Goal: Task Accomplishment & Management: Use online tool/utility

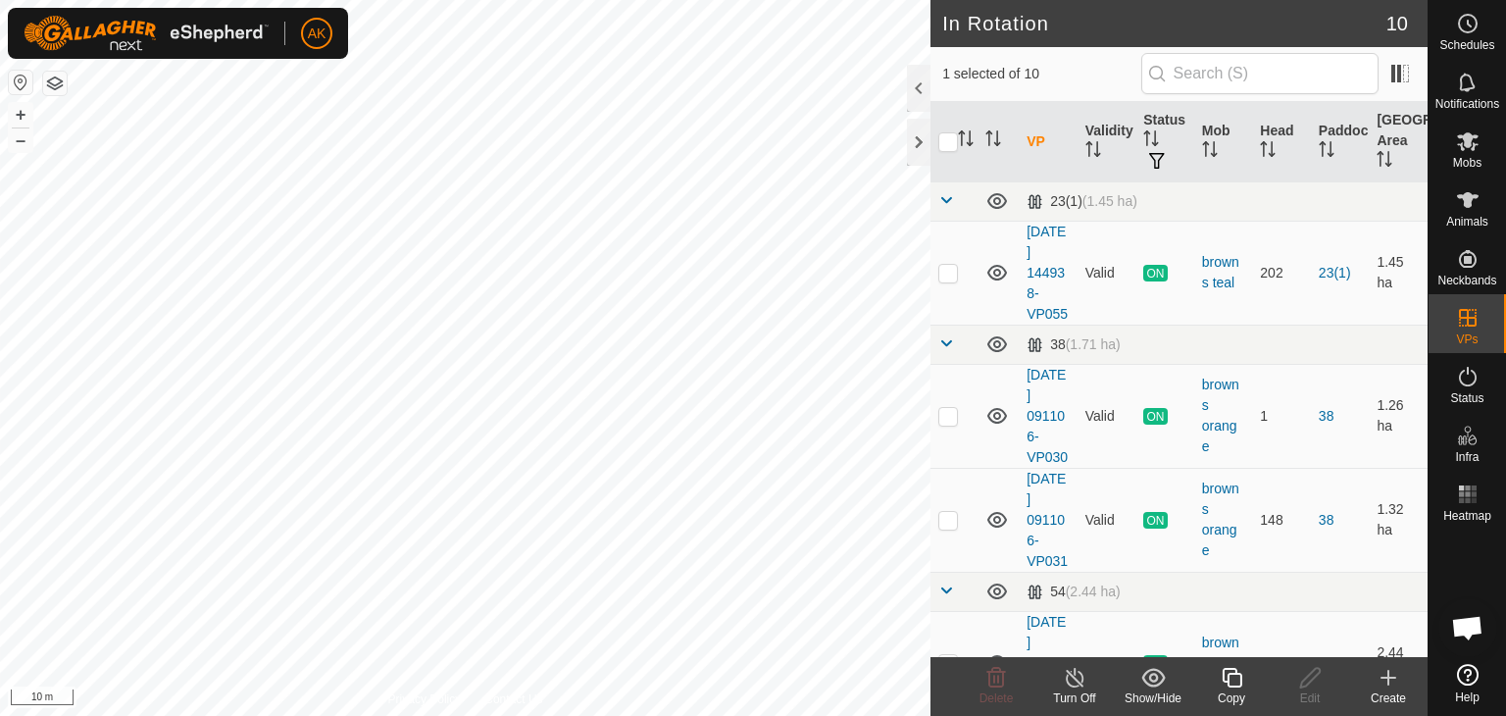
checkbox input "true"
checkbox input "false"
click at [998, 676] on icon at bounding box center [996, 678] width 19 height 20
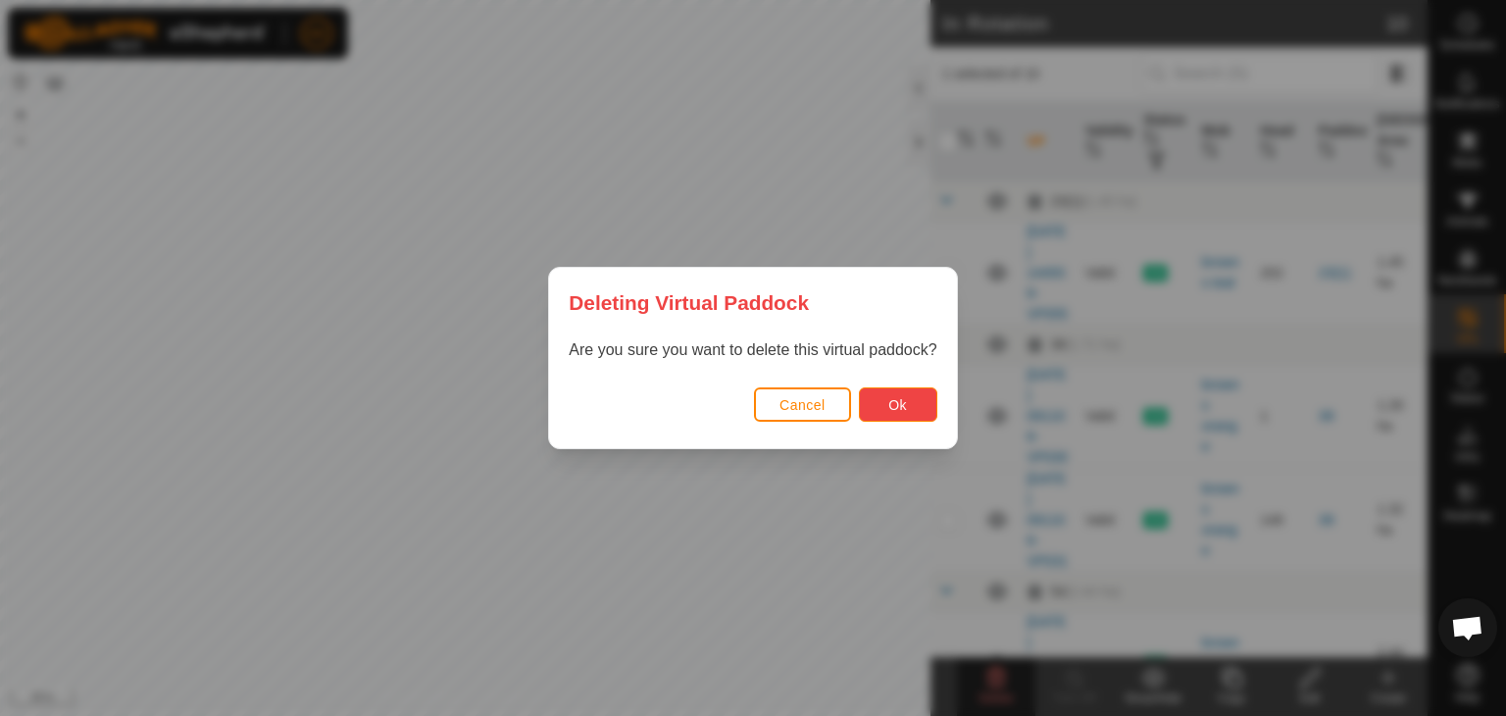
click at [922, 404] on button "Ok" at bounding box center [898, 404] width 78 height 34
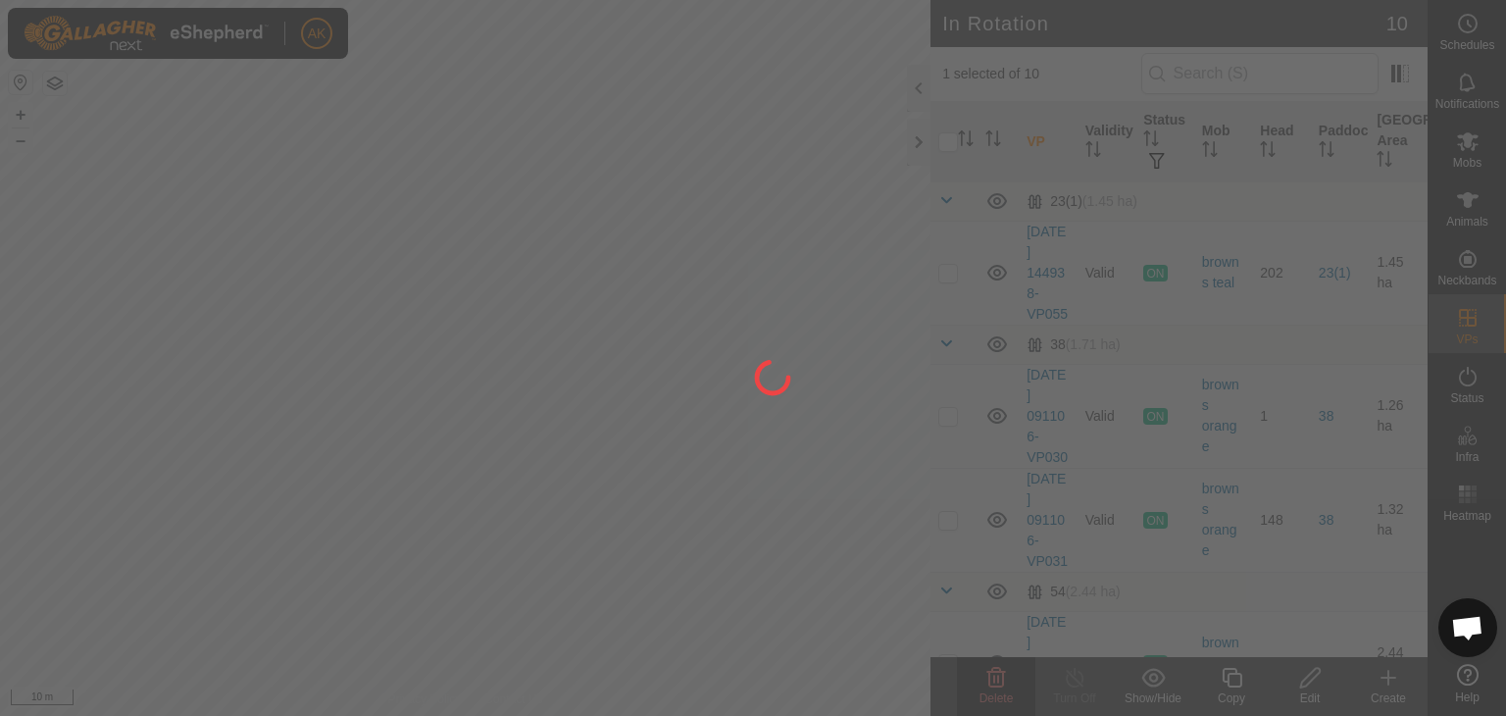
checkbox input "false"
drag, startPoint x: 373, startPoint y: 405, endPoint x: 525, endPoint y: 589, distance: 239.5
click at [522, 601] on div at bounding box center [753, 358] width 1506 height 716
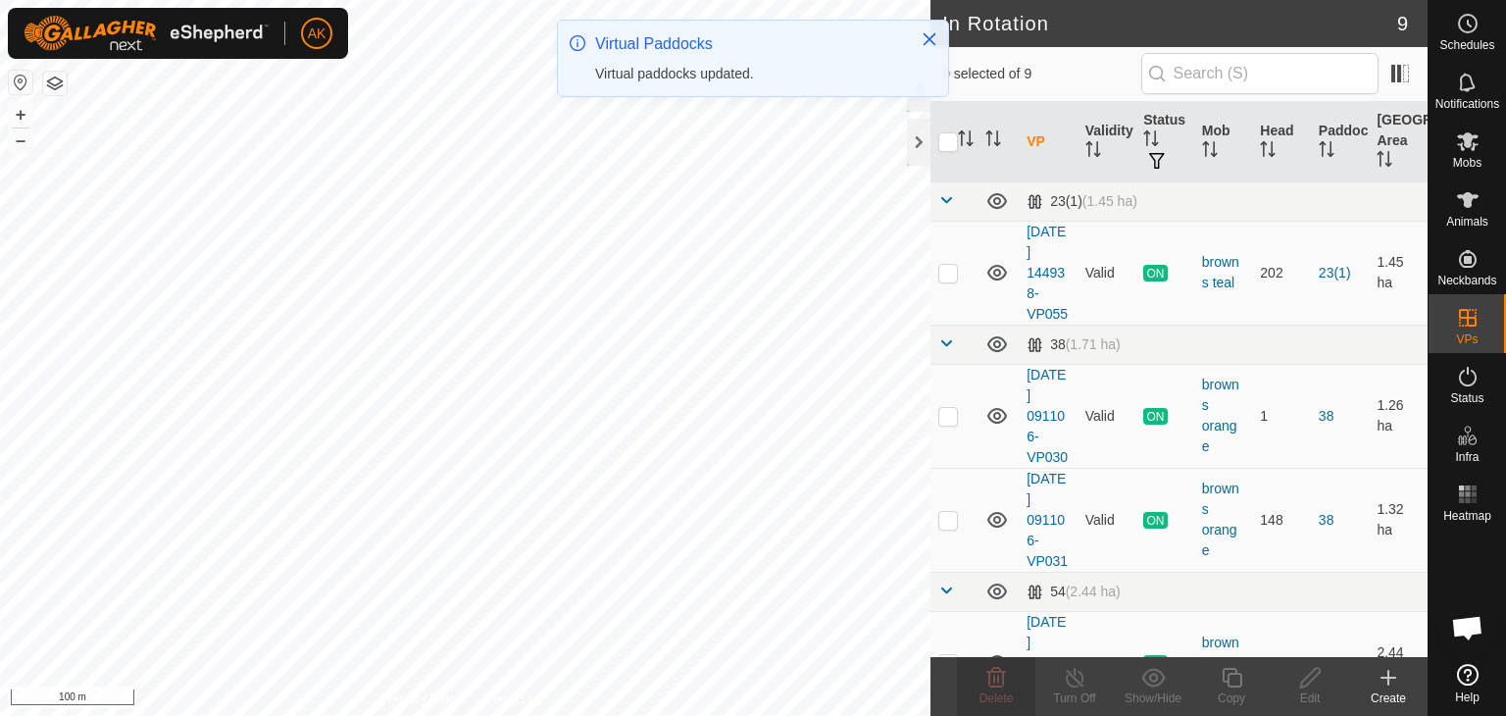
checkbox input "true"
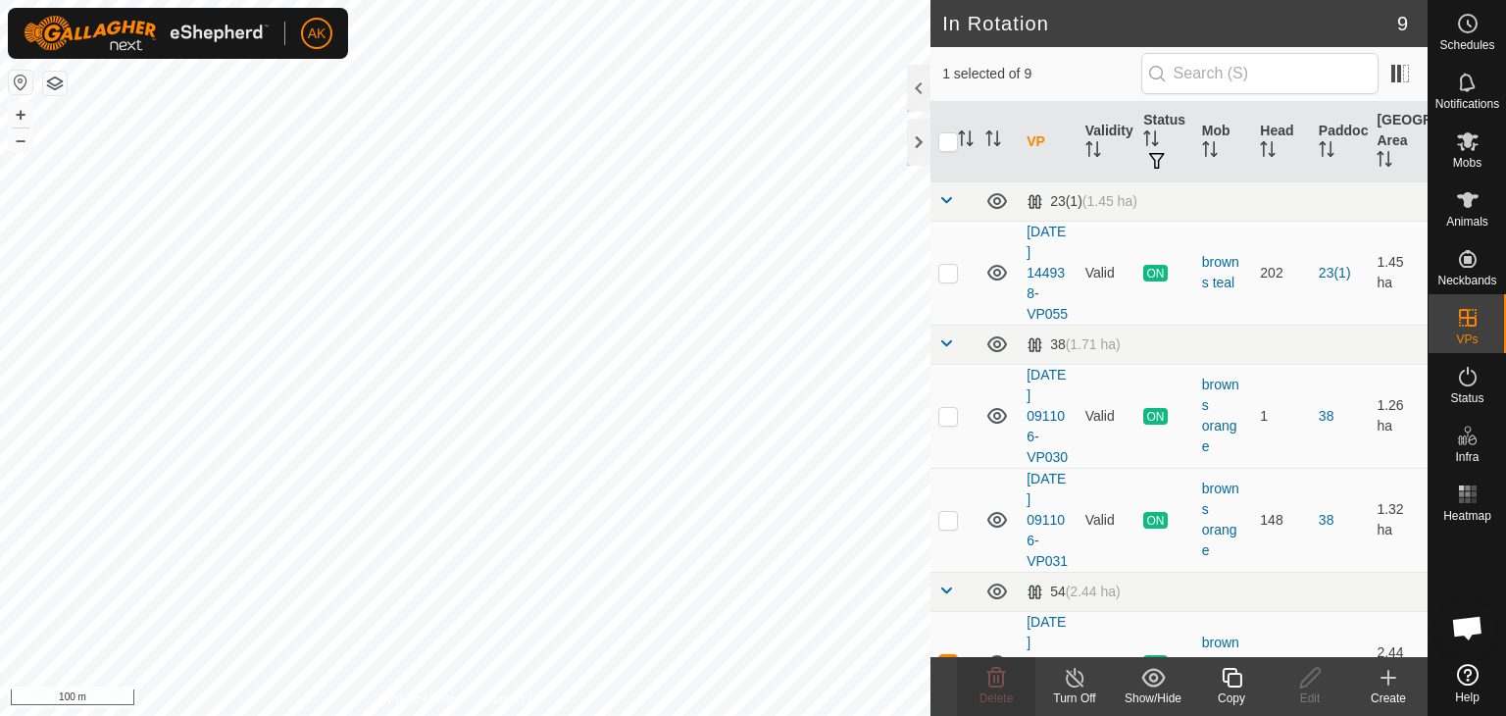
click at [1221, 673] on icon at bounding box center [1232, 678] width 25 height 24
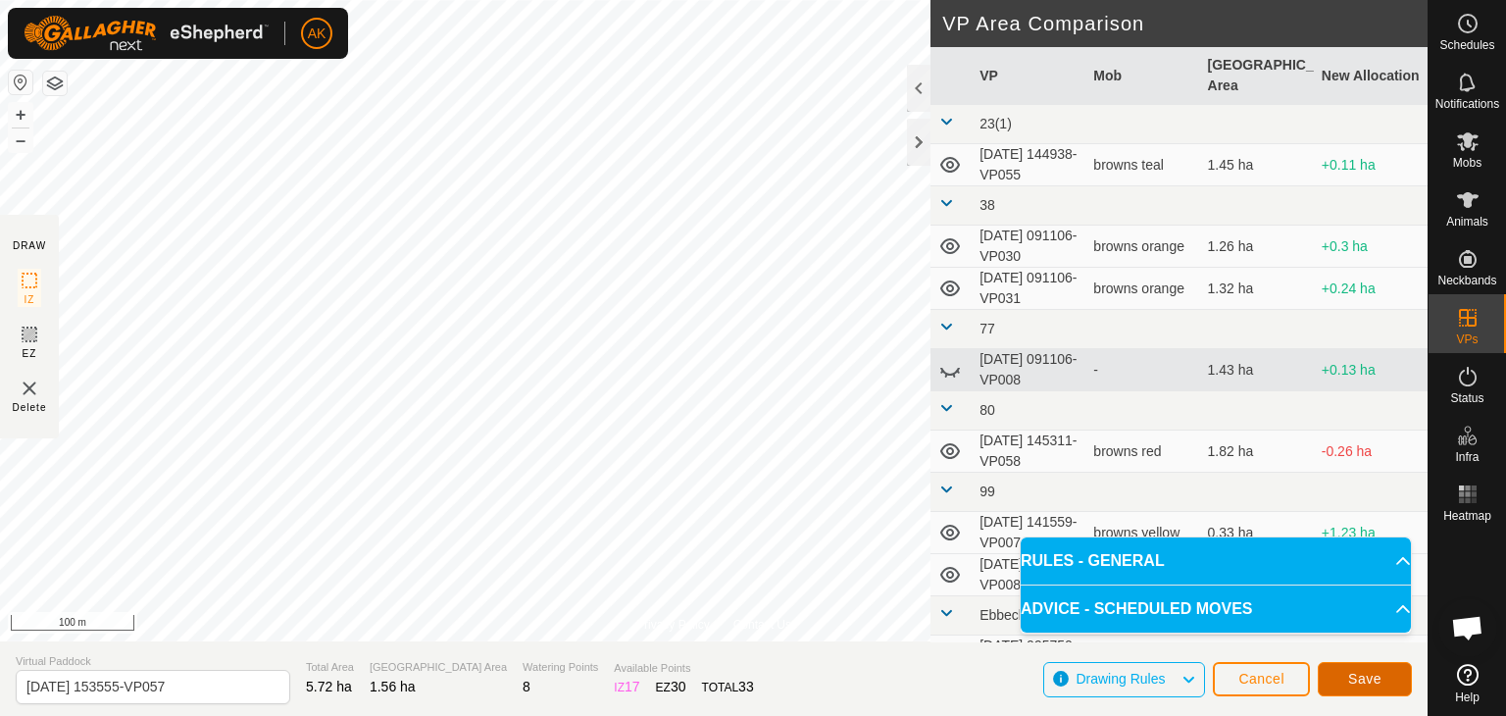
click at [1355, 672] on span "Save" at bounding box center [1364, 679] width 33 height 16
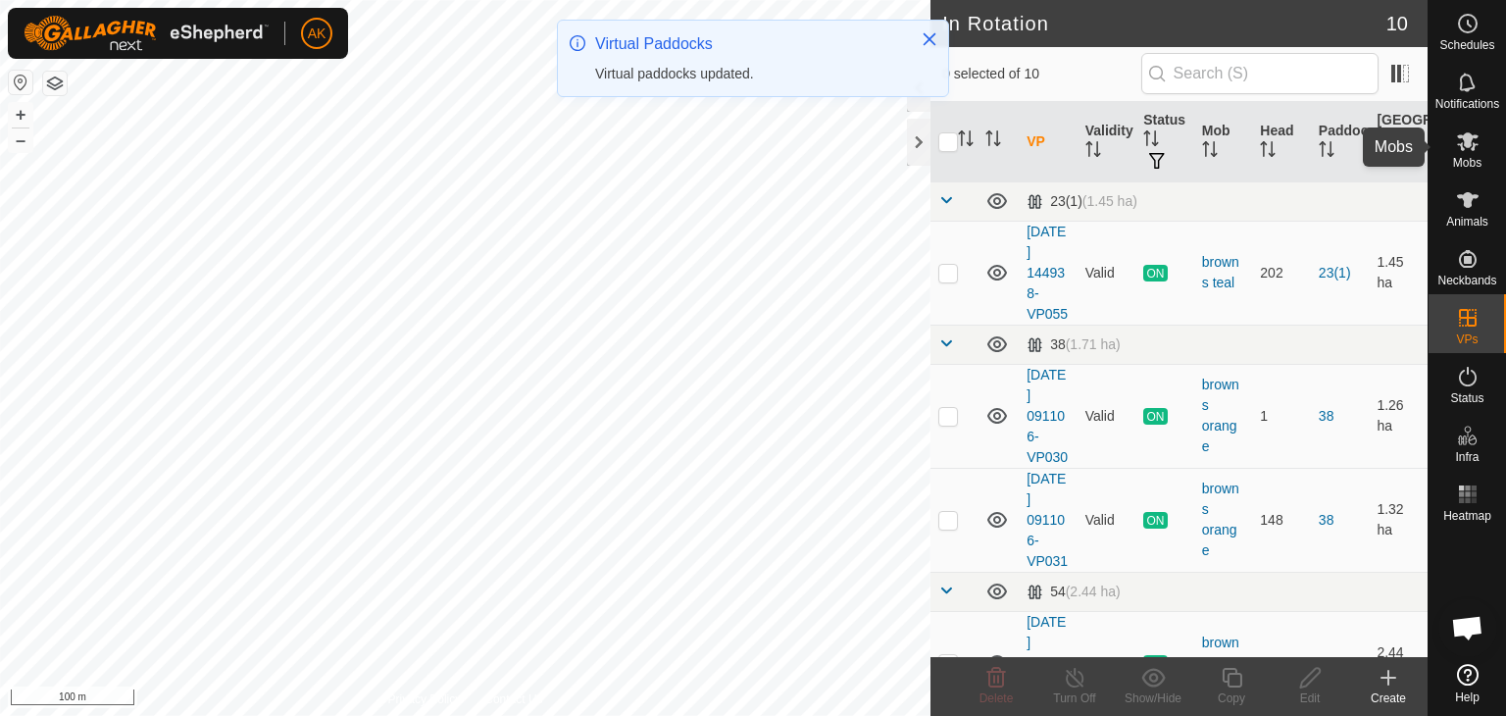
click at [1468, 150] on icon at bounding box center [1468, 141] width 24 height 24
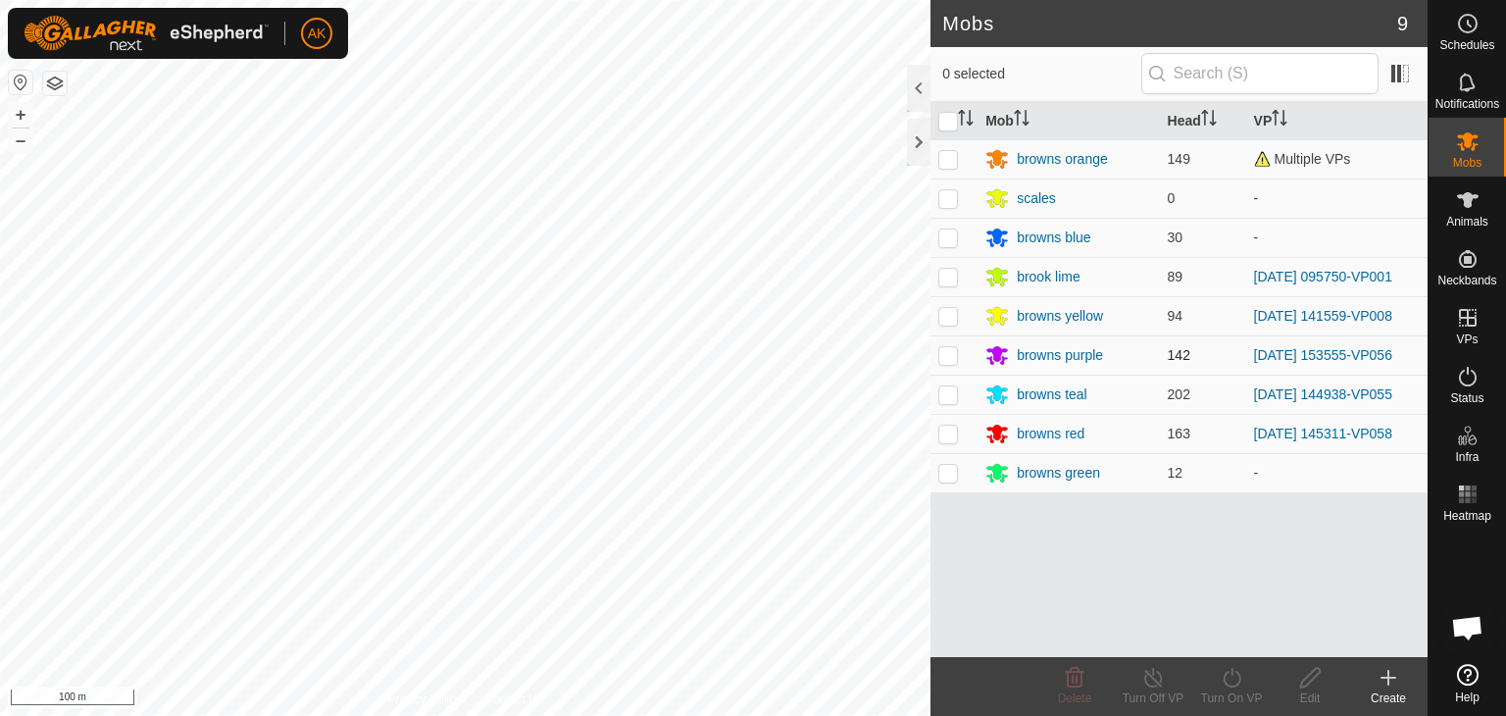
click at [949, 354] on p-checkbox at bounding box center [948, 355] width 20 height 16
checkbox input "true"
click at [1227, 673] on icon at bounding box center [1232, 678] width 25 height 24
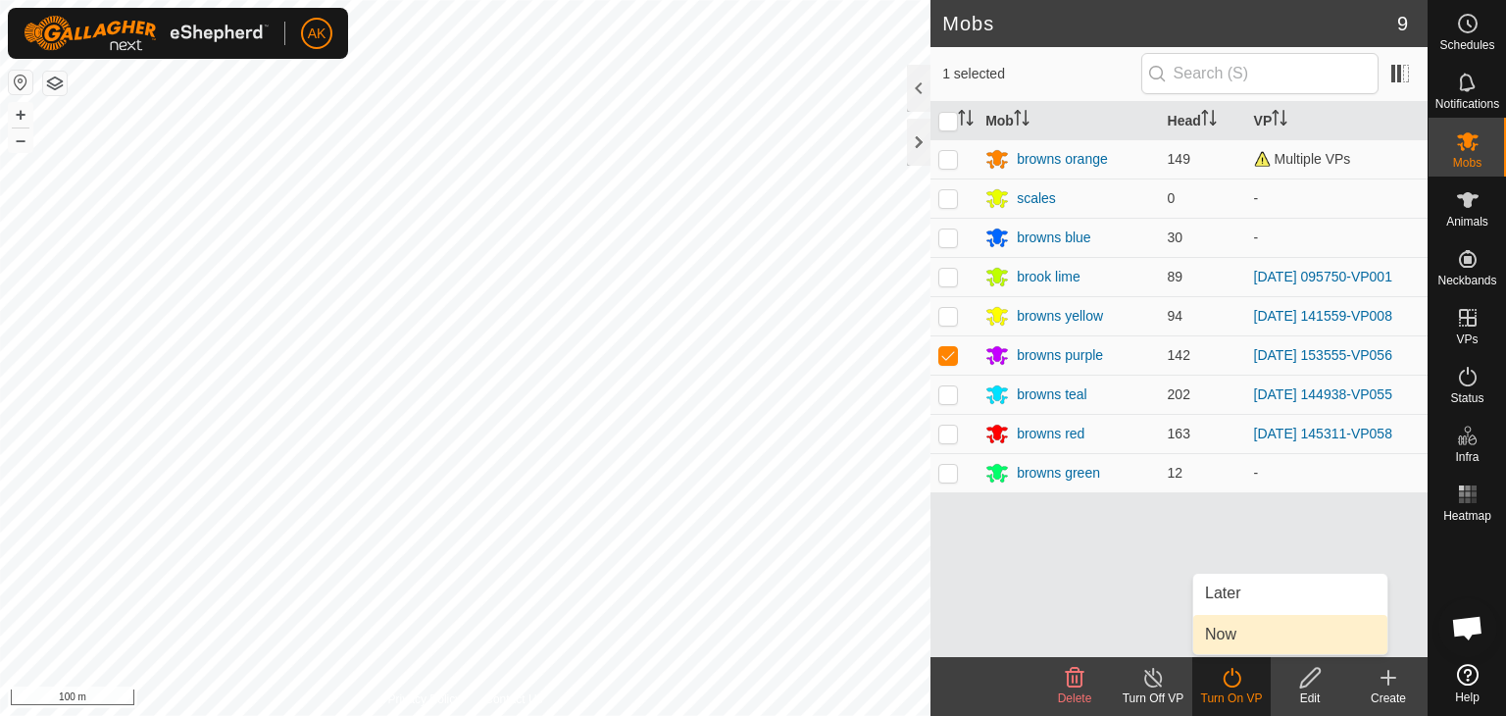
click at [1236, 627] on link "Now" at bounding box center [1290, 634] width 194 height 39
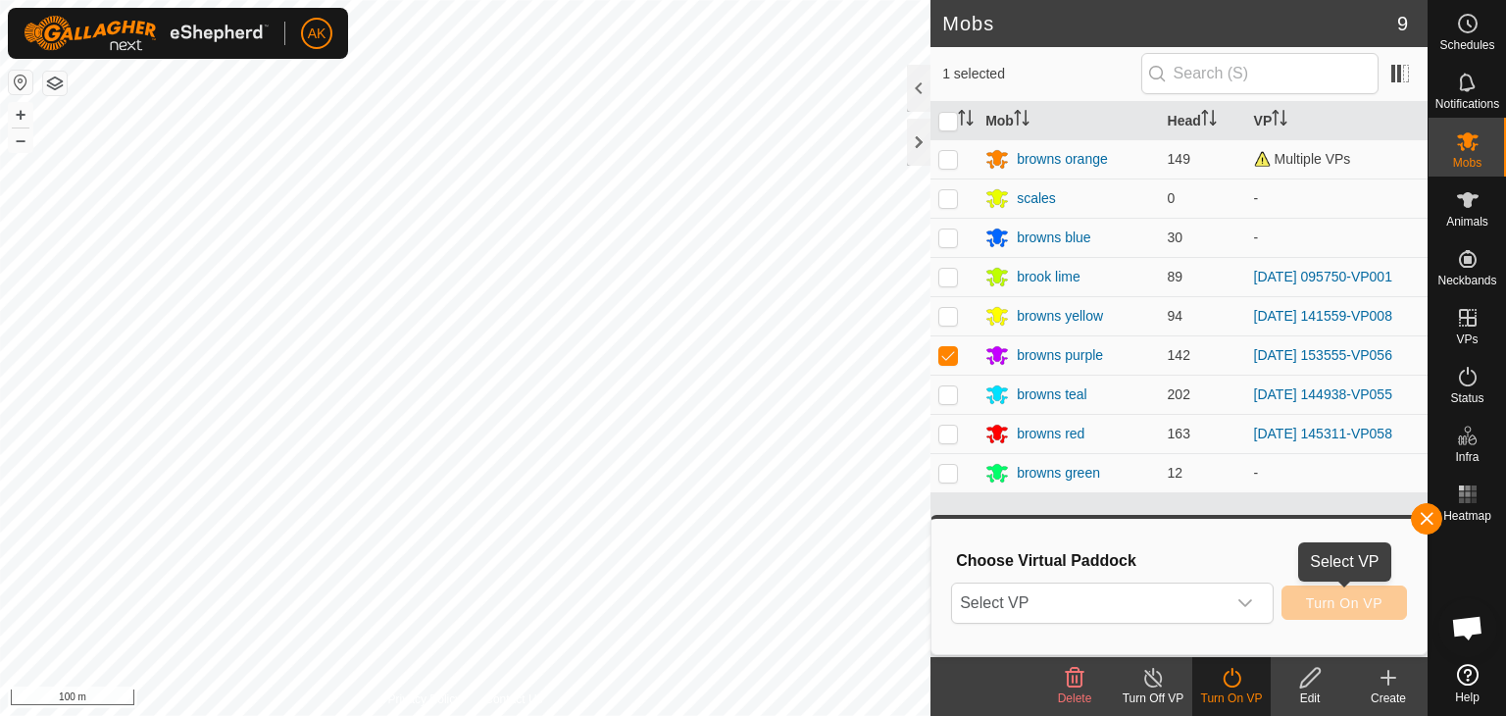
click at [1310, 606] on span "Turn On VP" at bounding box center [1344, 603] width 76 height 16
click at [1251, 602] on icon "dropdown trigger" at bounding box center [1245, 603] width 16 height 16
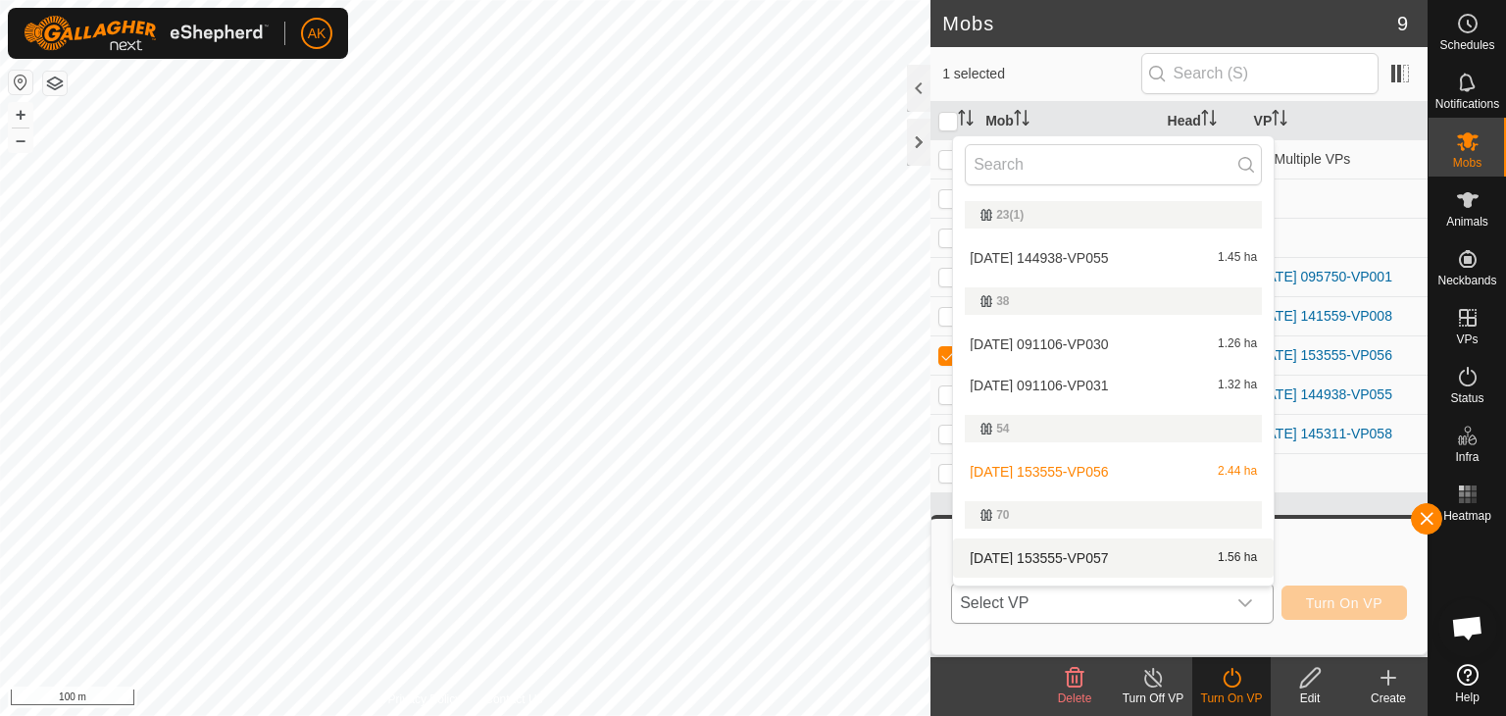
click at [1098, 561] on li "[DATE] 153555-VP057 1.56 ha" at bounding box center [1113, 557] width 321 height 39
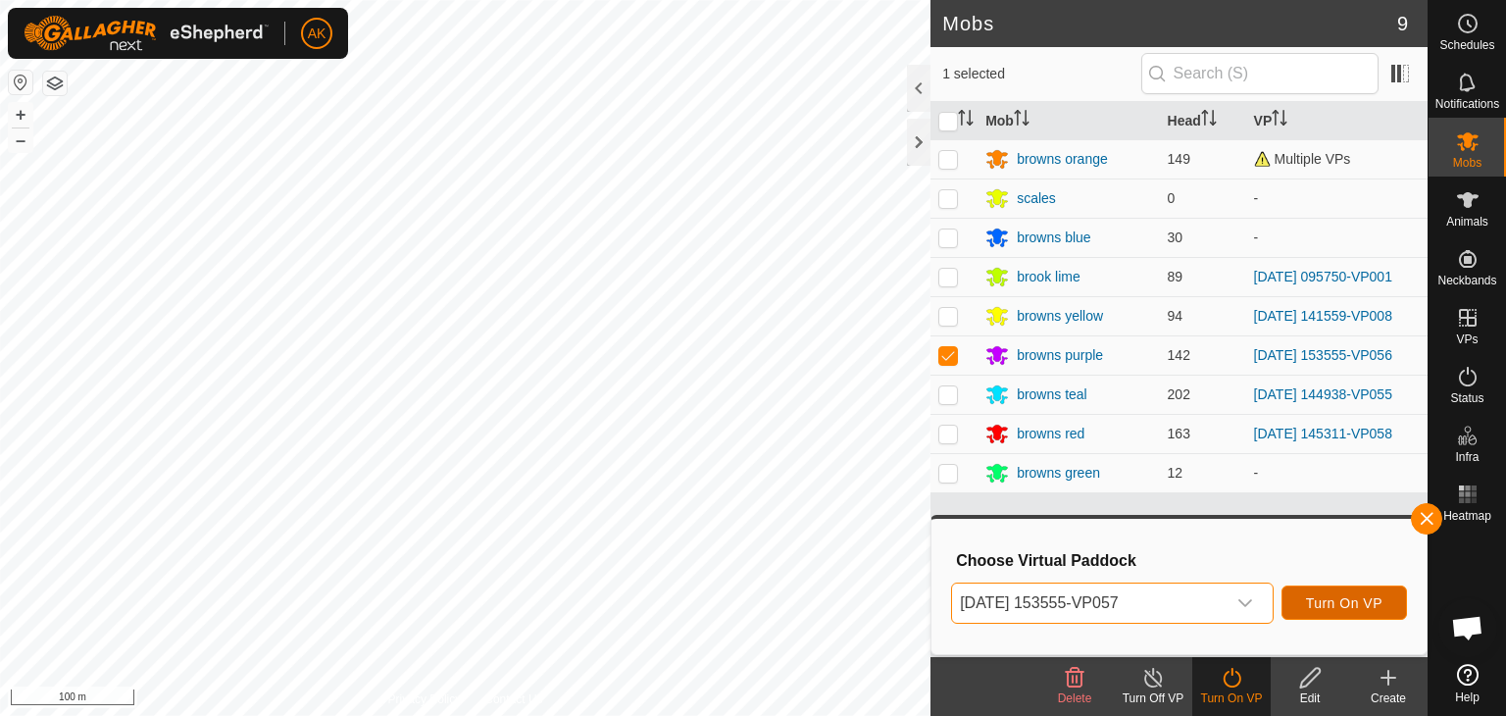
click at [1338, 609] on span "Turn On VP" at bounding box center [1344, 603] width 76 height 16
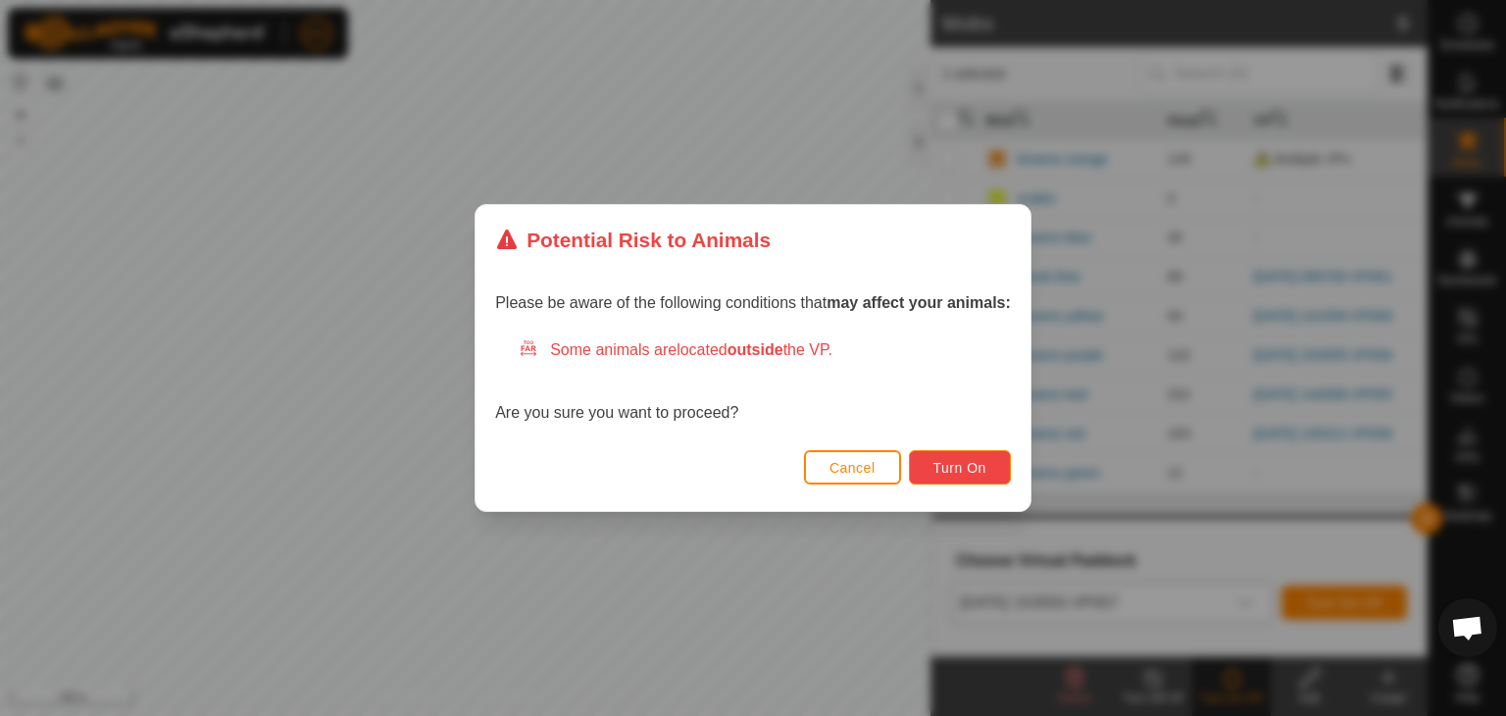
click at [950, 450] on button "Turn On" at bounding box center [960, 467] width 102 height 34
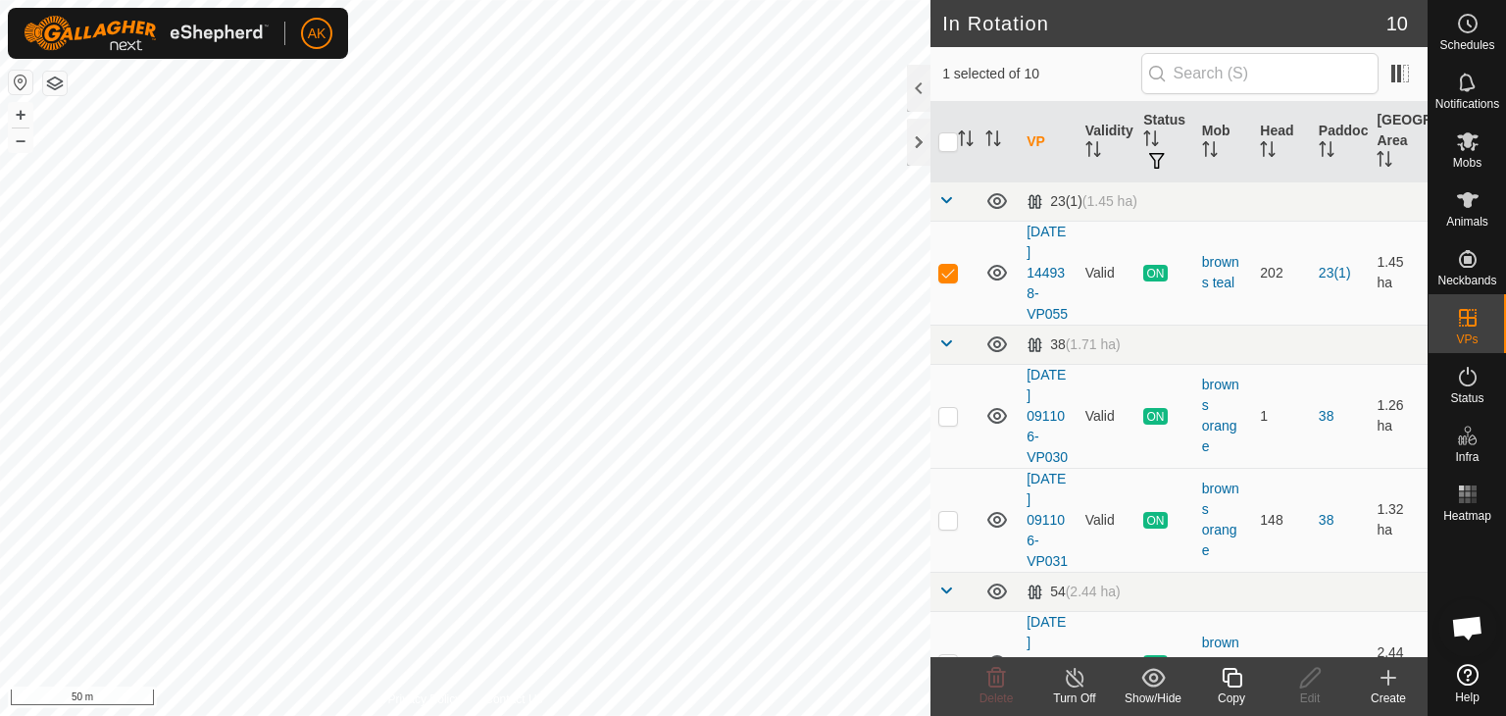
click at [1227, 678] on icon at bounding box center [1232, 678] width 20 height 20
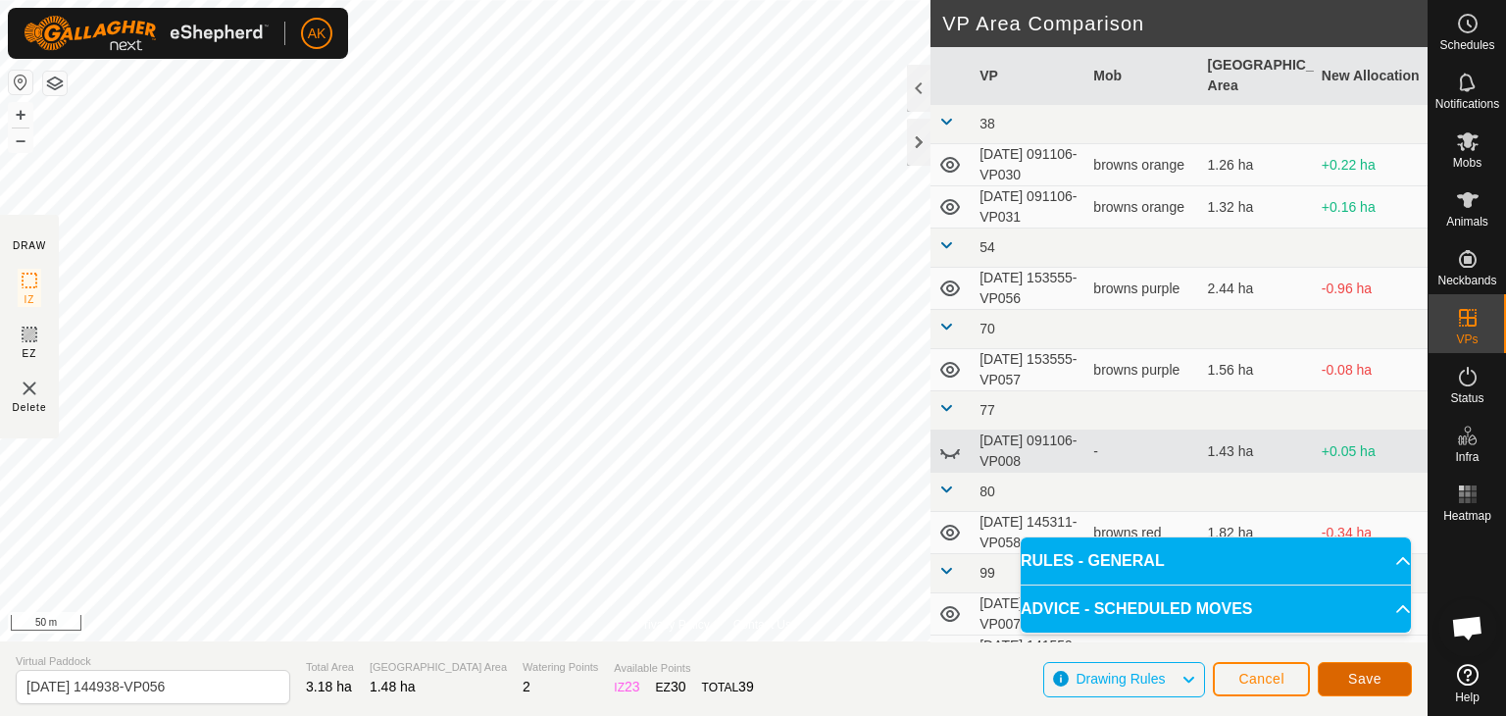
click at [1376, 683] on span "Save" at bounding box center [1364, 679] width 33 height 16
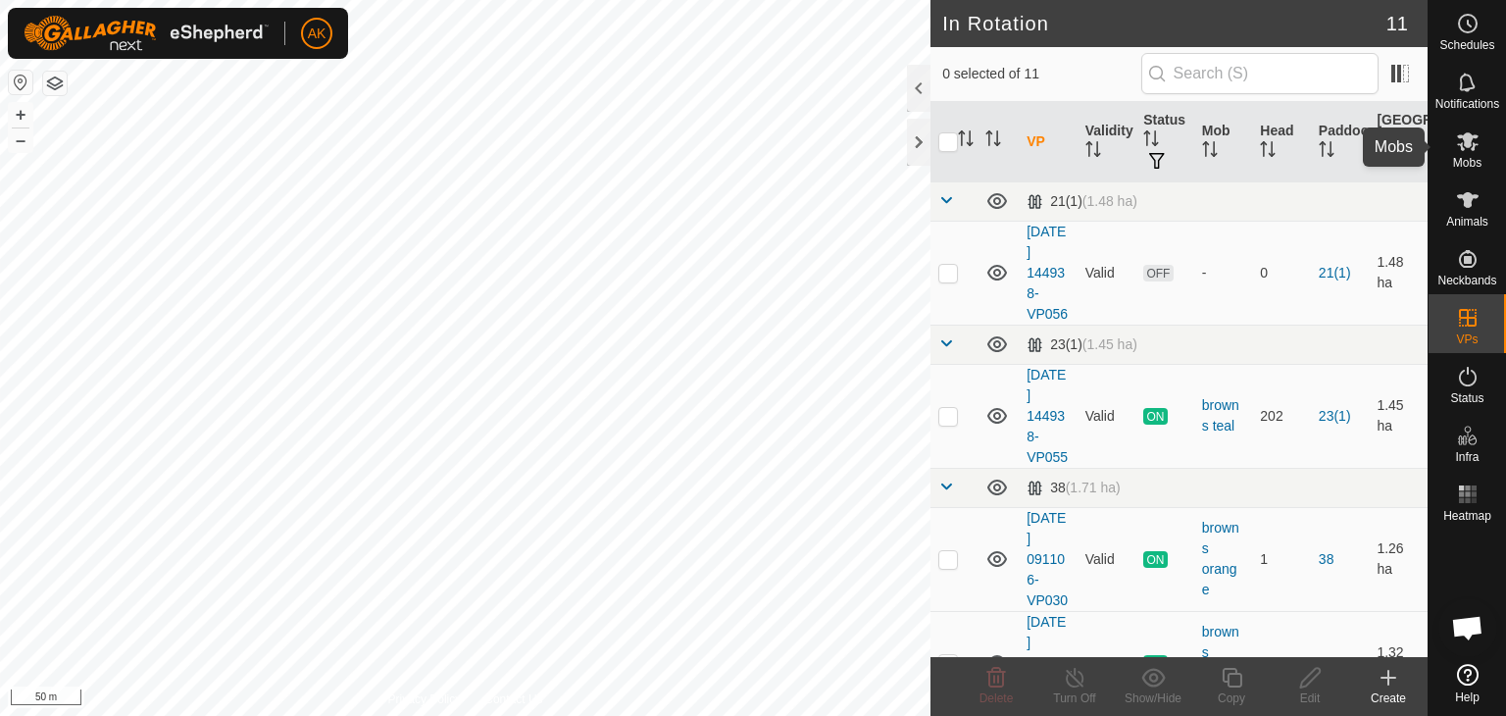
click at [1471, 142] on icon at bounding box center [1468, 141] width 24 height 24
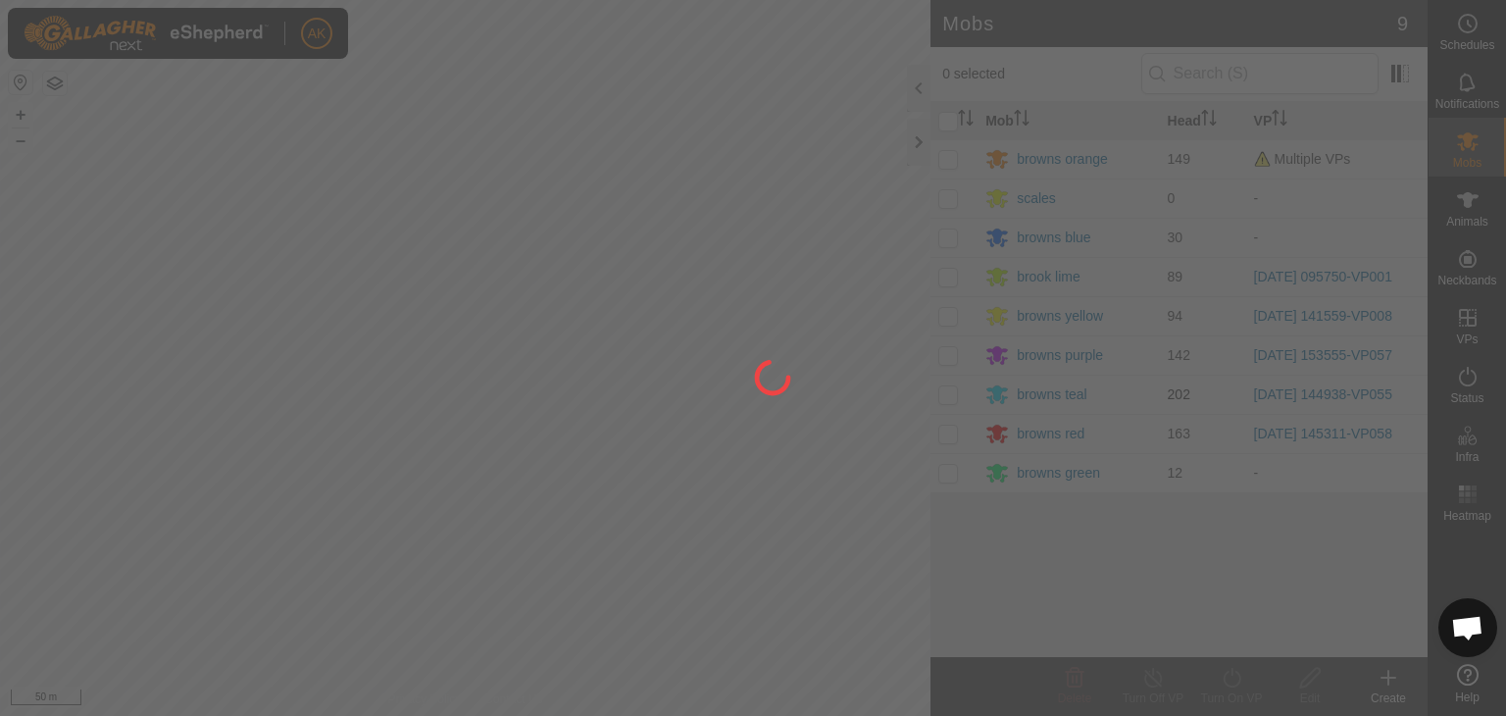
click at [944, 393] on div at bounding box center [753, 358] width 1506 height 716
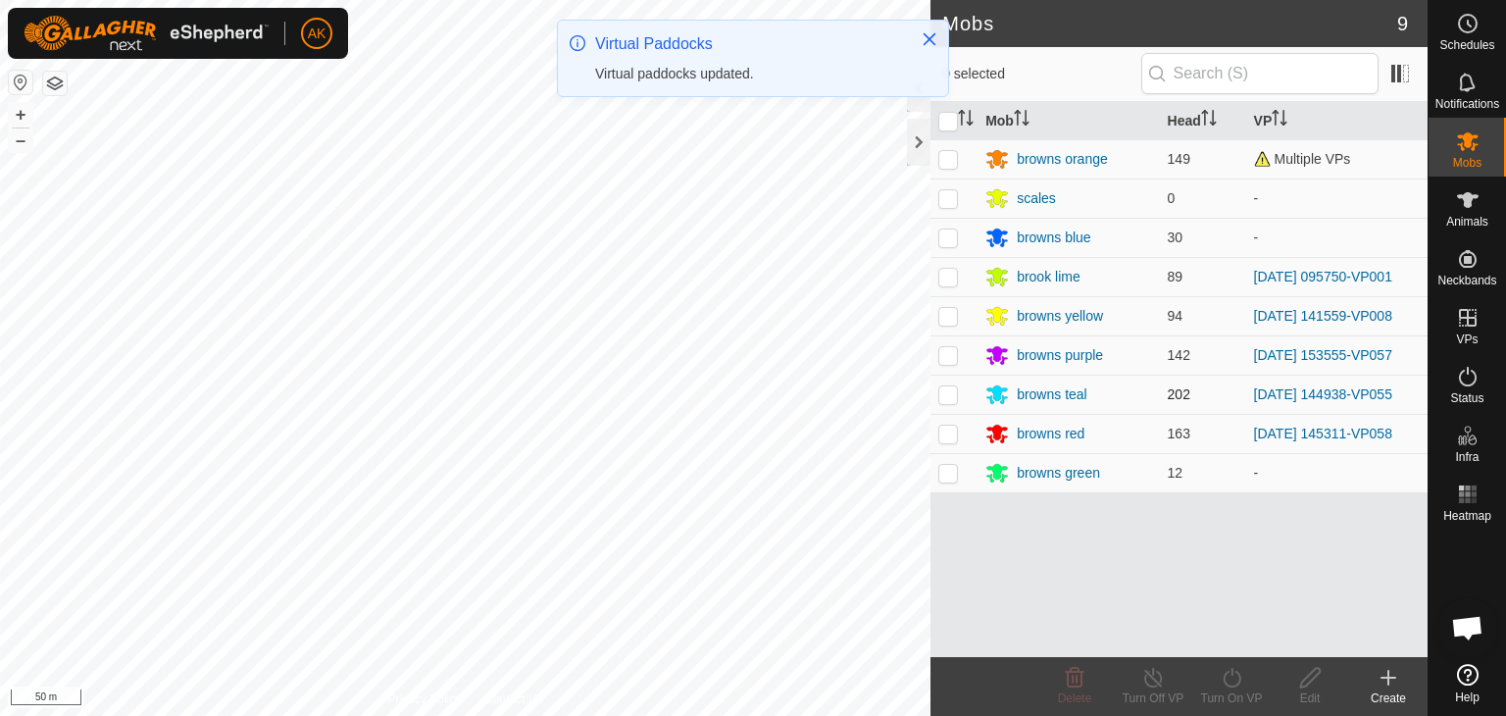
click at [944, 393] on p-checkbox at bounding box center [948, 394] width 20 height 16
checkbox input "true"
click at [1231, 680] on icon at bounding box center [1232, 678] width 25 height 24
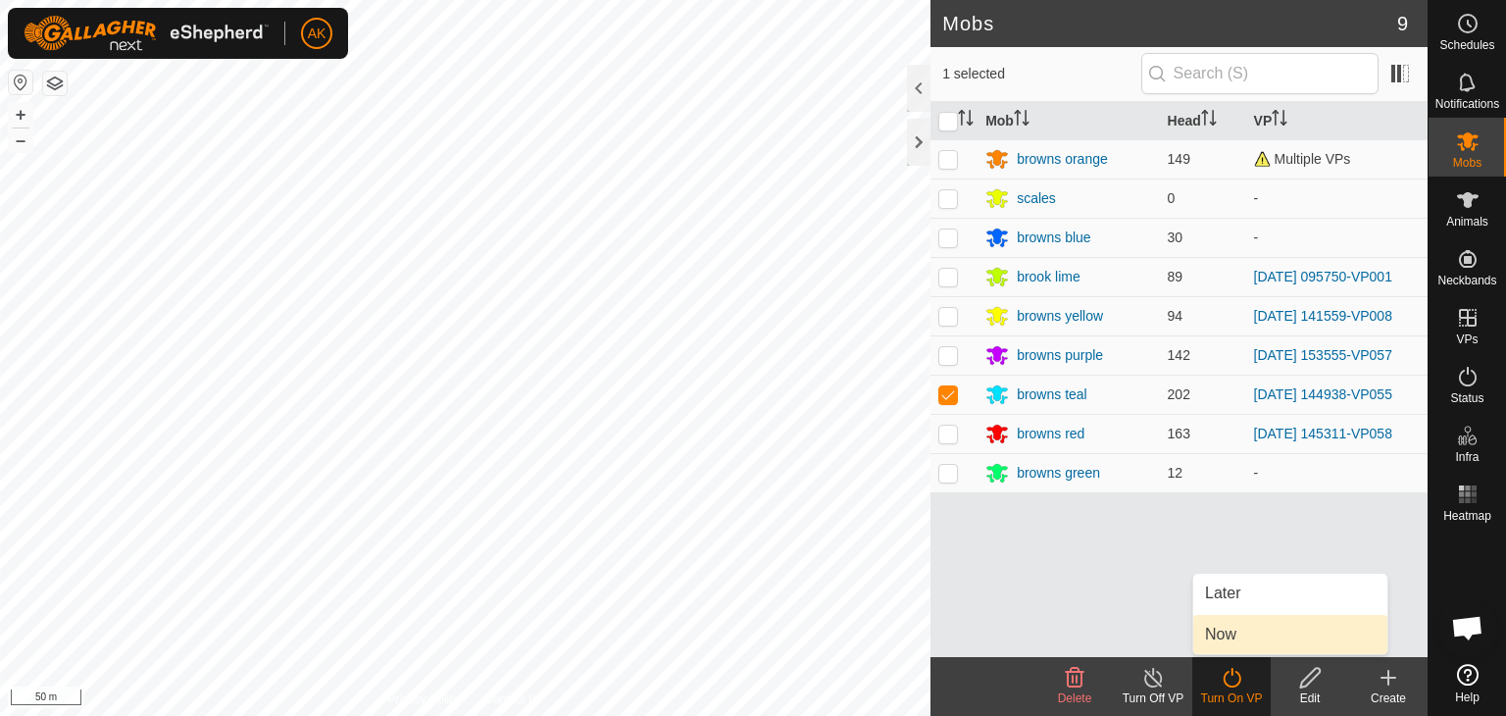
click at [1271, 637] on link "Now" at bounding box center [1290, 634] width 194 height 39
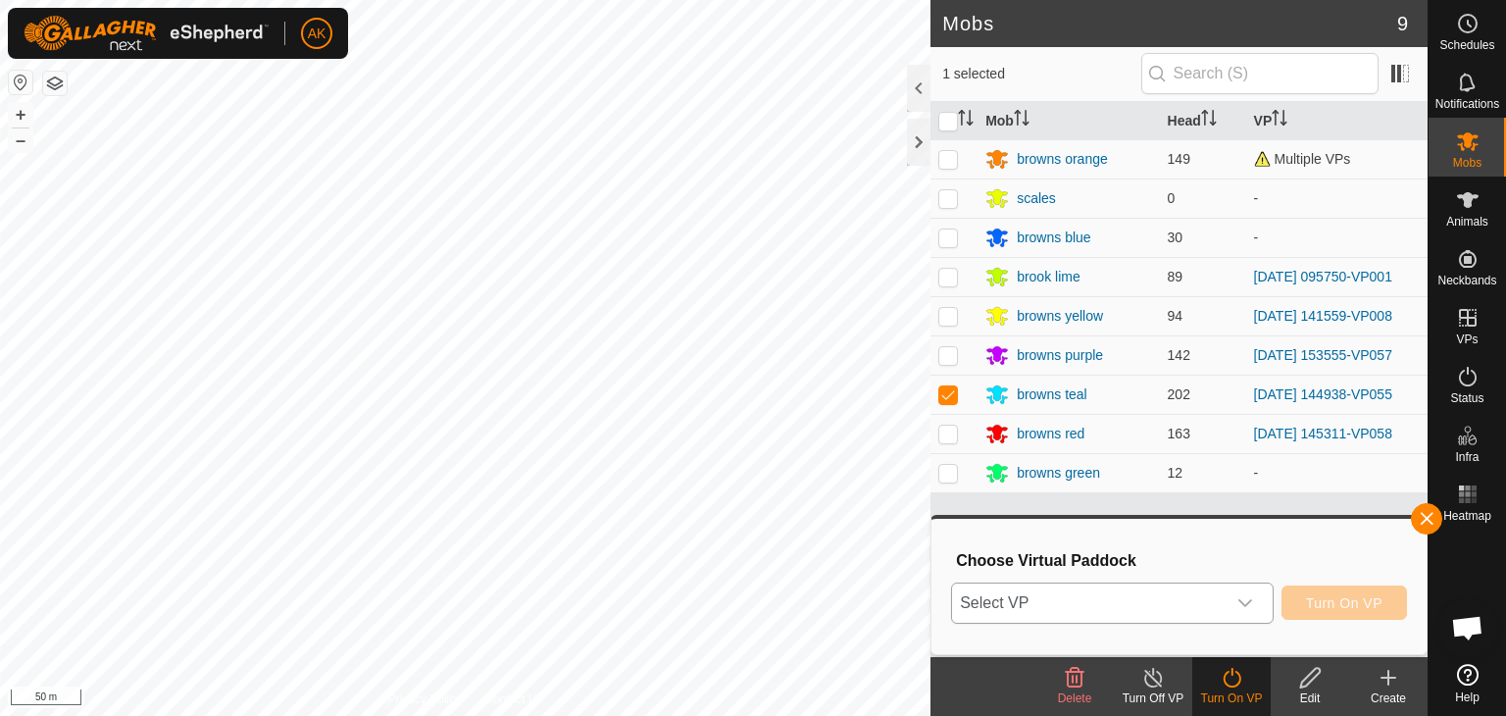
click at [1249, 602] on icon "dropdown trigger" at bounding box center [1245, 603] width 14 height 8
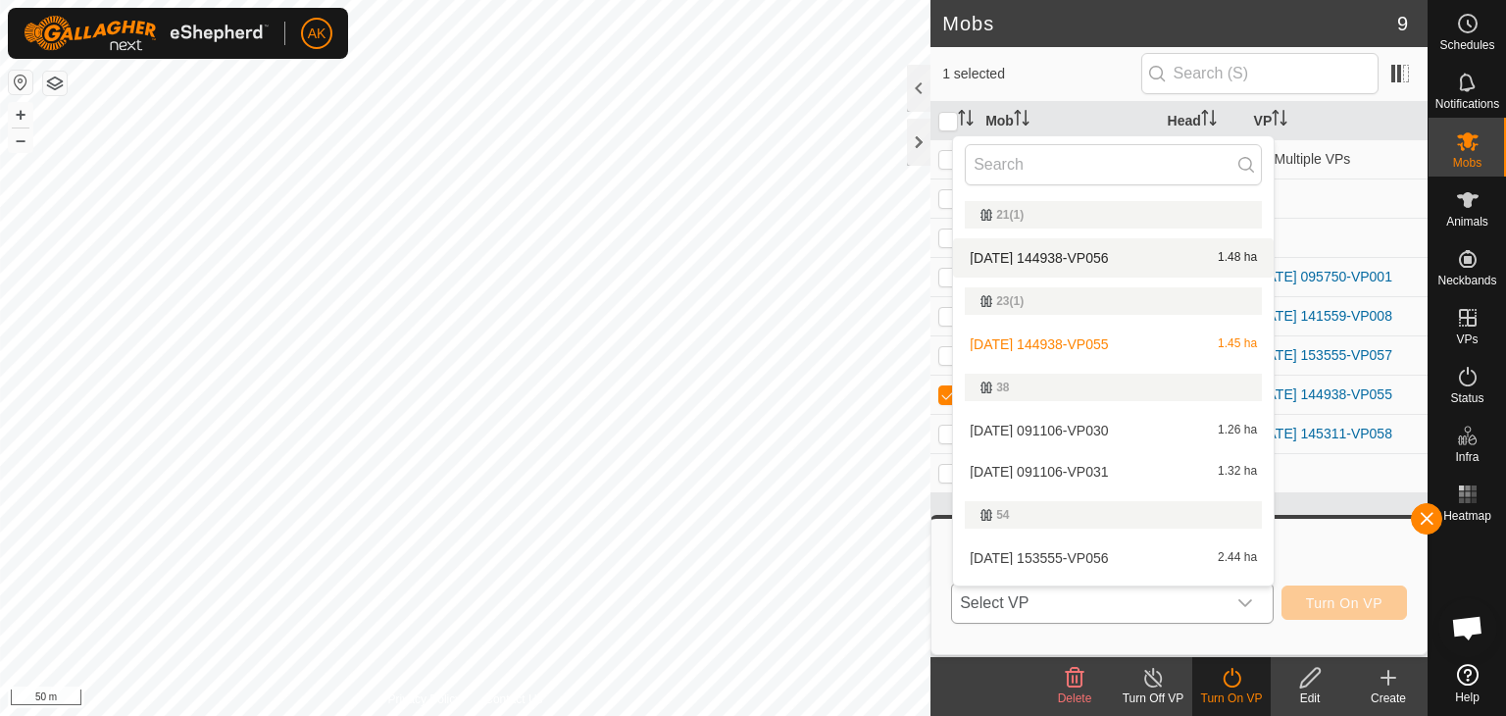
click at [1048, 253] on li "[DATE] 144938-VP056 1.48 ha" at bounding box center [1113, 257] width 321 height 39
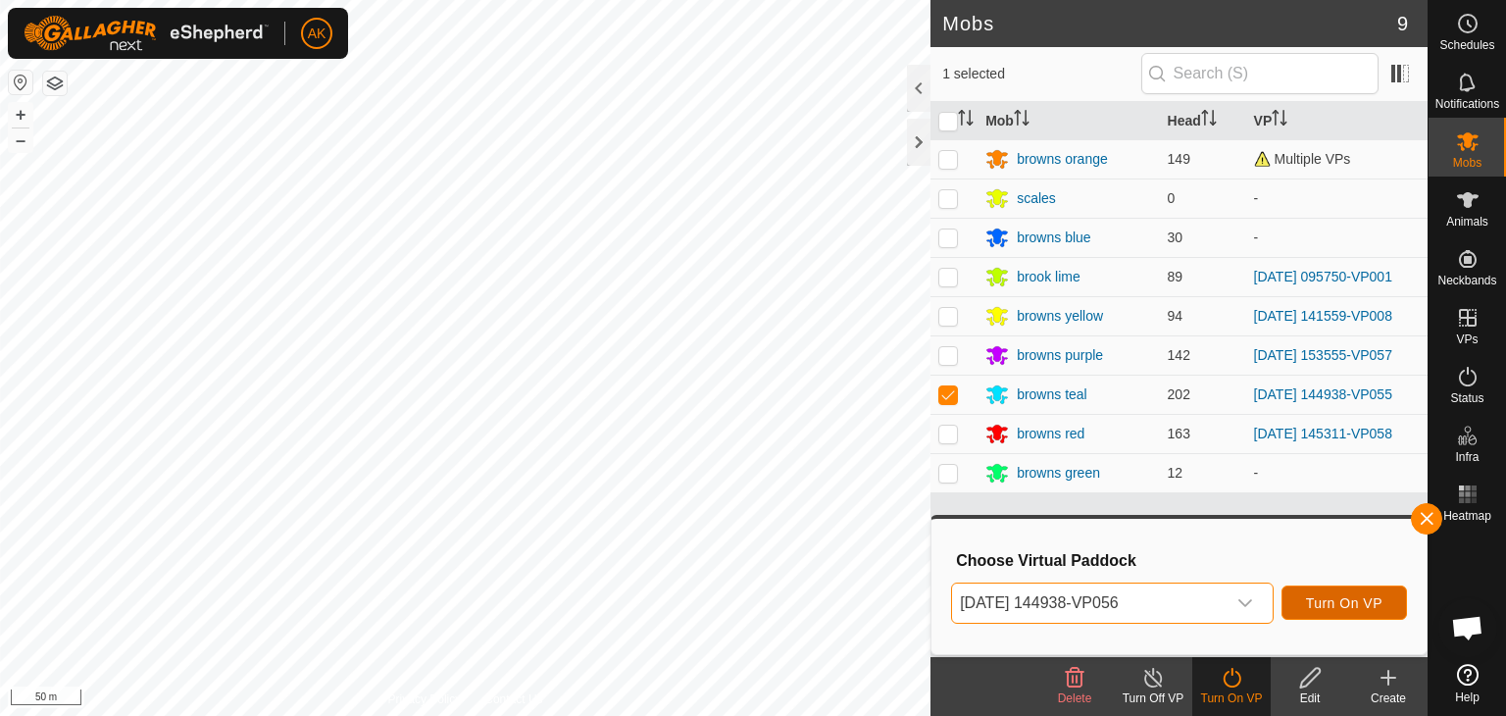
click at [1338, 597] on span "Turn On VP" at bounding box center [1344, 603] width 76 height 16
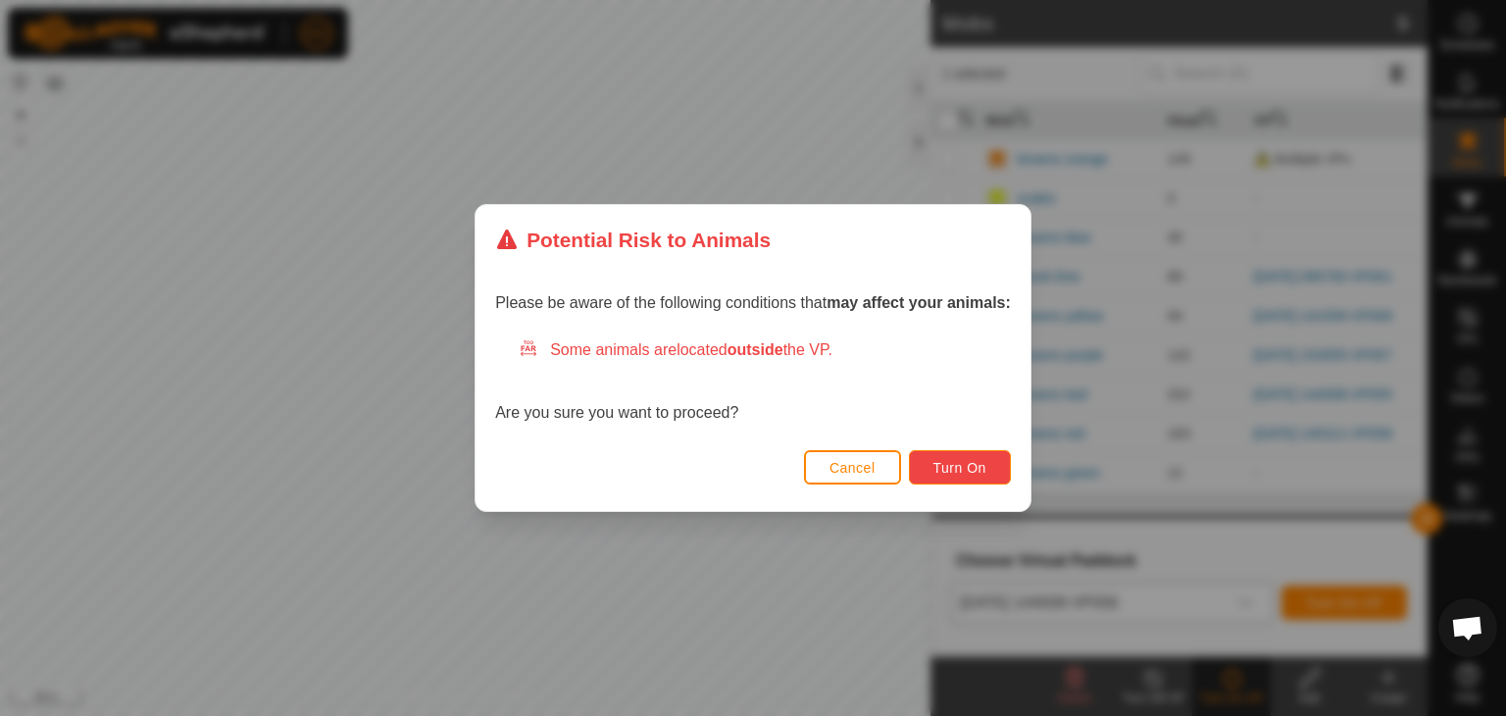
click at [948, 460] on span "Turn On" at bounding box center [959, 468] width 53 height 16
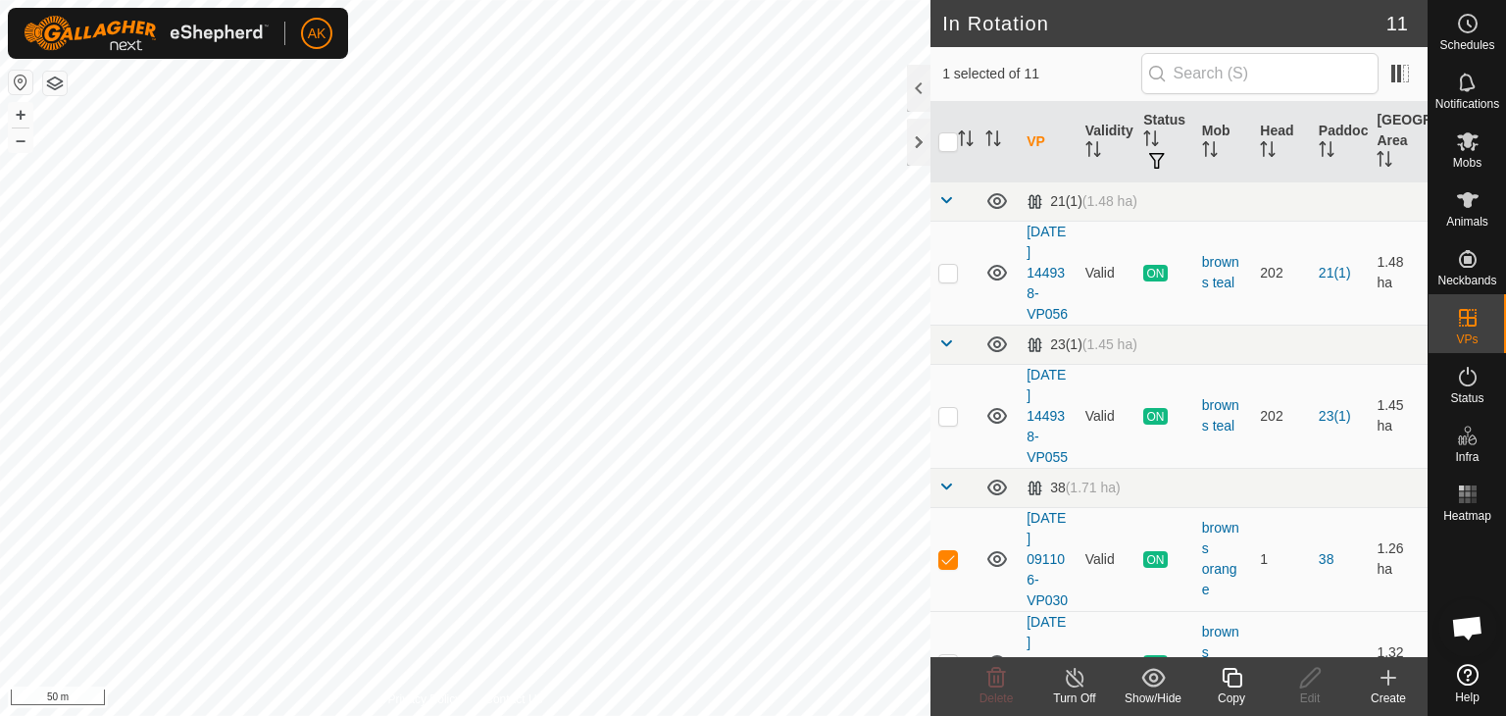
checkbox input "false"
checkbox input "true"
click at [1229, 677] on icon at bounding box center [1232, 678] width 25 height 24
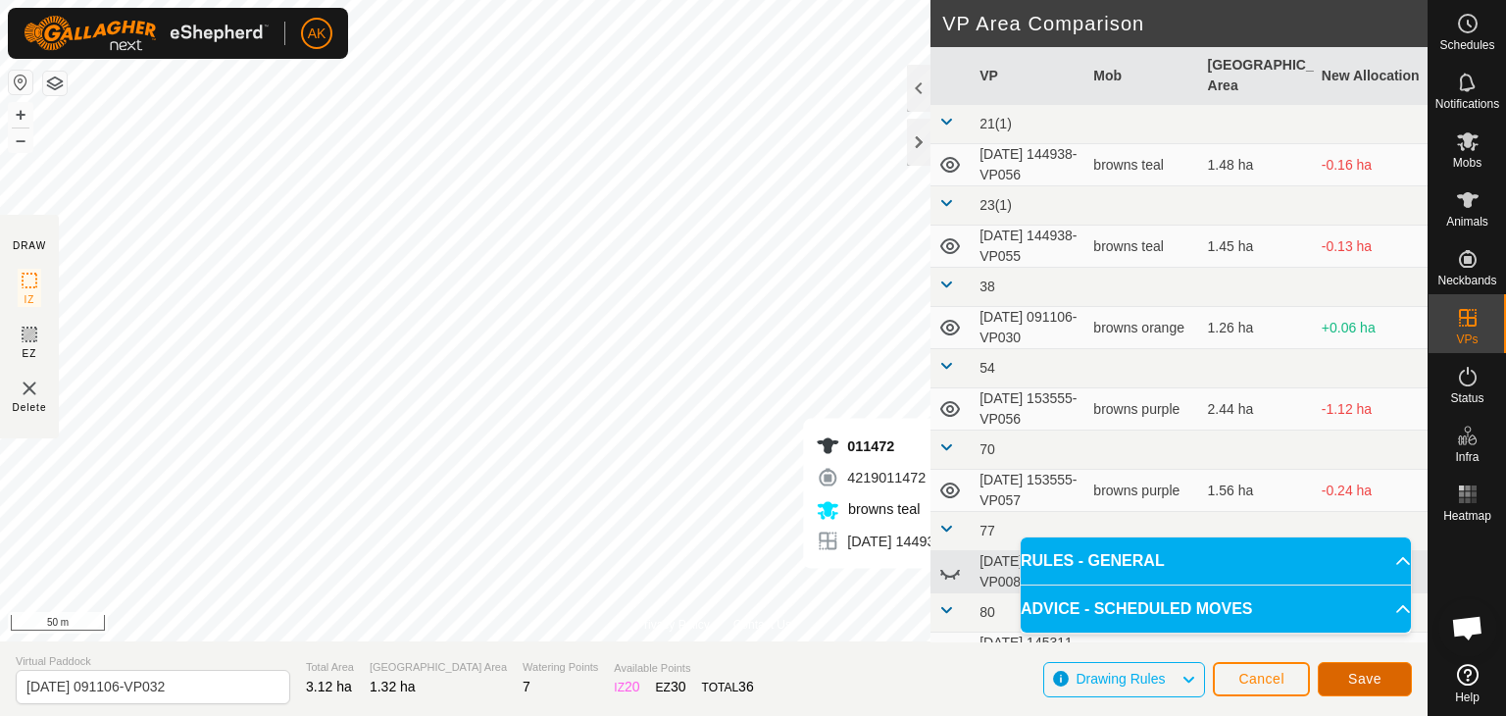
click at [1349, 681] on span "Save" at bounding box center [1364, 679] width 33 height 16
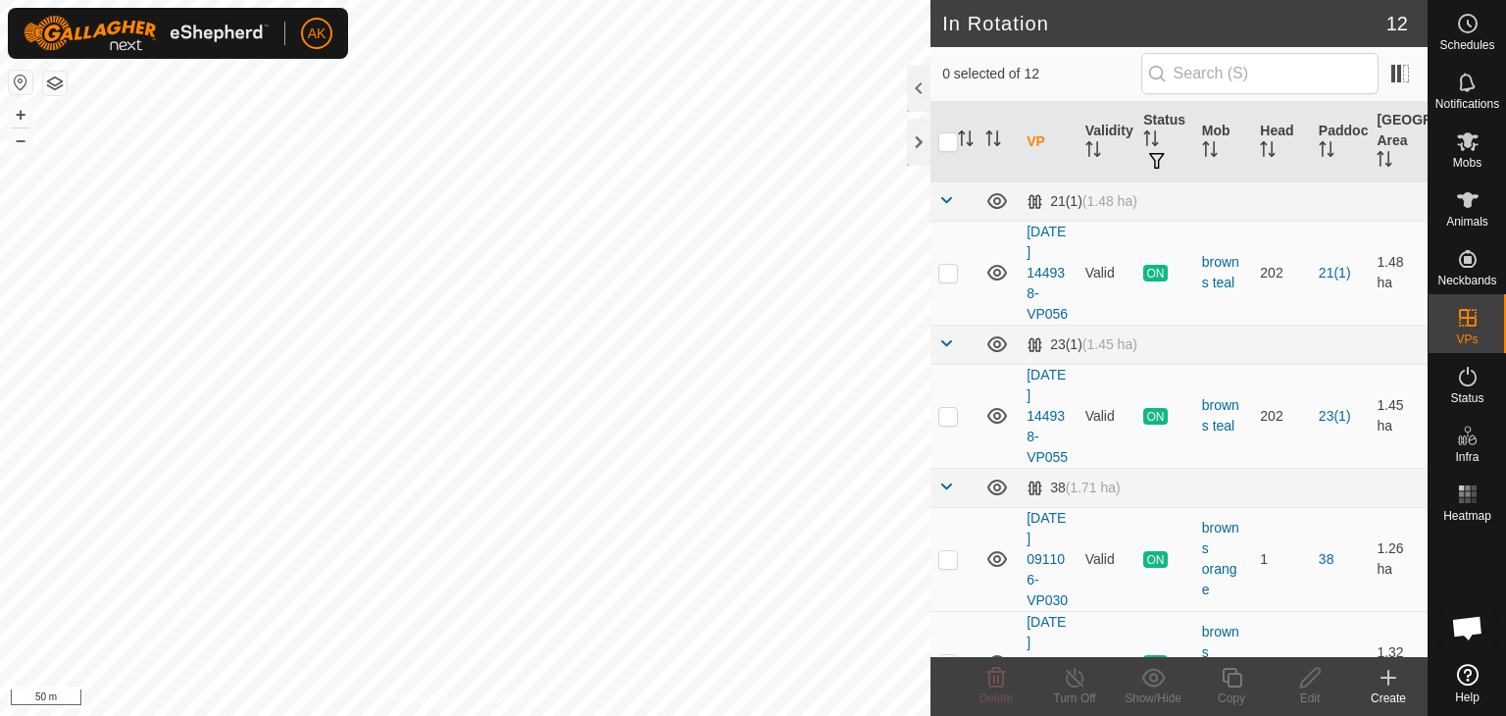
checkbox input "true"
click at [1233, 668] on icon at bounding box center [1232, 678] width 20 height 20
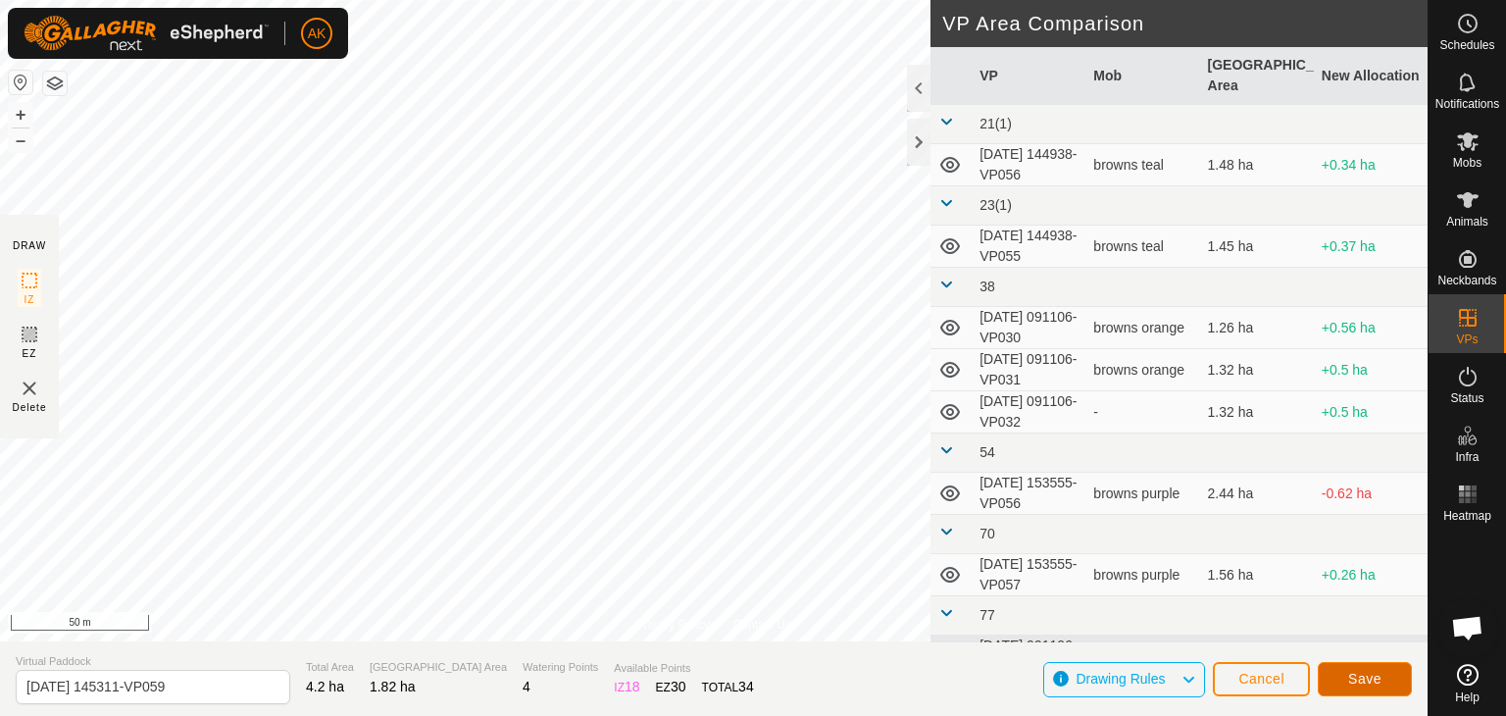
click at [1351, 681] on span "Save" at bounding box center [1364, 679] width 33 height 16
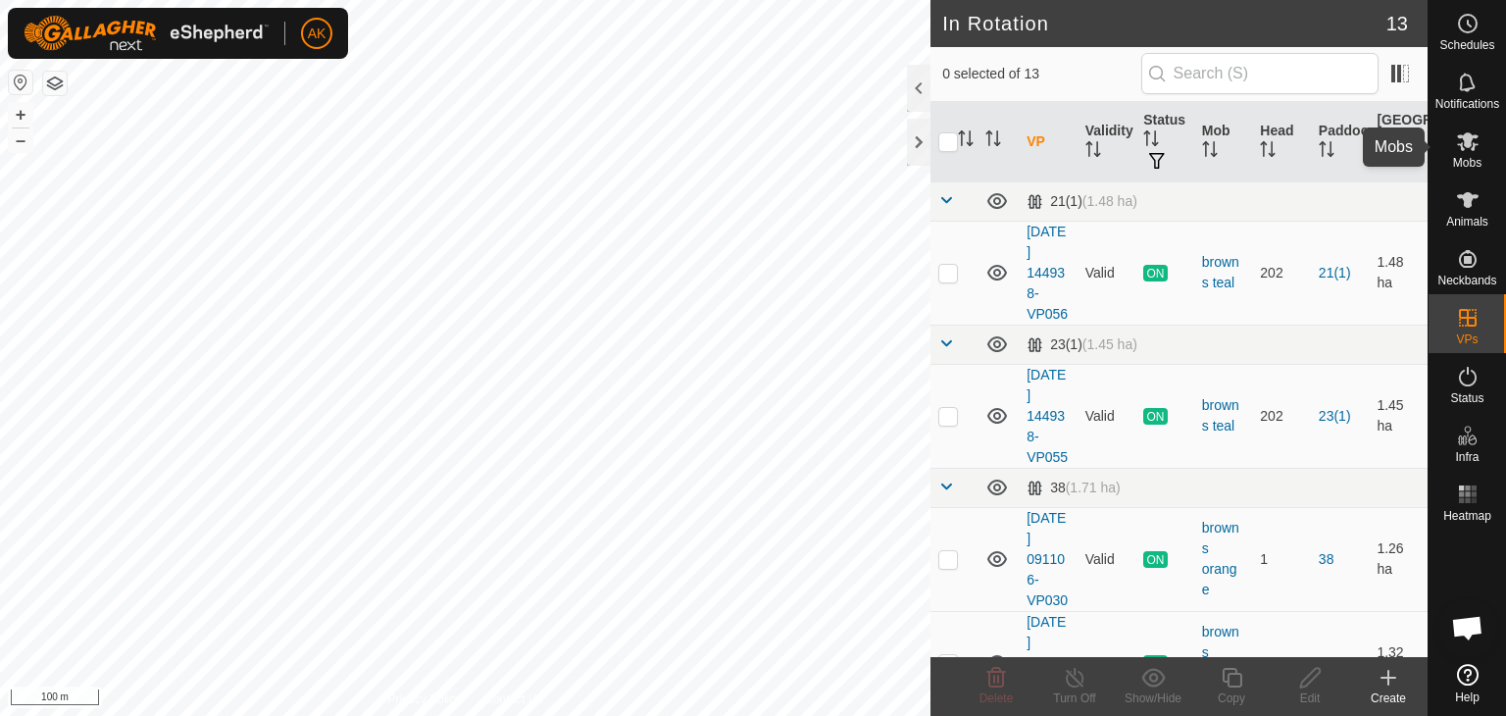
click at [1469, 147] on icon at bounding box center [1468, 141] width 24 height 24
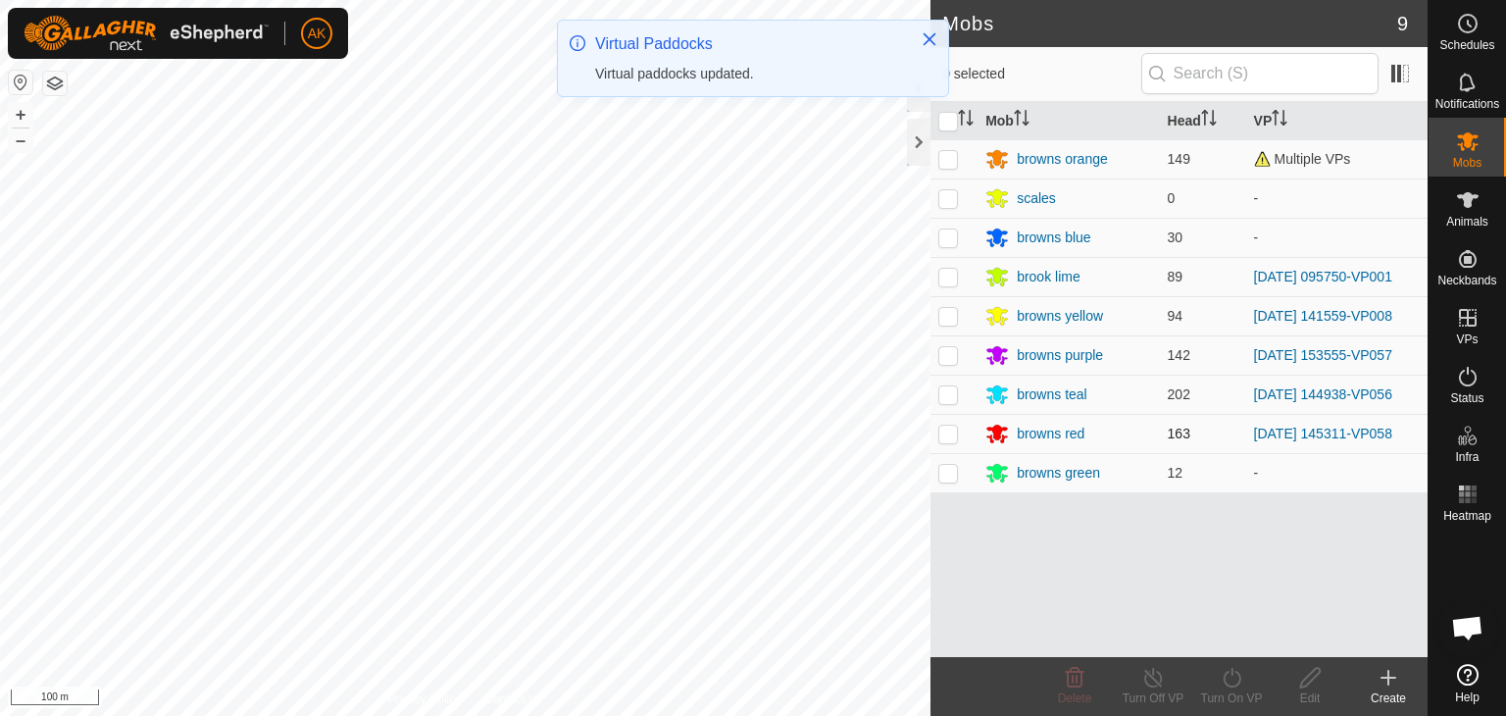
click at [944, 435] on p-checkbox at bounding box center [948, 433] width 20 height 16
checkbox input "true"
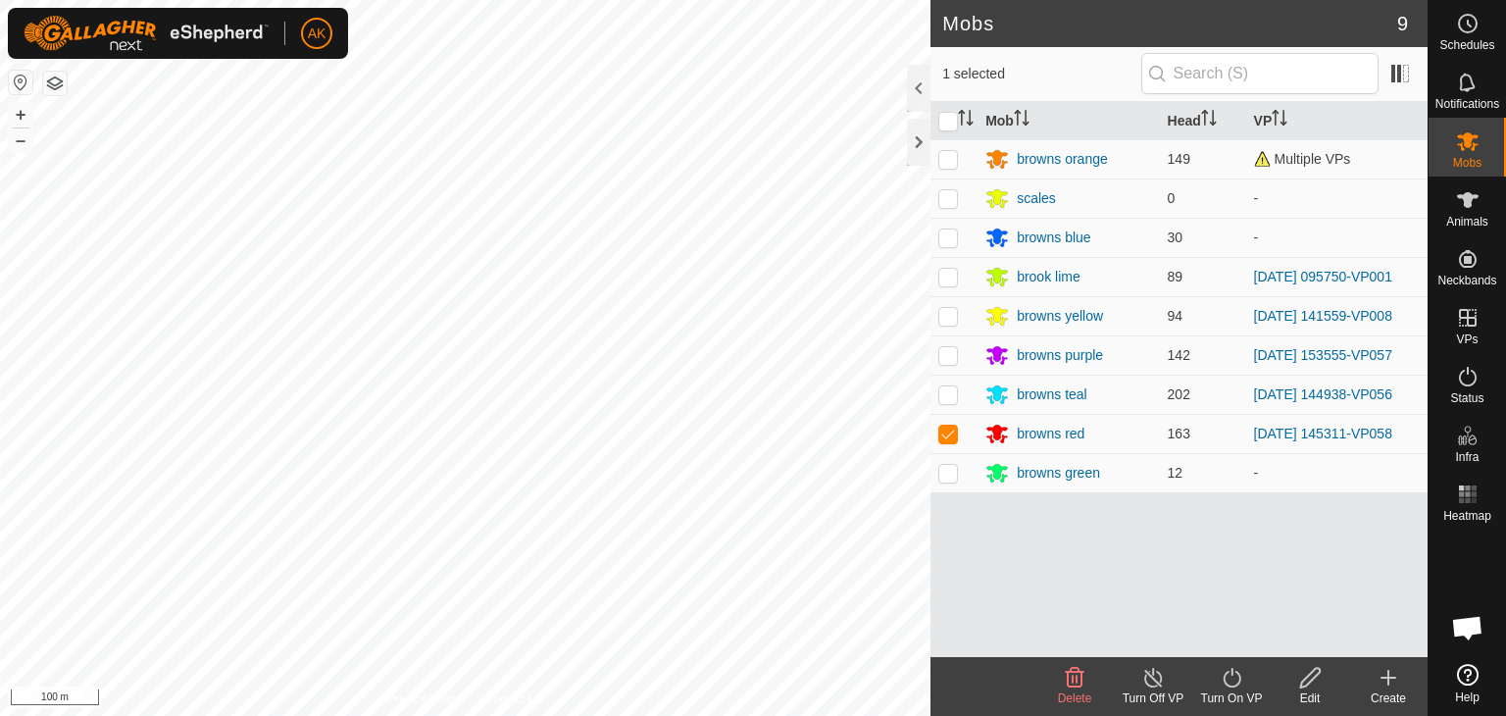
click at [1229, 675] on icon at bounding box center [1232, 678] width 25 height 24
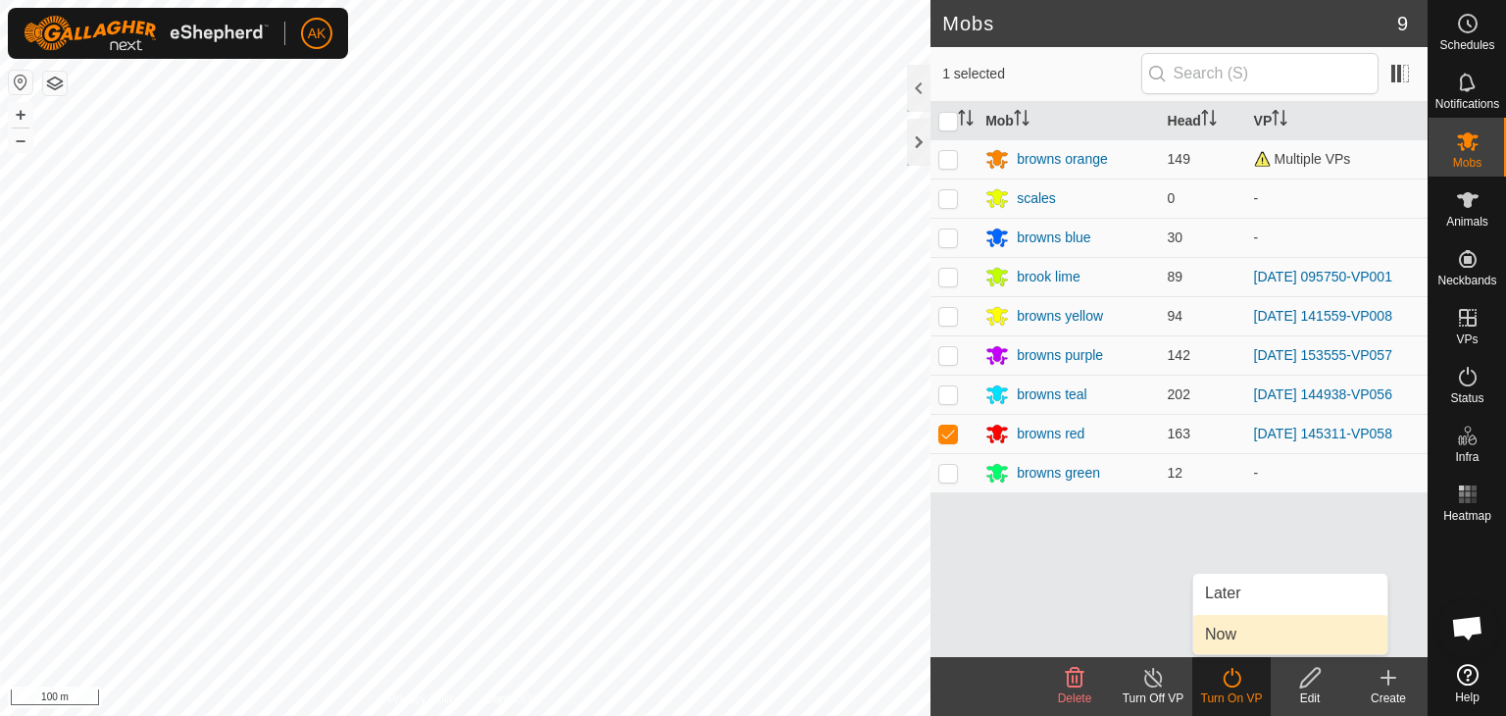
click at [1230, 628] on link "Now" at bounding box center [1290, 634] width 194 height 39
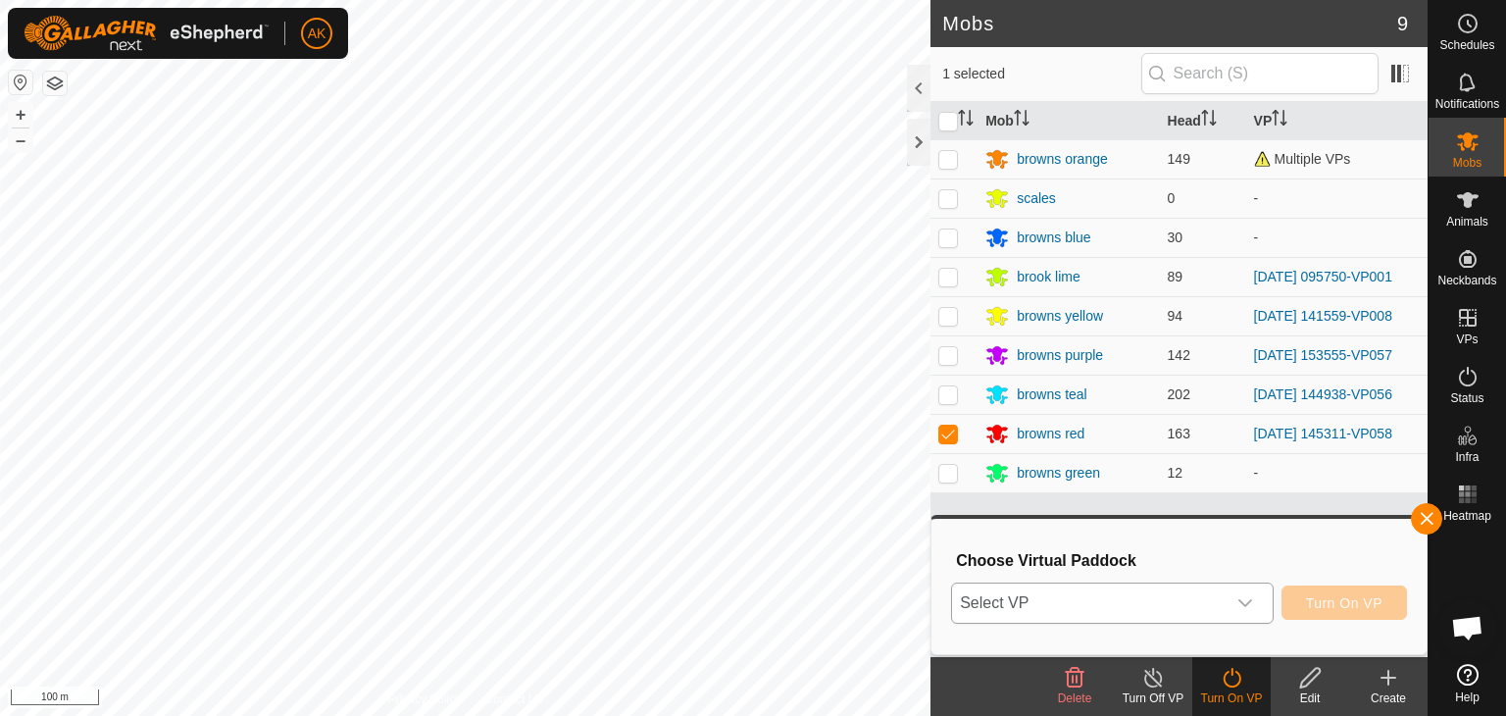
click at [1090, 589] on span "Select VP" at bounding box center [1089, 602] width 274 height 39
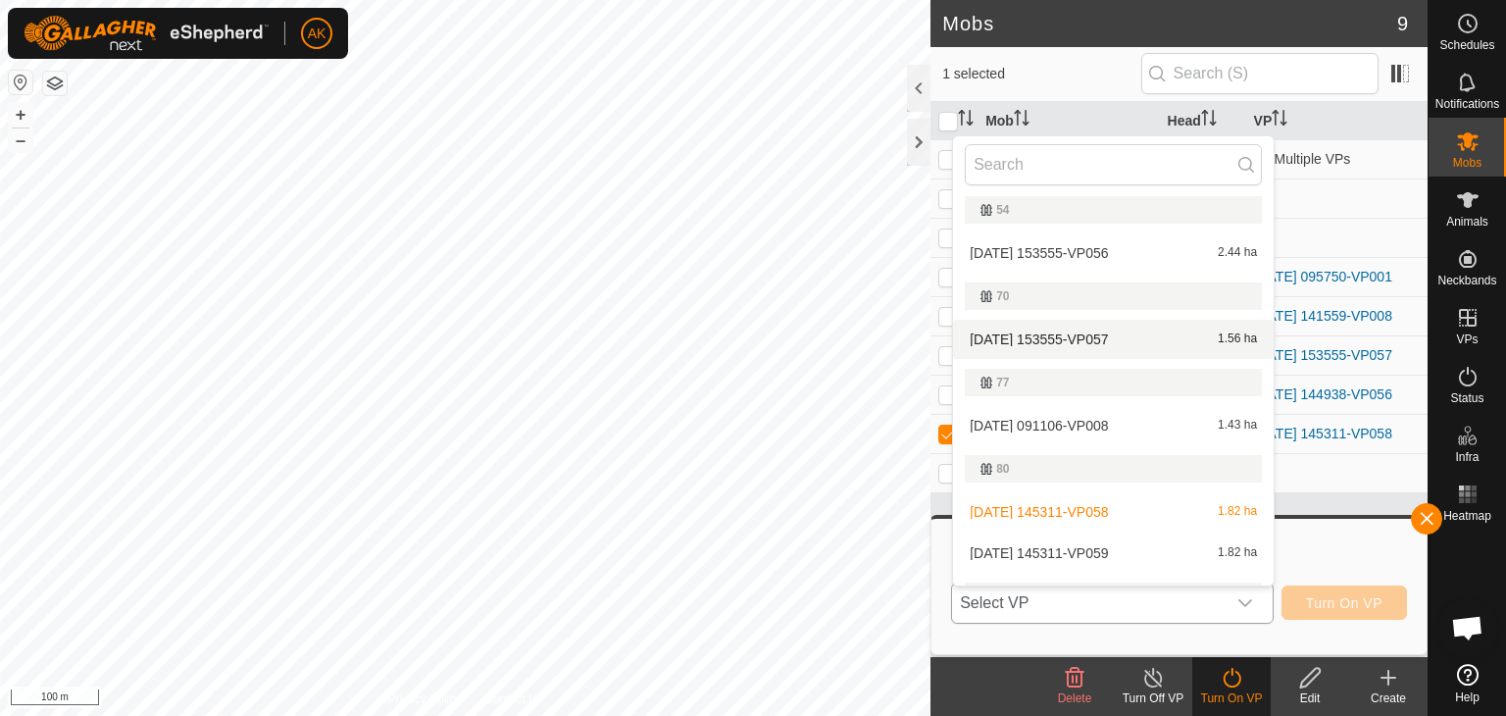
scroll to position [425, 0]
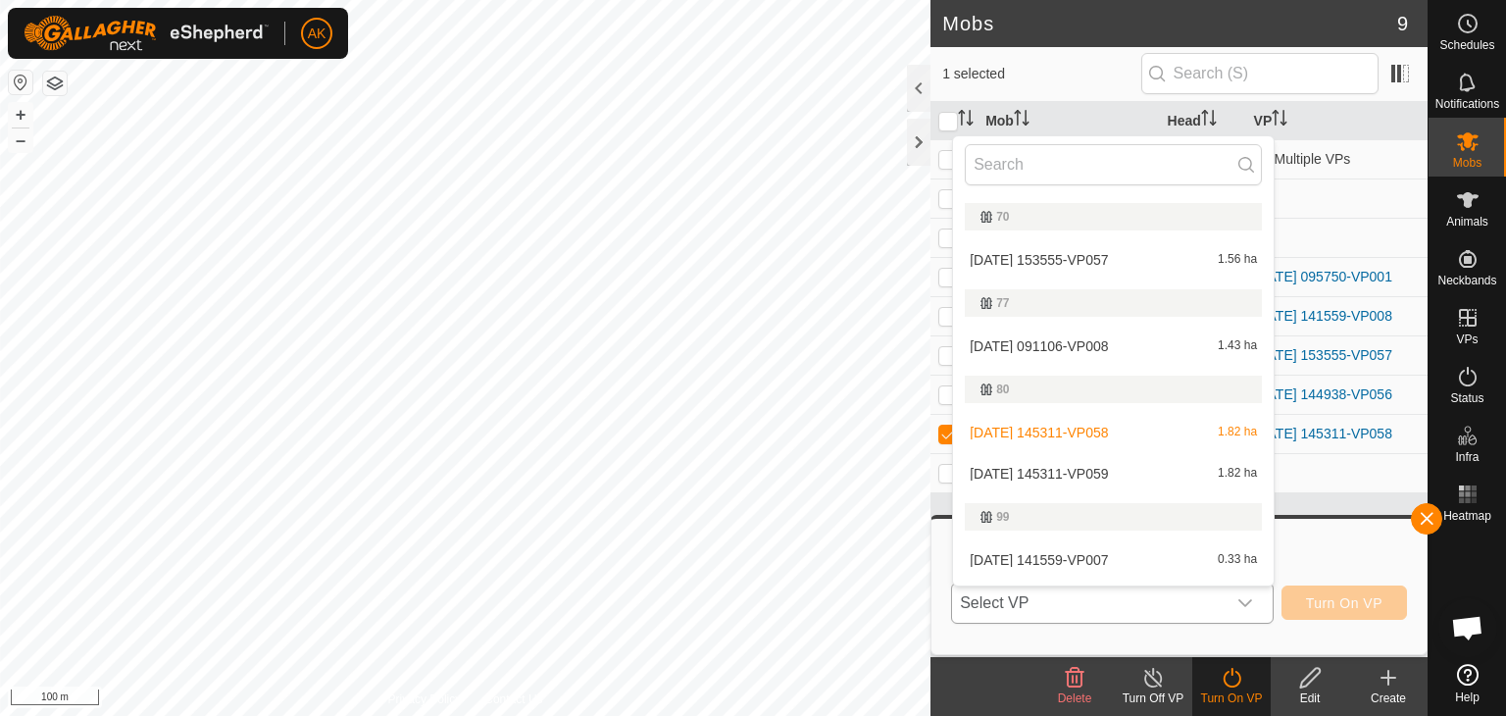
click at [1032, 468] on li "[DATE] 145311-VP059 1.82 ha" at bounding box center [1113, 473] width 321 height 39
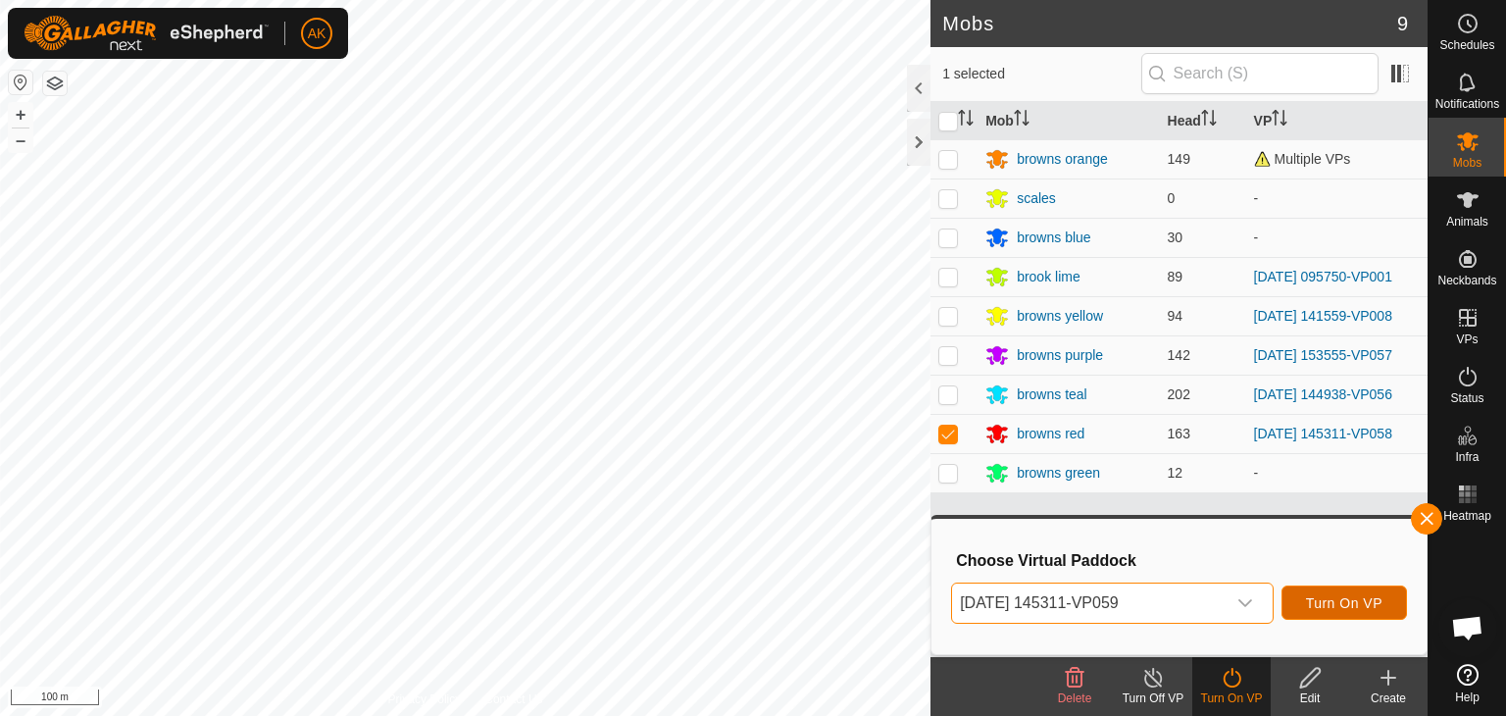
click at [1354, 597] on span "Turn On VP" at bounding box center [1344, 603] width 76 height 16
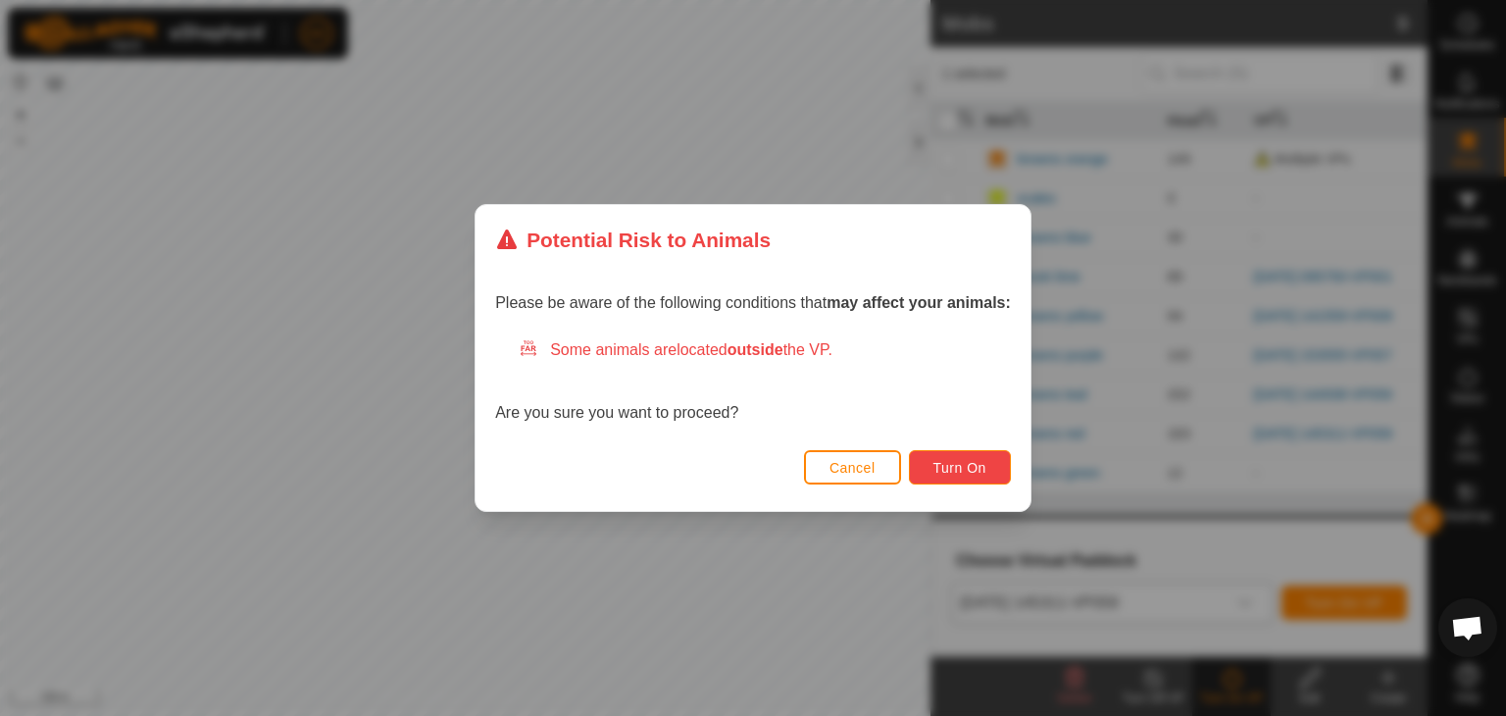
click at [944, 467] on span "Turn On" at bounding box center [959, 468] width 53 height 16
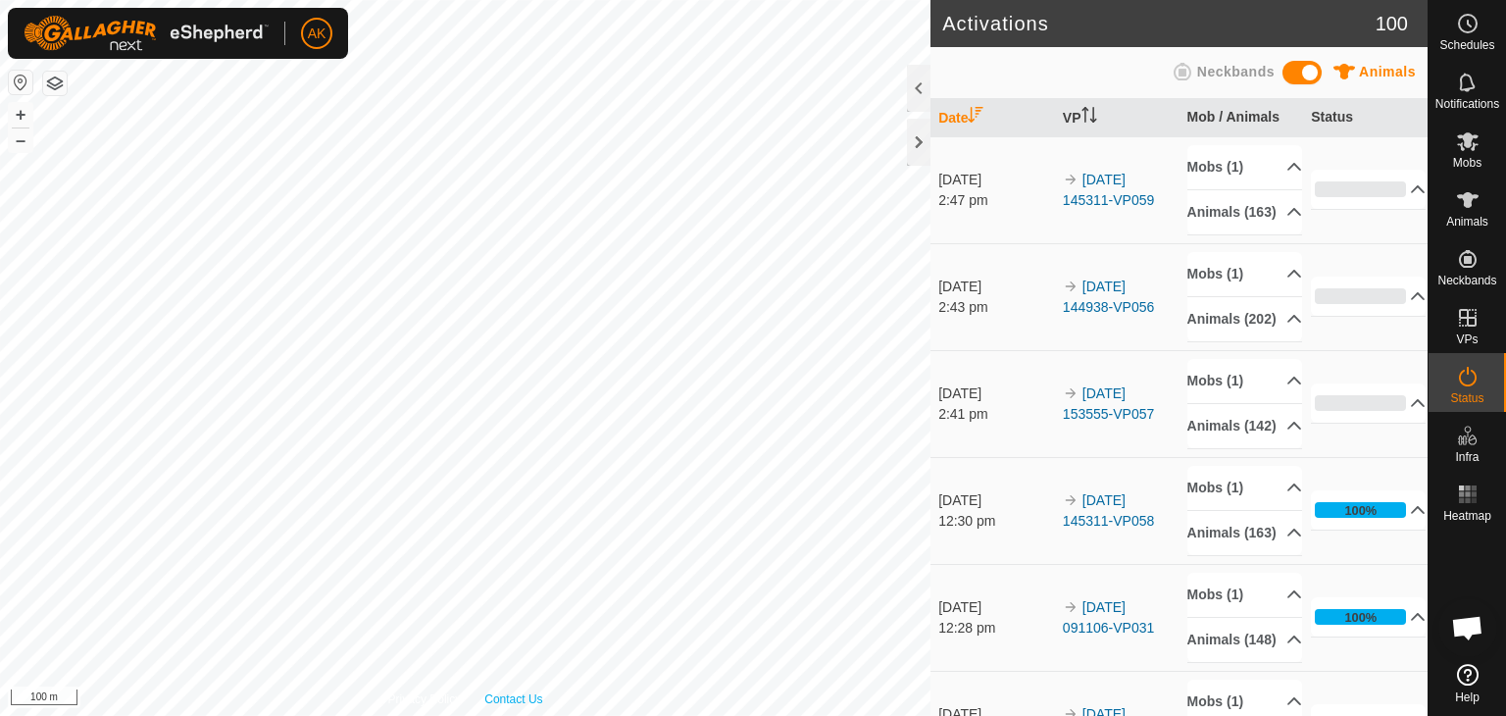
click at [495, 702] on div "Privacy Policy Contact Us WP 24 Type: trough Capacity: 100L Water Level: 100% D…" at bounding box center [465, 358] width 930 height 716
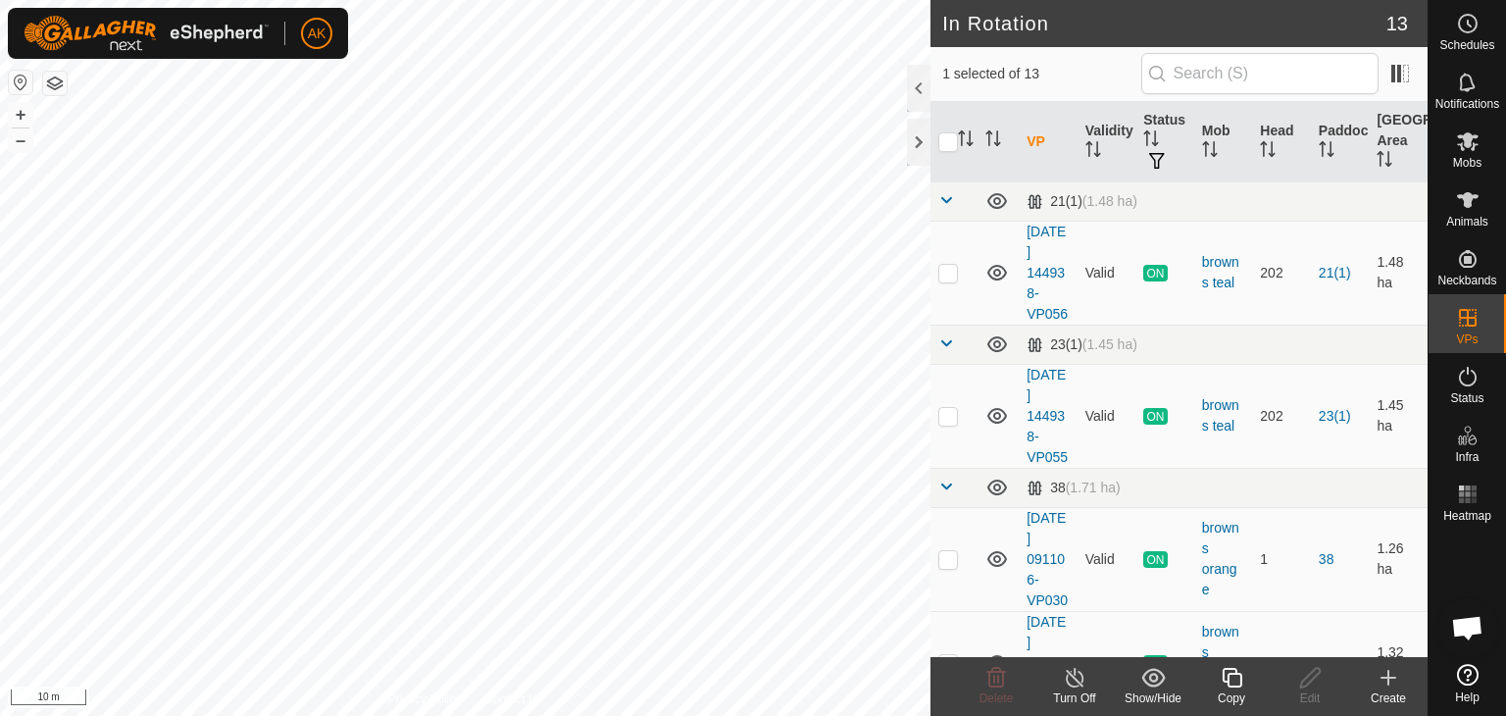
click at [1229, 672] on icon at bounding box center [1232, 678] width 25 height 24
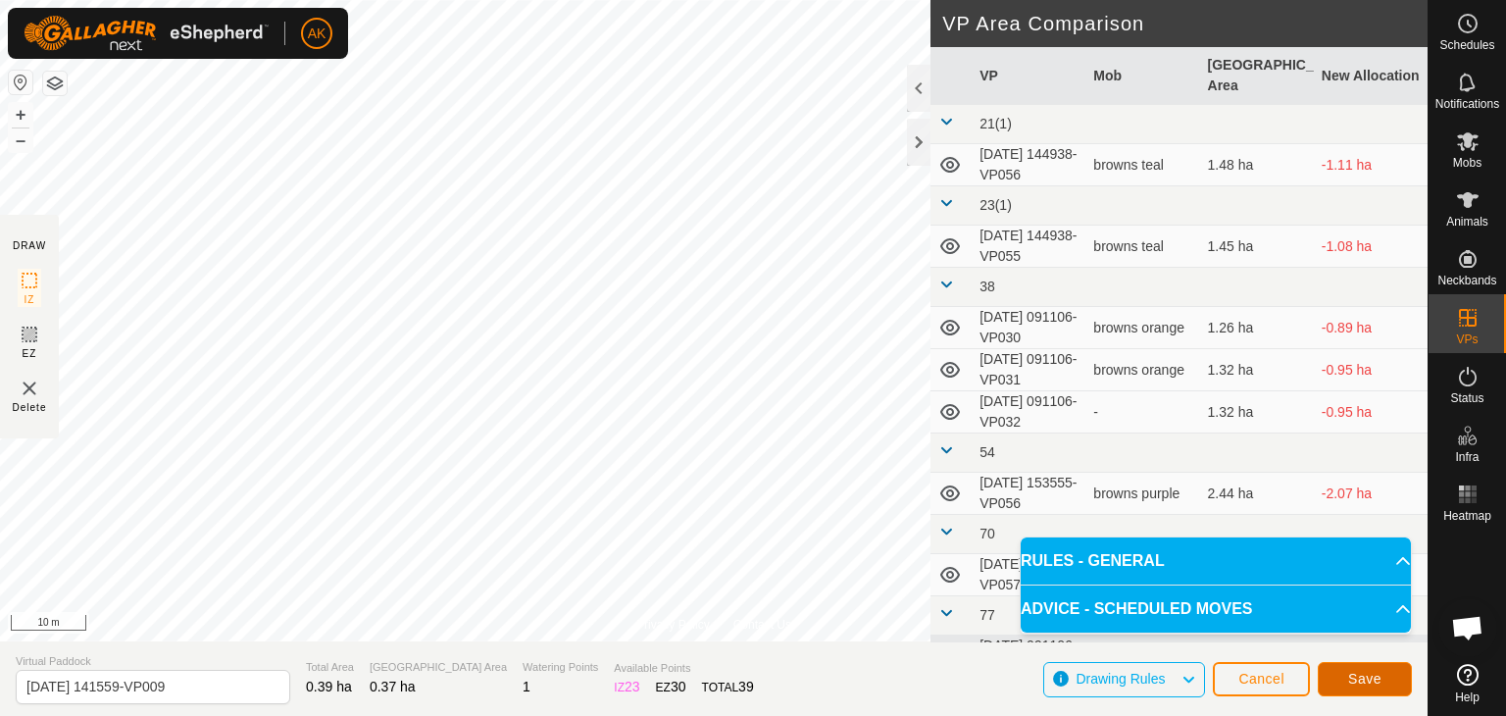
click at [1349, 672] on span "Save" at bounding box center [1364, 679] width 33 height 16
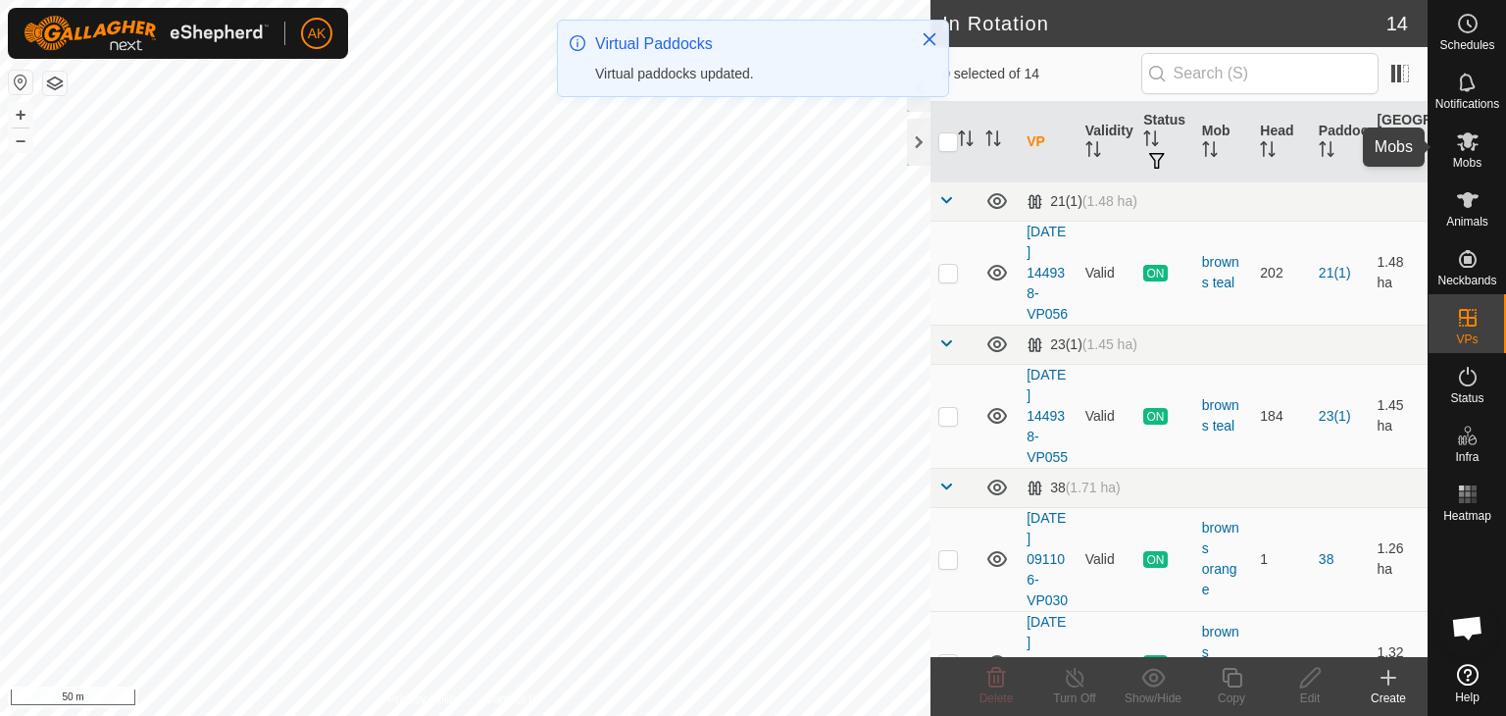
click at [1467, 150] on icon at bounding box center [1468, 141] width 24 height 24
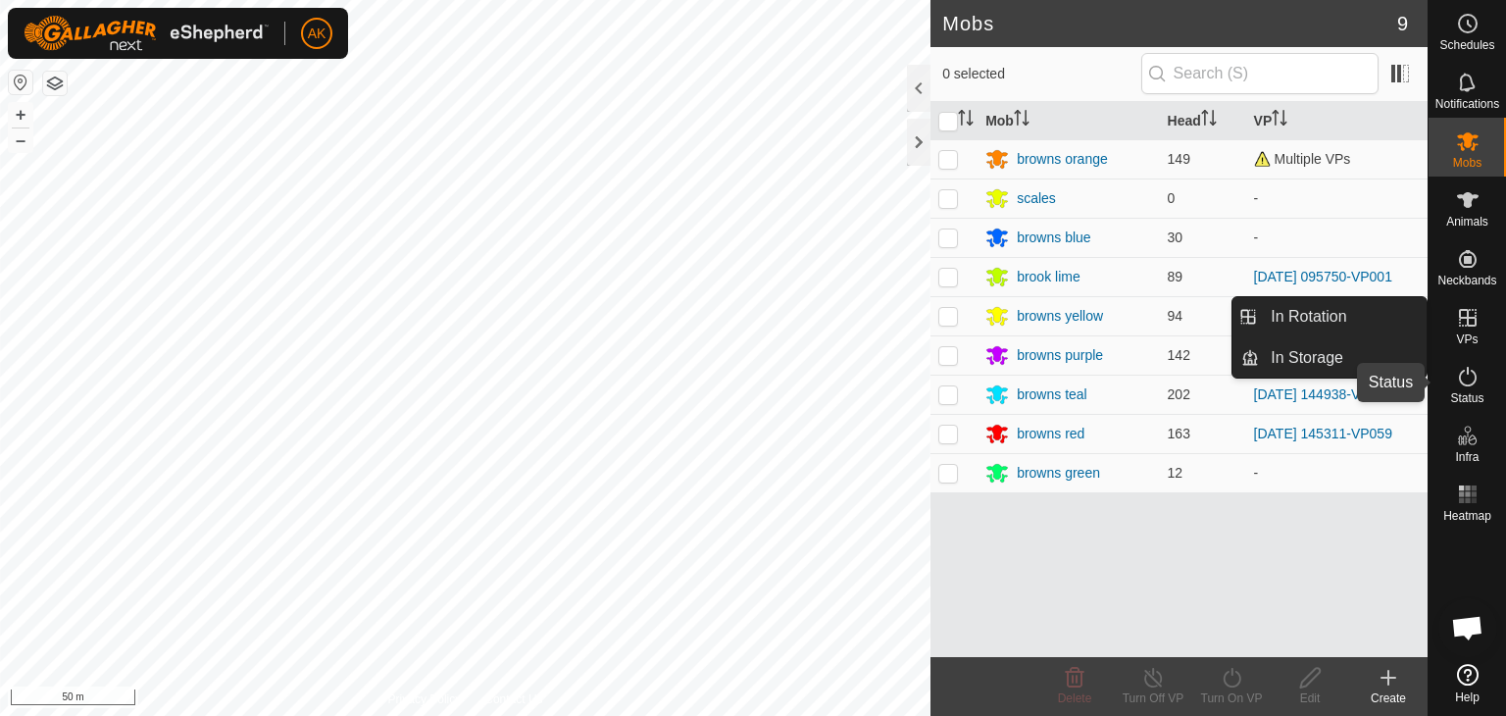
click at [1476, 381] on icon at bounding box center [1468, 377] width 24 height 24
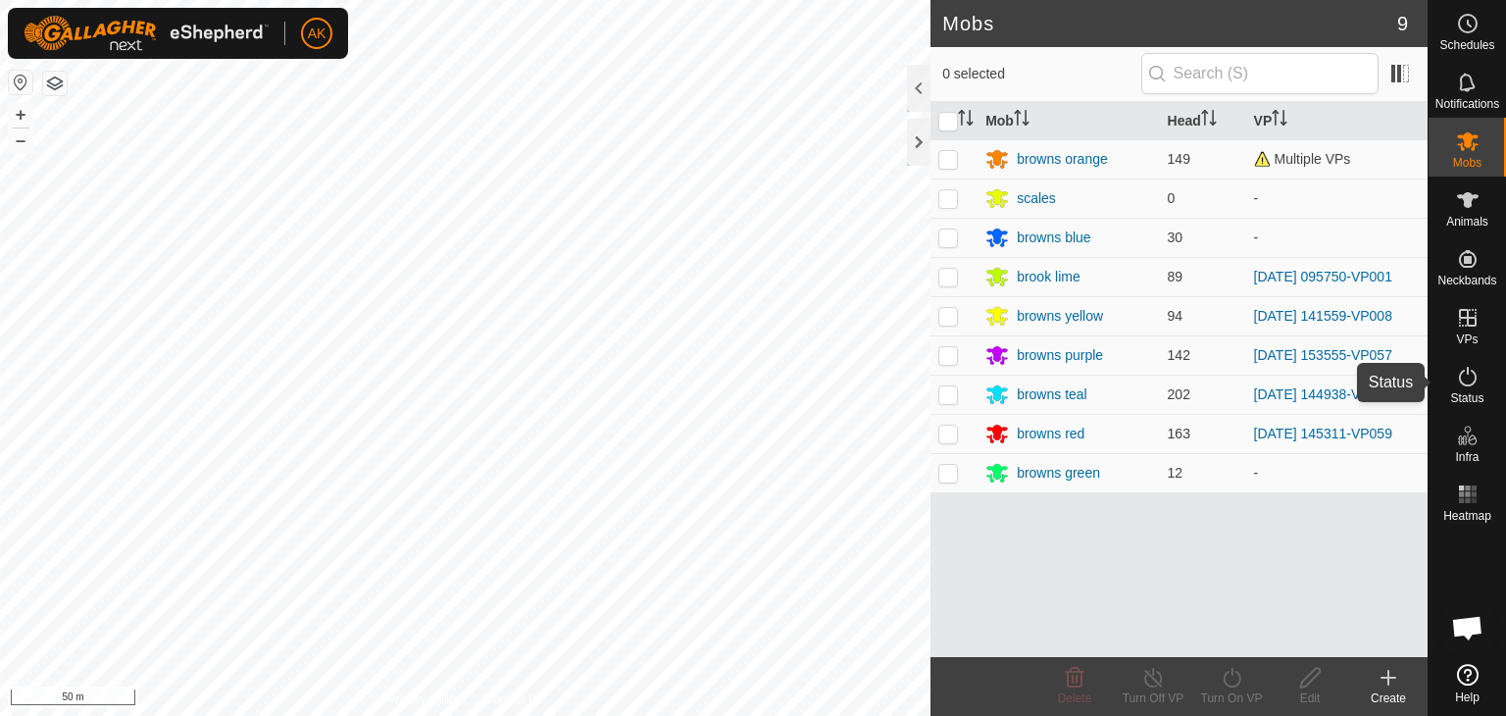
click at [1472, 381] on icon at bounding box center [1468, 377] width 24 height 24
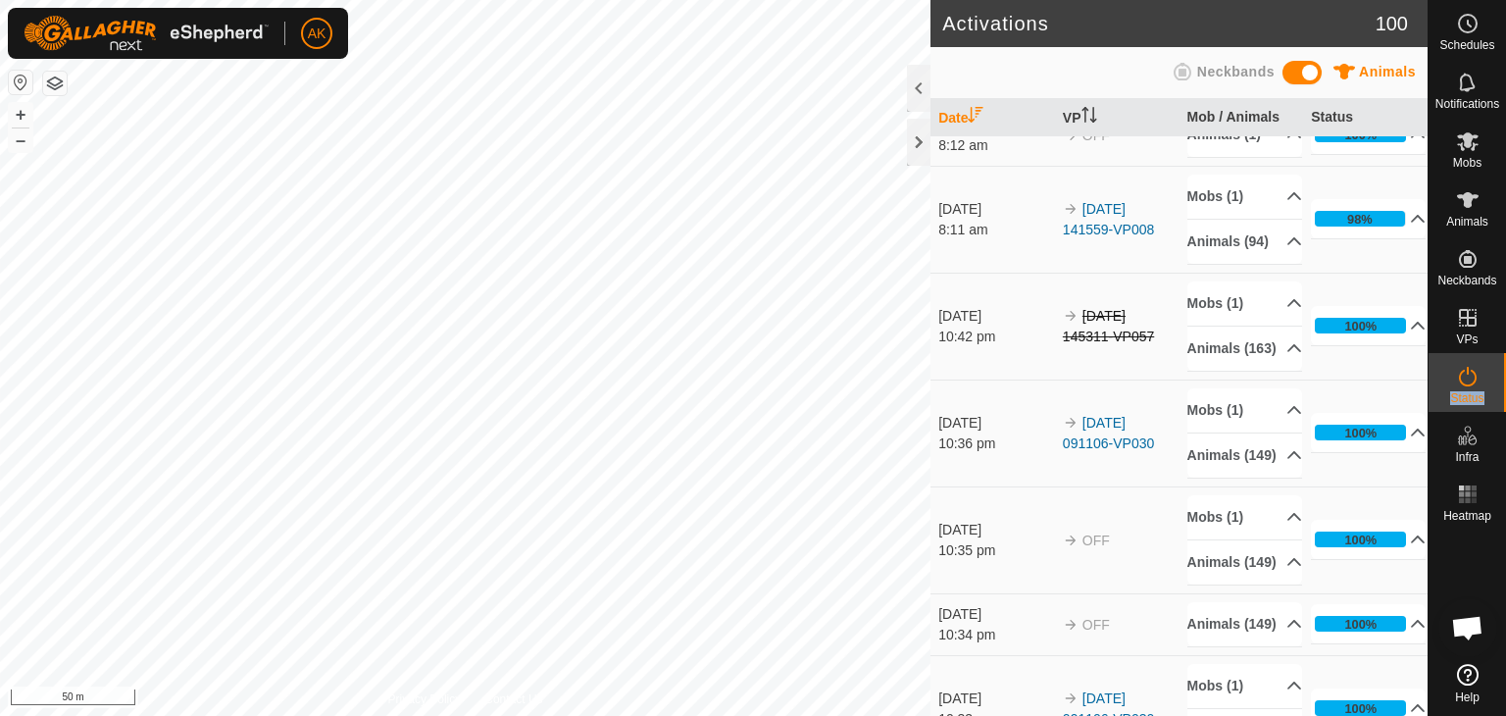
scroll to position [882, 0]
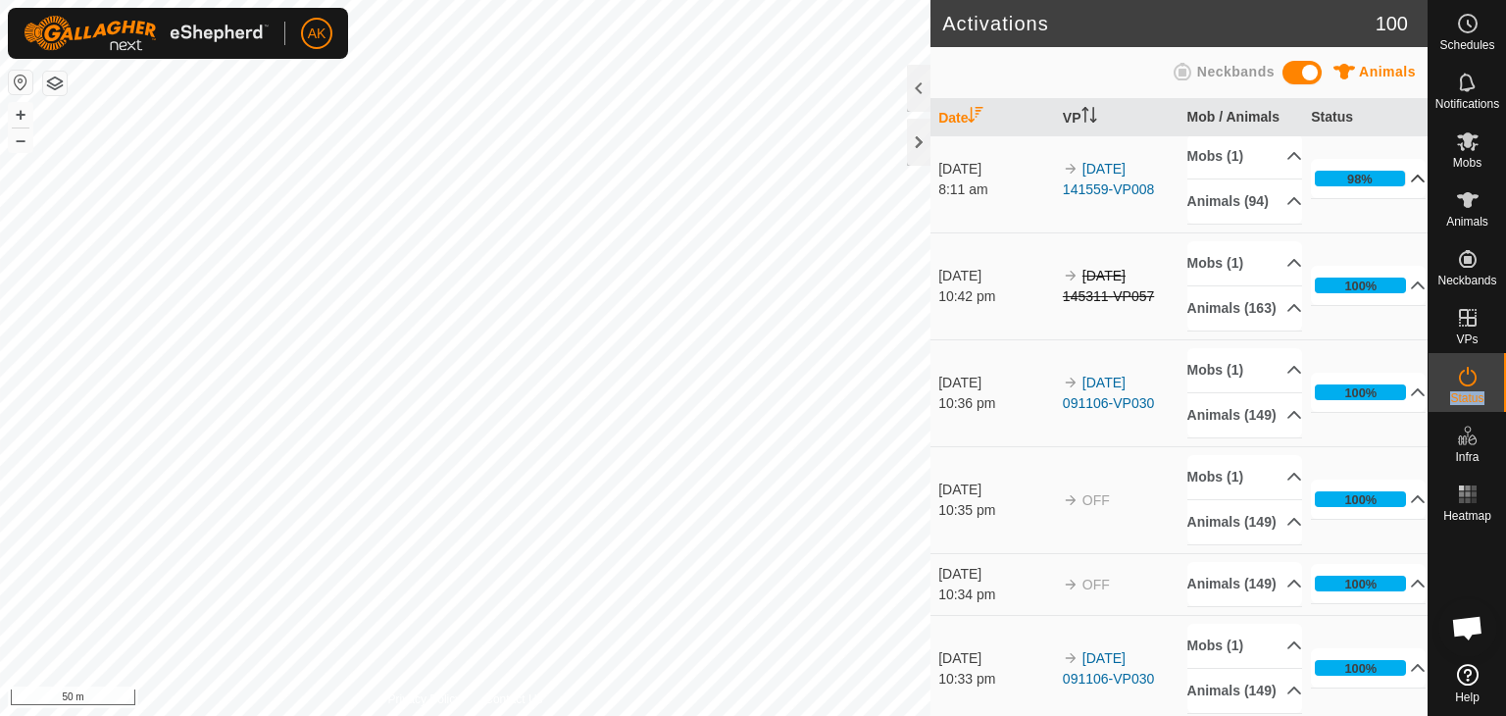
click at [1412, 182] on icon at bounding box center [1419, 179] width 14 height 8
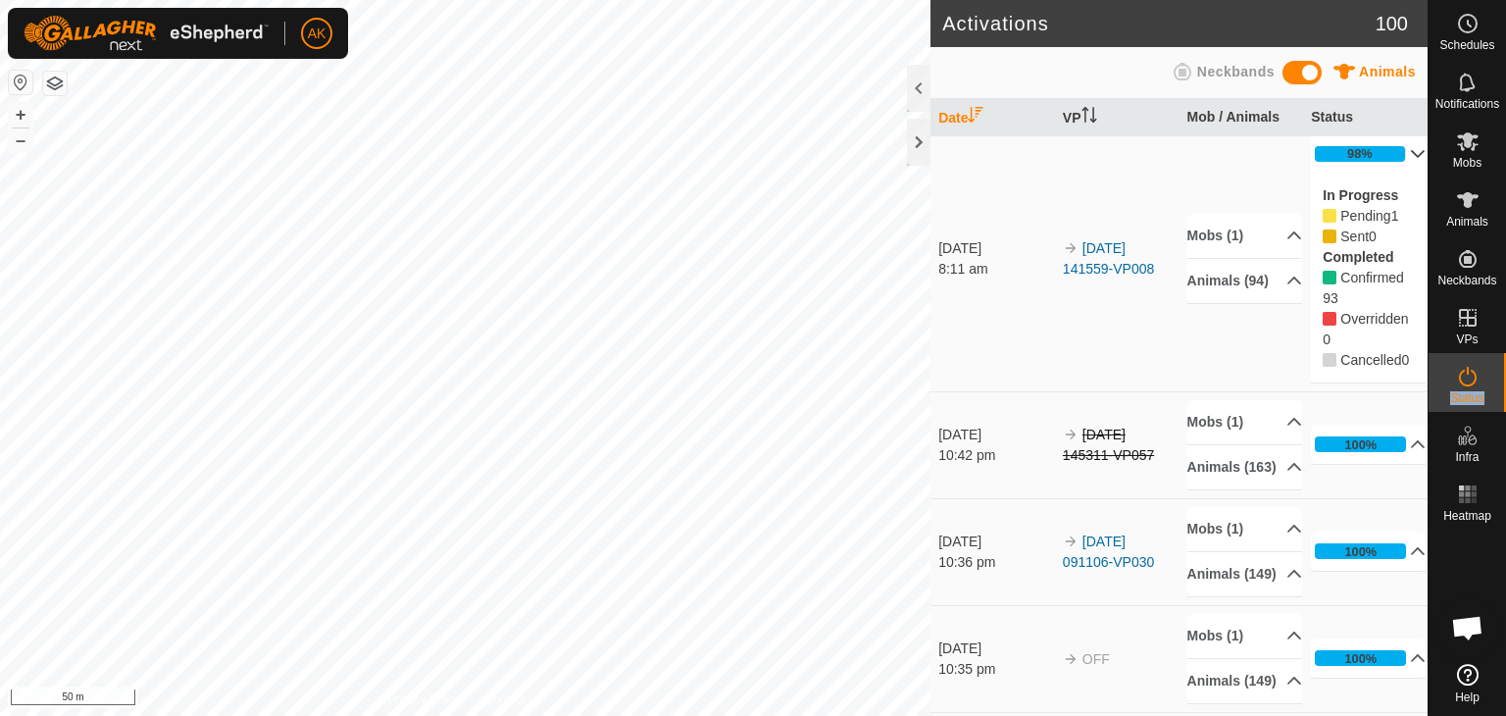
click at [1392, 174] on p-accordion-header "98%" at bounding box center [1368, 153] width 115 height 39
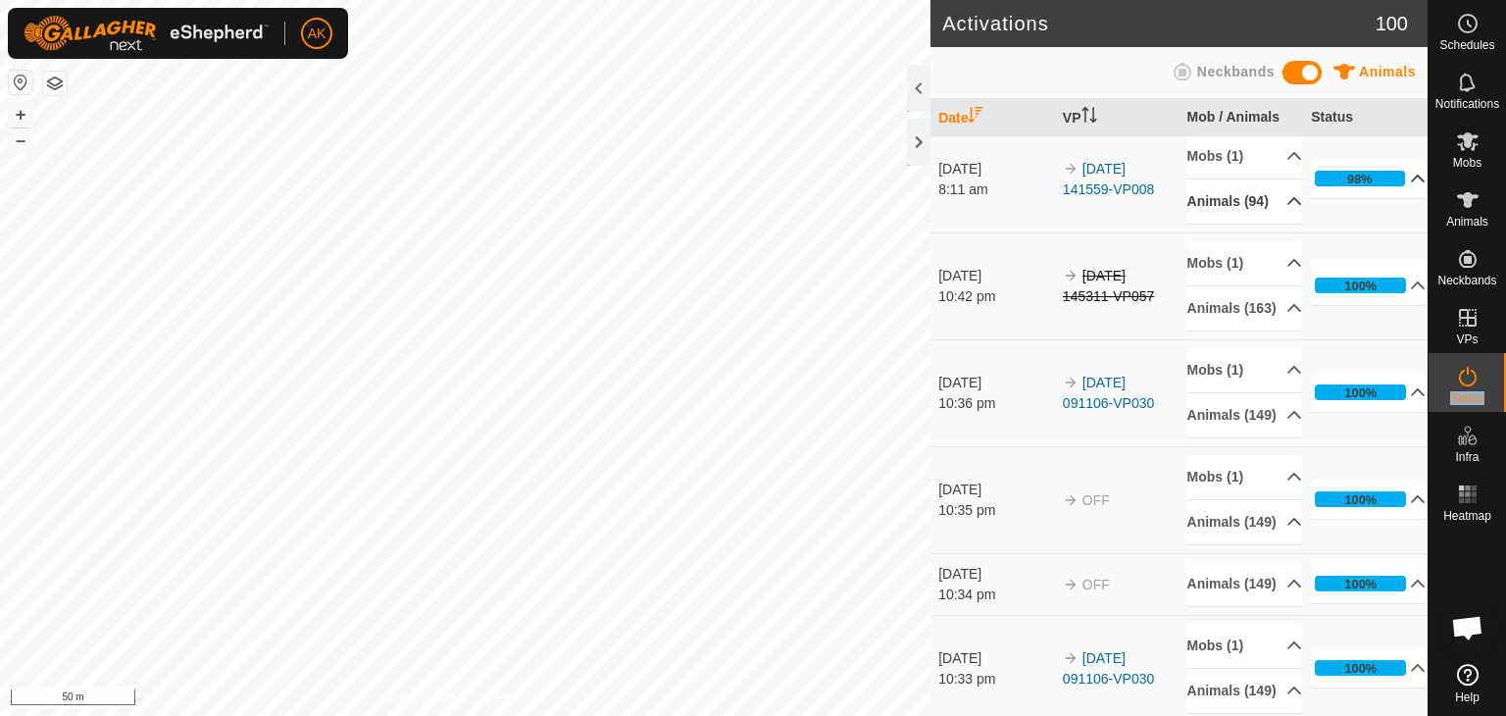
click at [1274, 224] on p-accordion-header "Animals (94)" at bounding box center [1244, 201] width 115 height 44
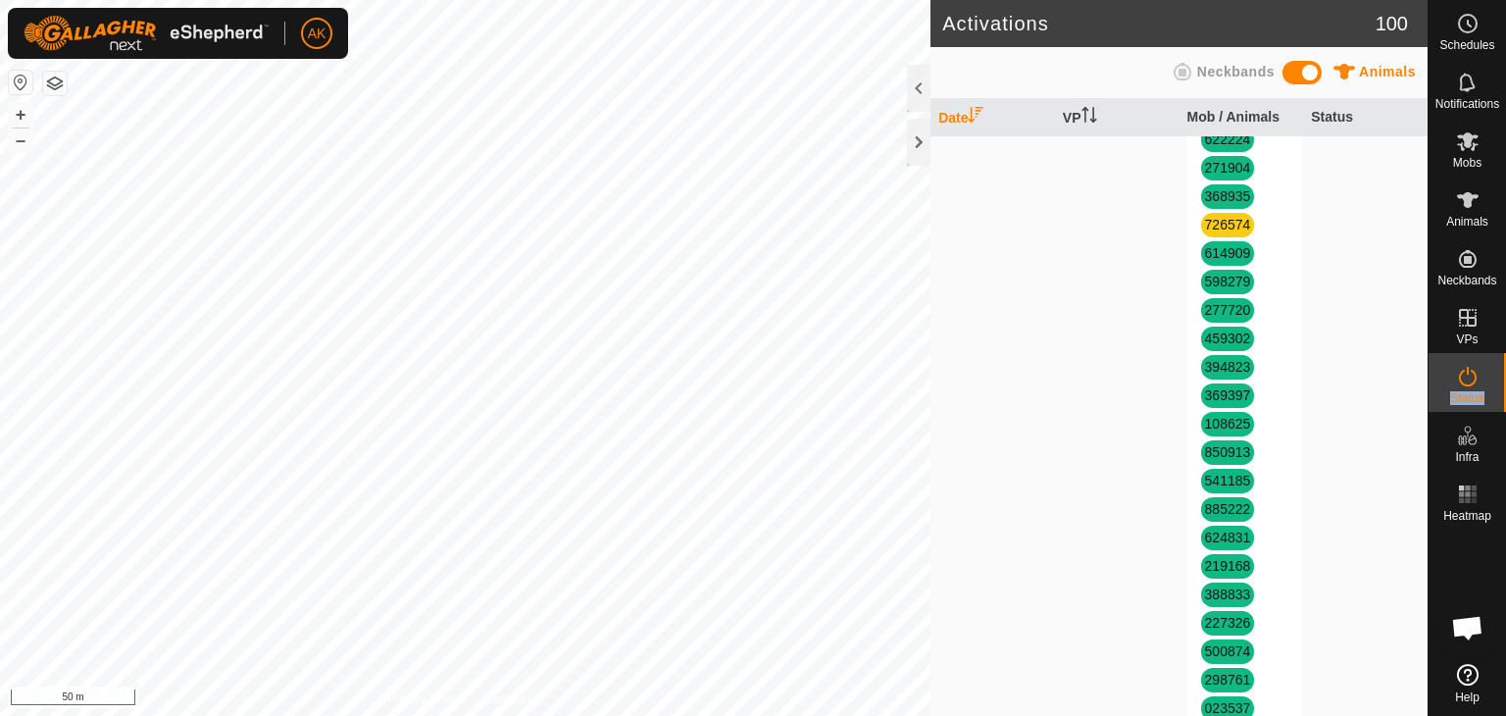
scroll to position [3137, 0]
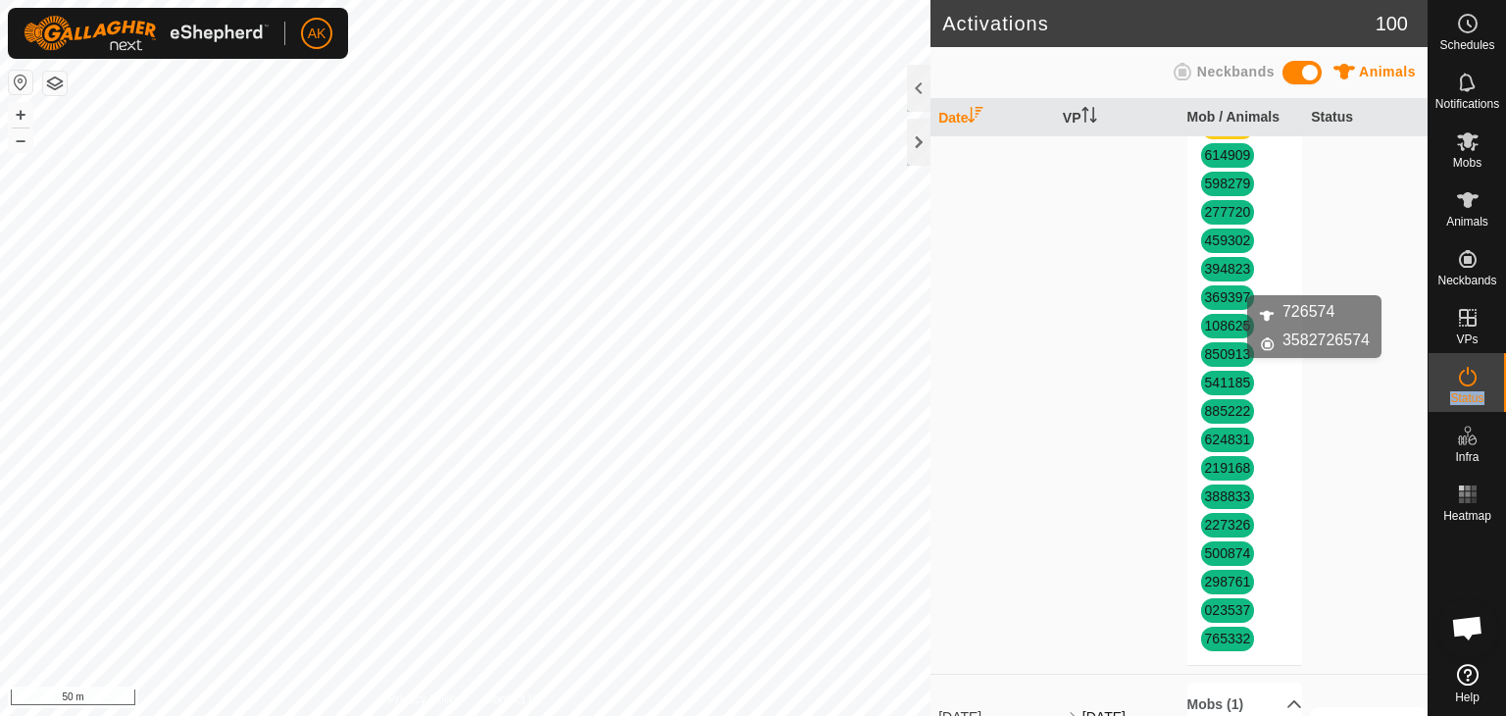
click at [1217, 134] on link "726574" at bounding box center [1228, 127] width 46 height 16
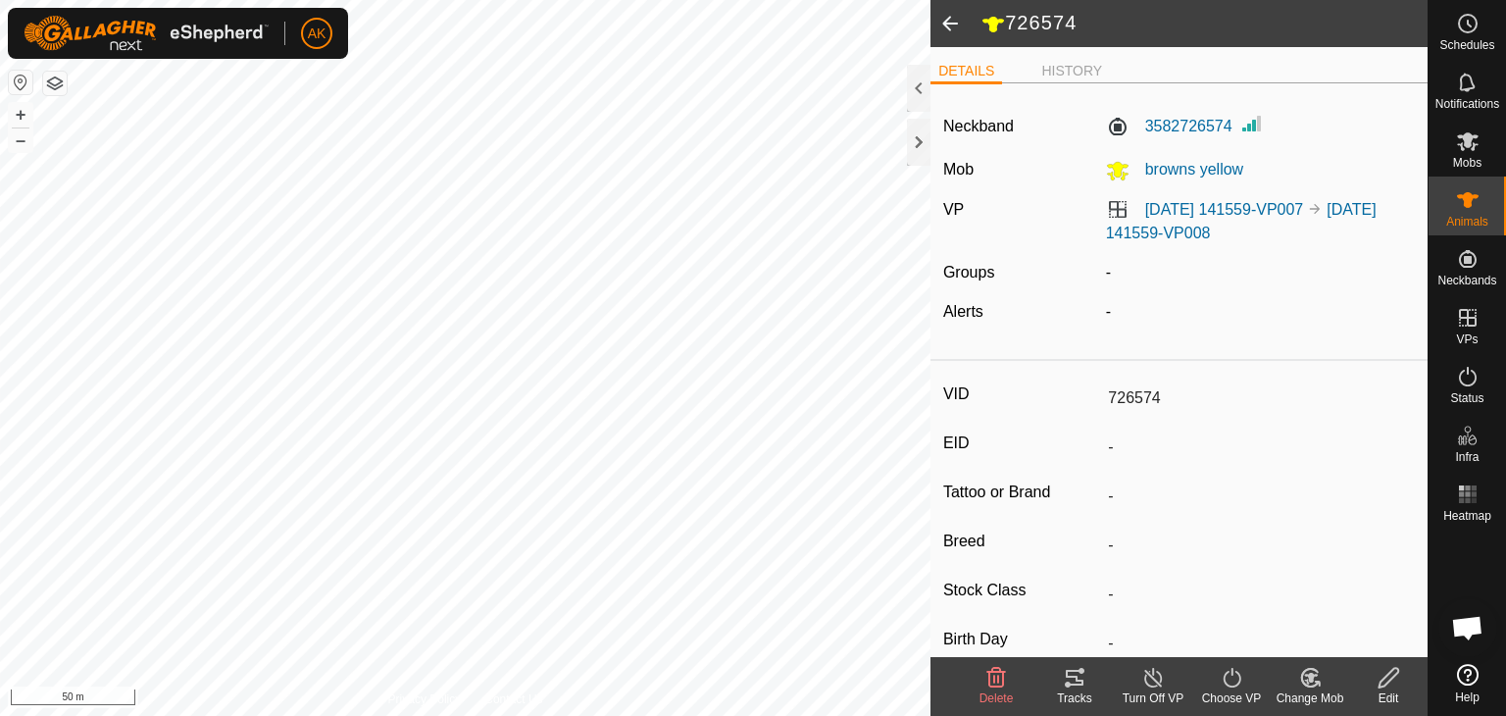
click at [1153, 672] on icon at bounding box center [1153, 678] width 25 height 24
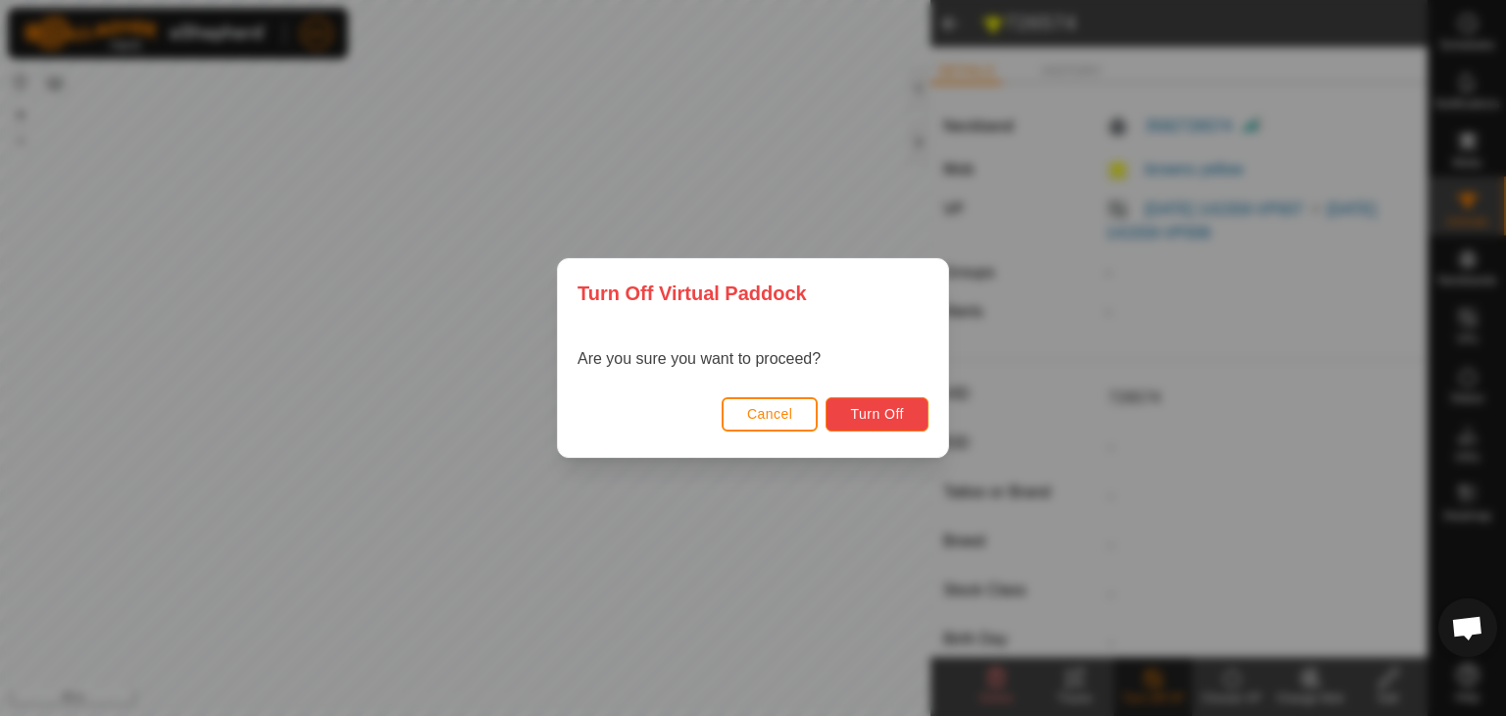
click at [878, 416] on span "Turn Off" at bounding box center [877, 414] width 54 height 16
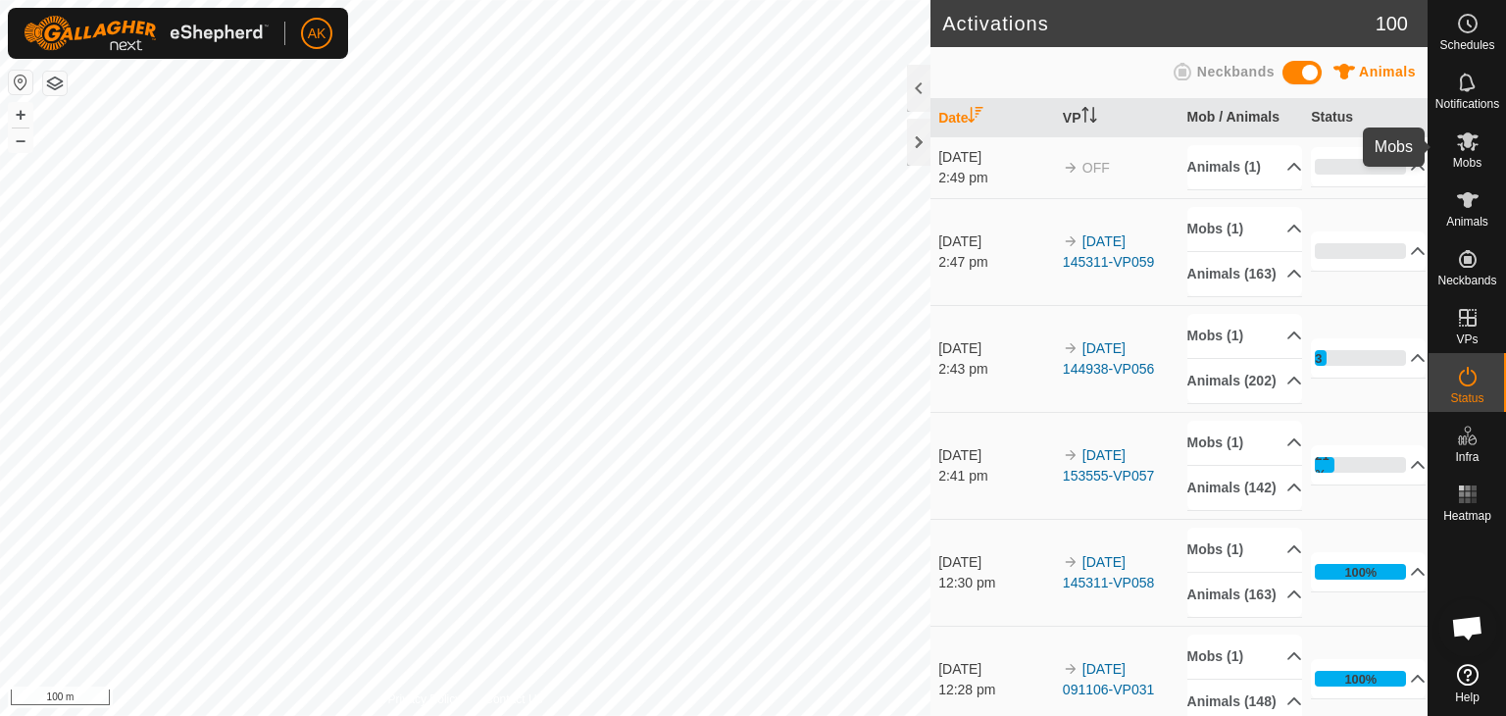
click at [1469, 140] on icon at bounding box center [1468, 141] width 22 height 19
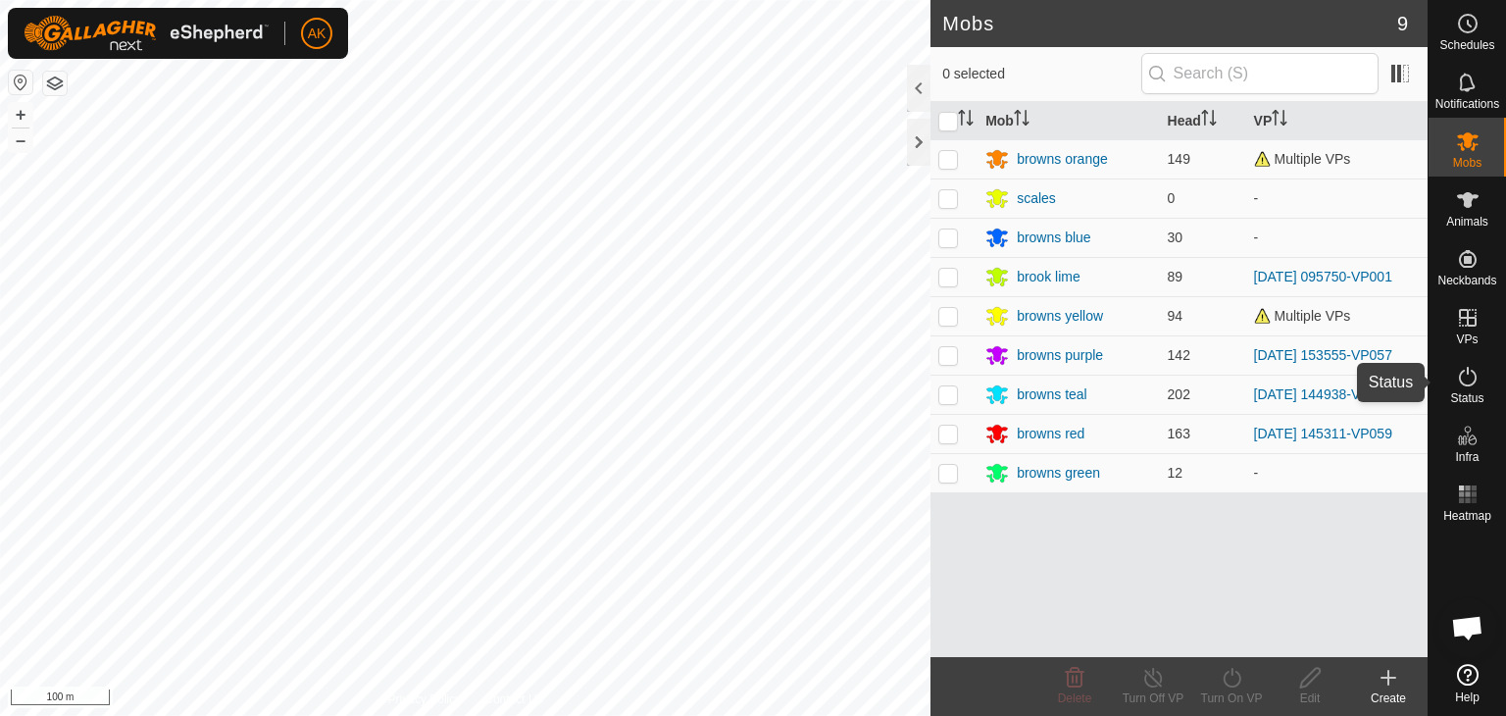
click at [1467, 375] on icon at bounding box center [1468, 377] width 24 height 24
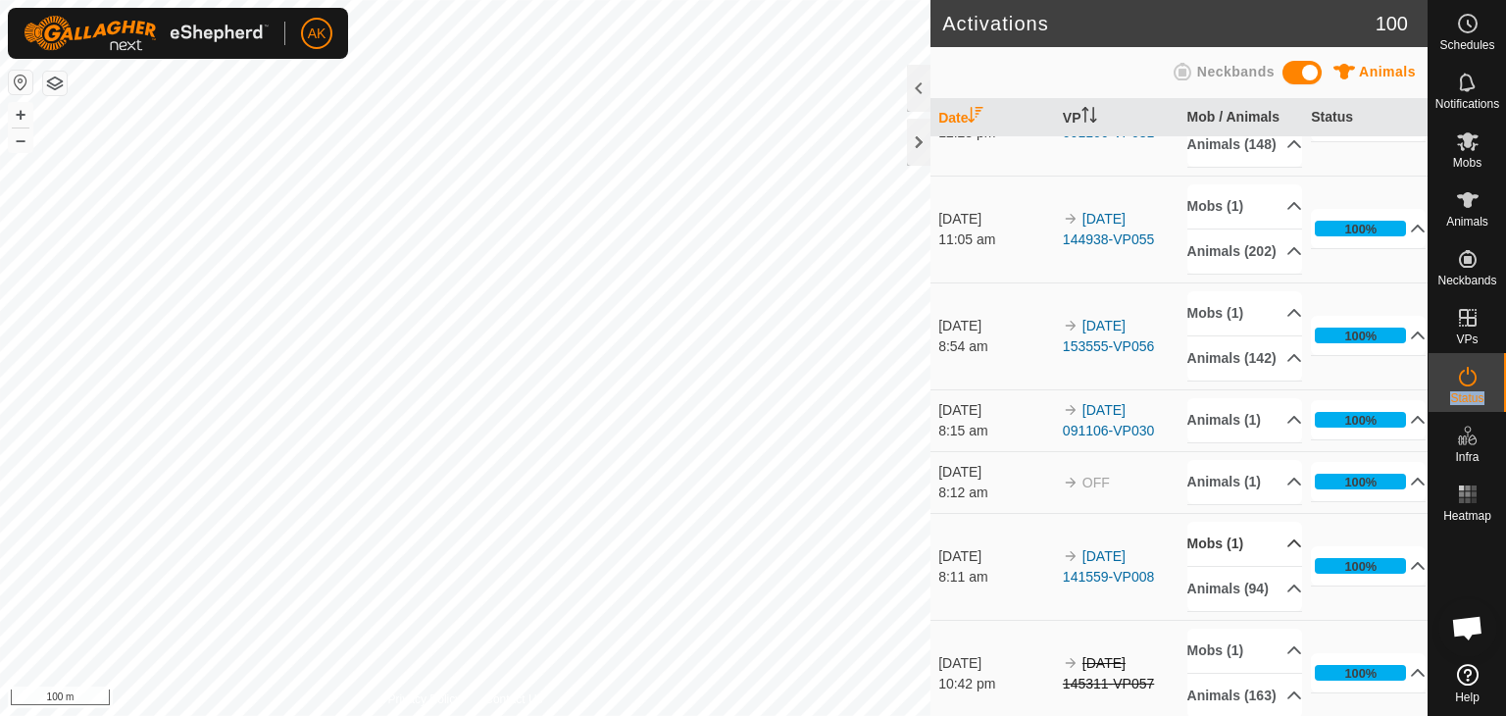
scroll to position [588, 0]
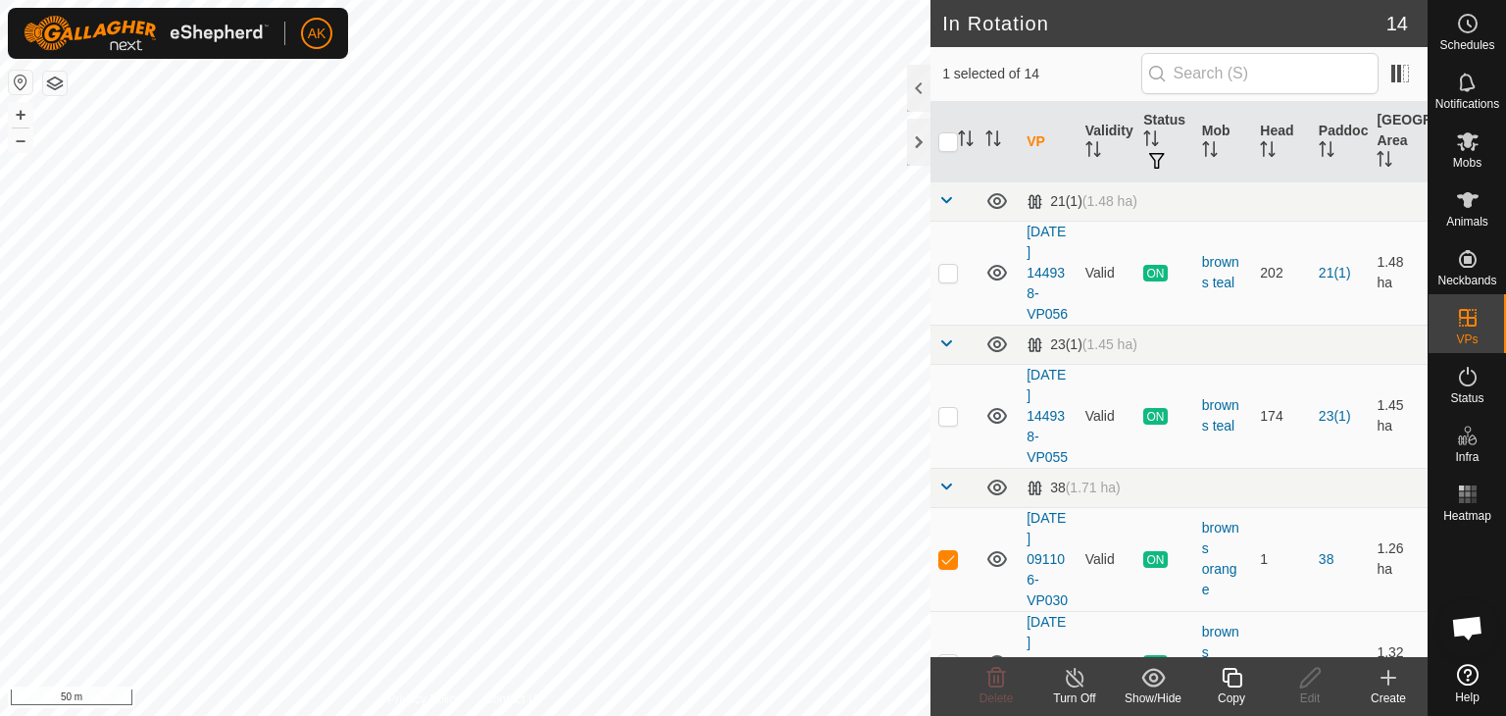
click at [1078, 681] on line at bounding box center [1075, 679] width 16 height 16
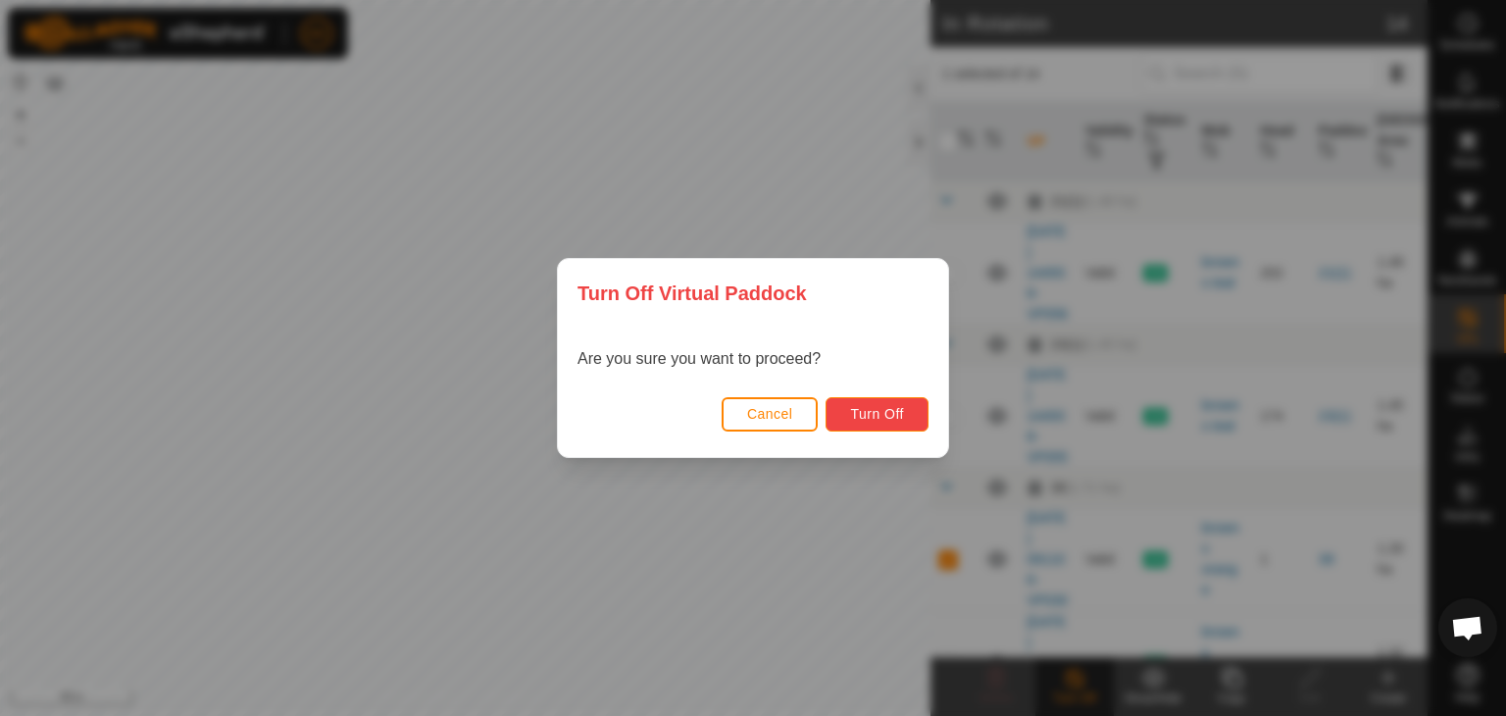
click at [887, 410] on span "Turn Off" at bounding box center [877, 414] width 54 height 16
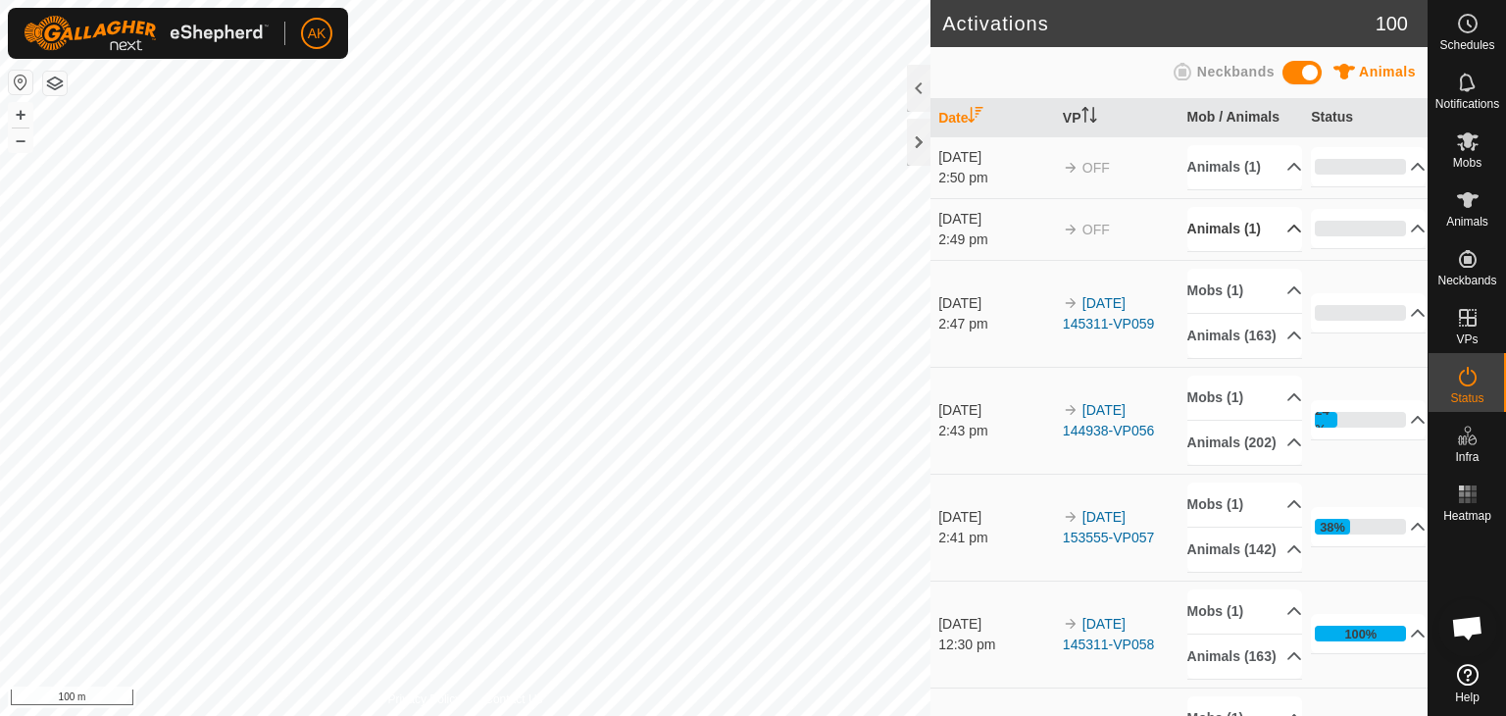
click at [1215, 246] on p-accordion-header "Animals (1)" at bounding box center [1244, 229] width 115 height 44
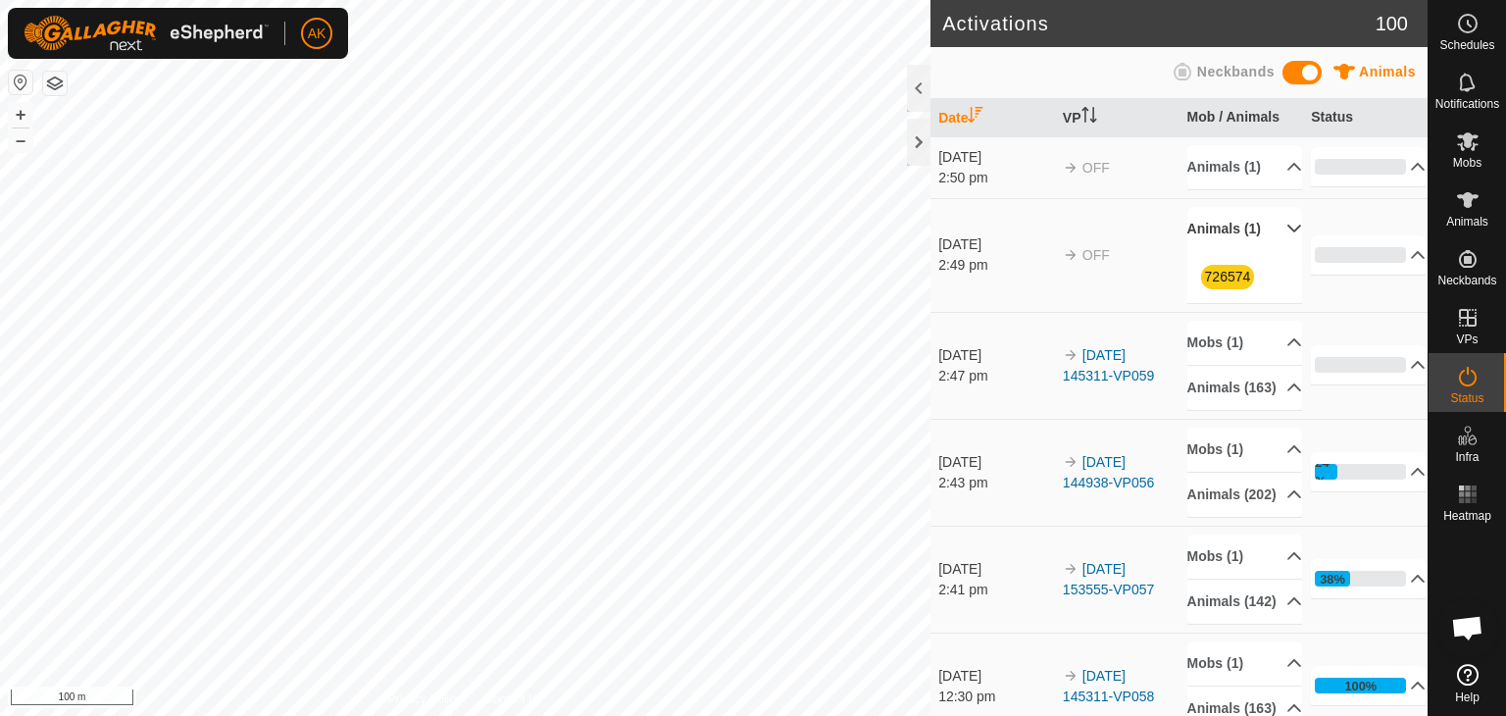
click at [1220, 289] on span "726574" at bounding box center [1228, 277] width 54 height 25
click at [1220, 284] on link "726574" at bounding box center [1228, 277] width 46 height 16
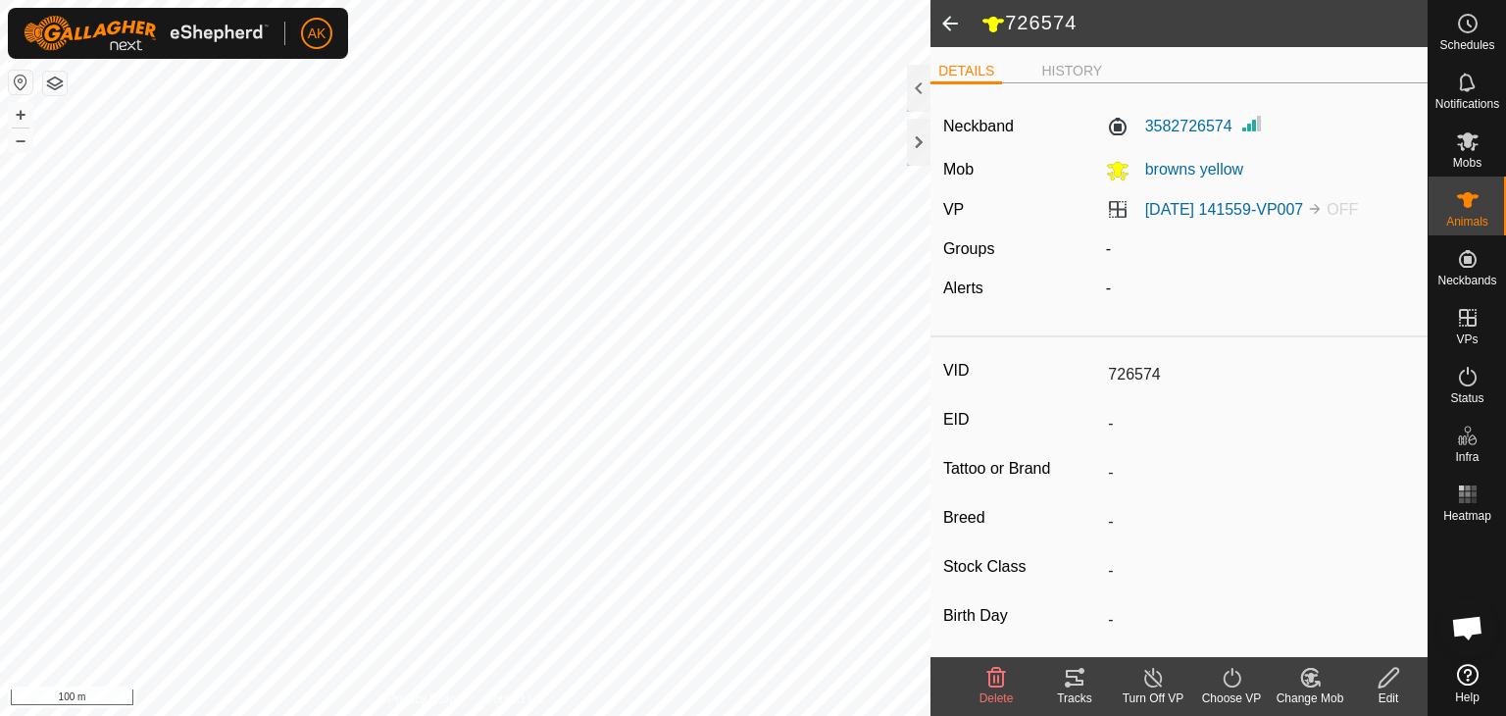
click at [1147, 675] on icon at bounding box center [1153, 678] width 25 height 24
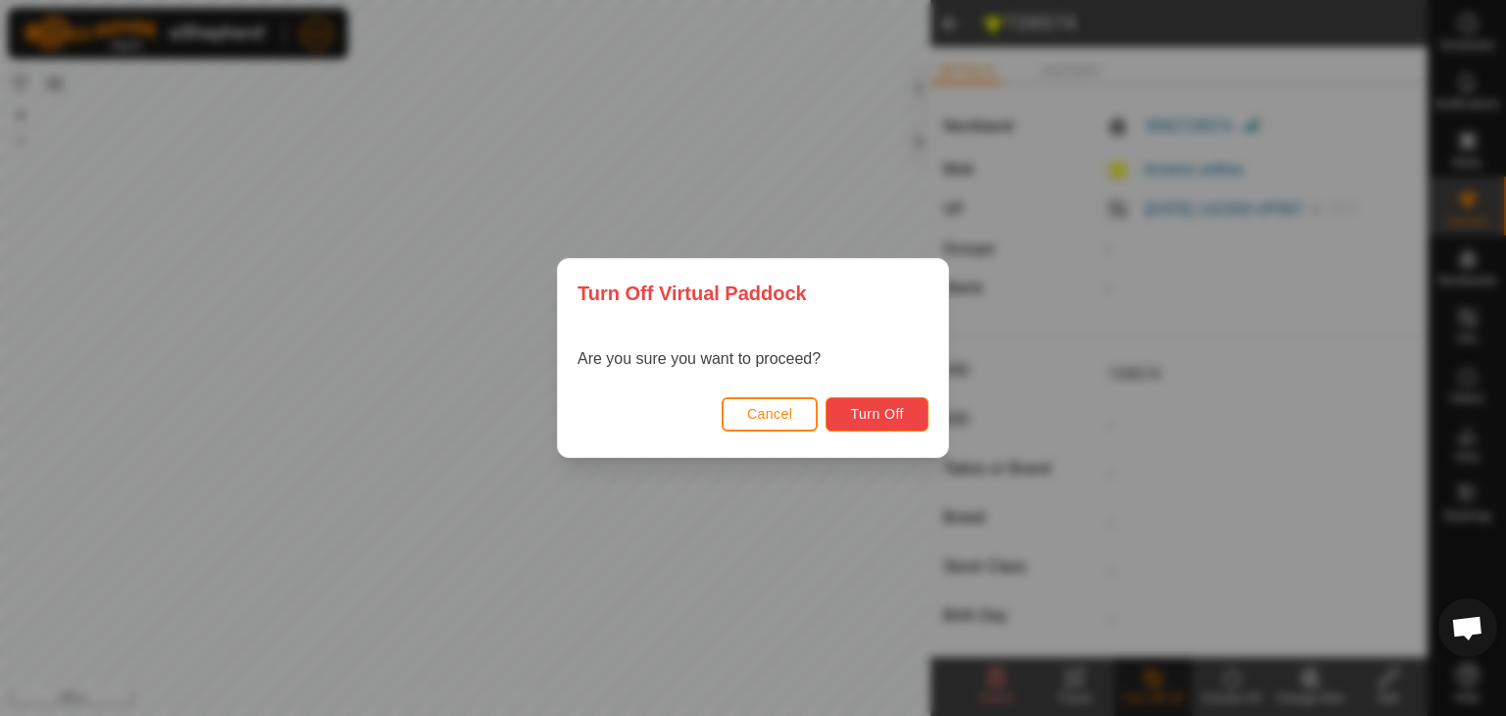
click at [891, 416] on span "Turn Off" at bounding box center [877, 414] width 54 height 16
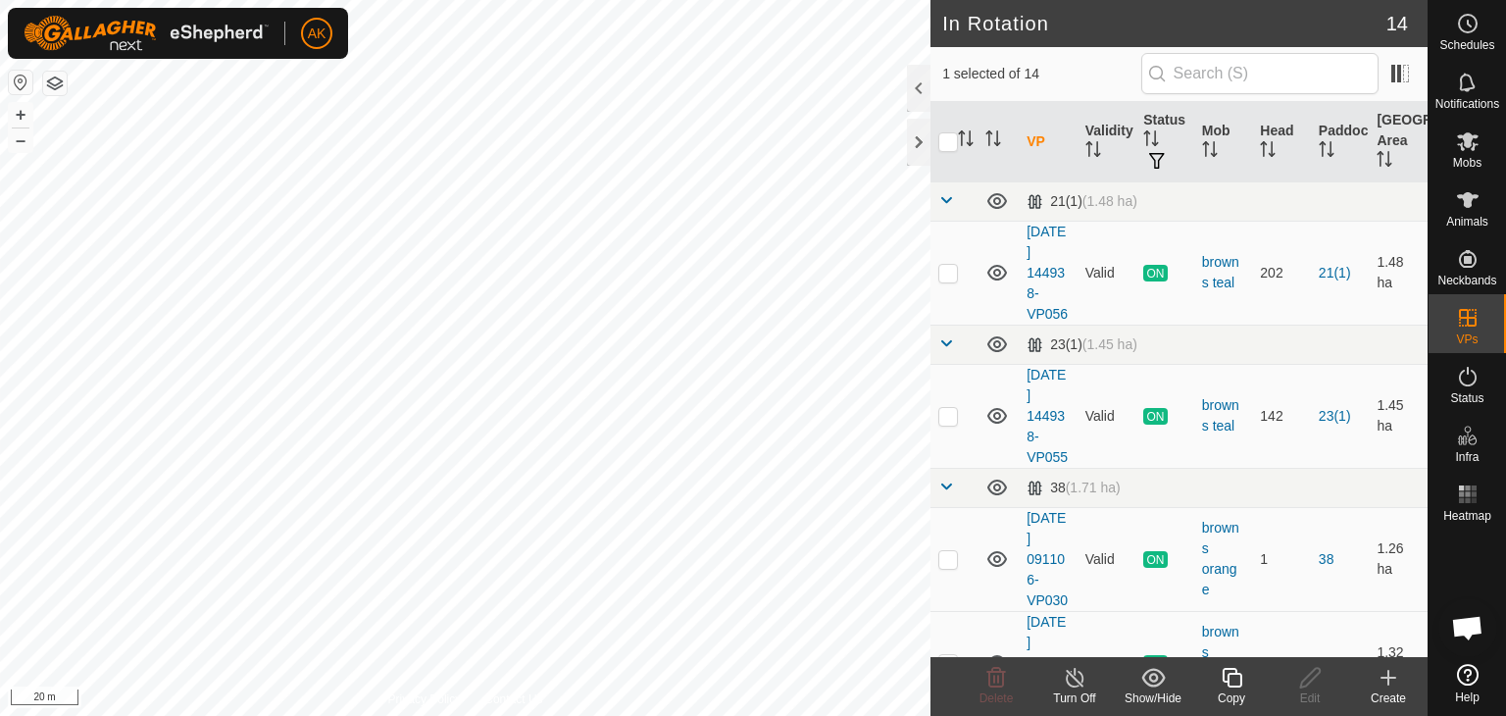
click at [1053, 675] on turn-off-svg-icon at bounding box center [1074, 678] width 78 height 24
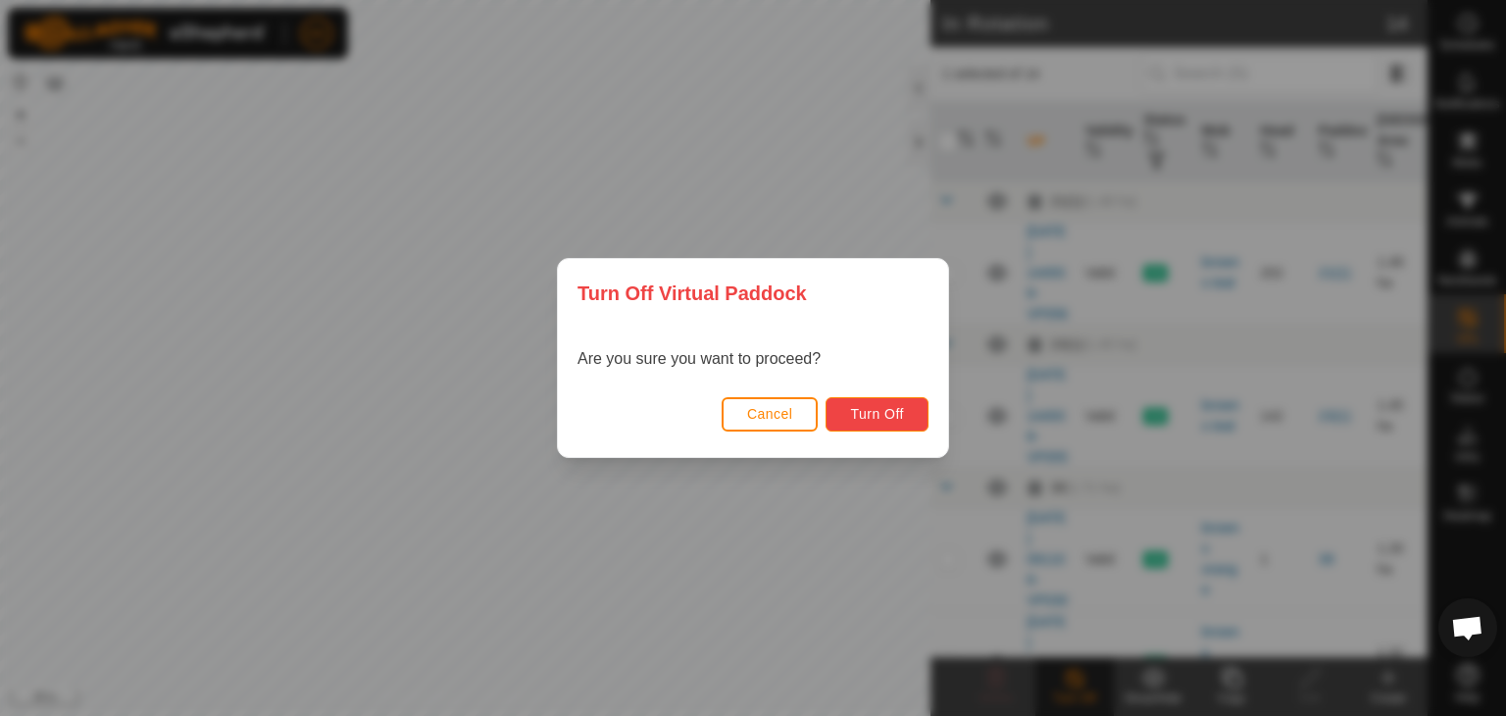
click at [882, 402] on button "Turn Off" at bounding box center [876, 414] width 103 height 34
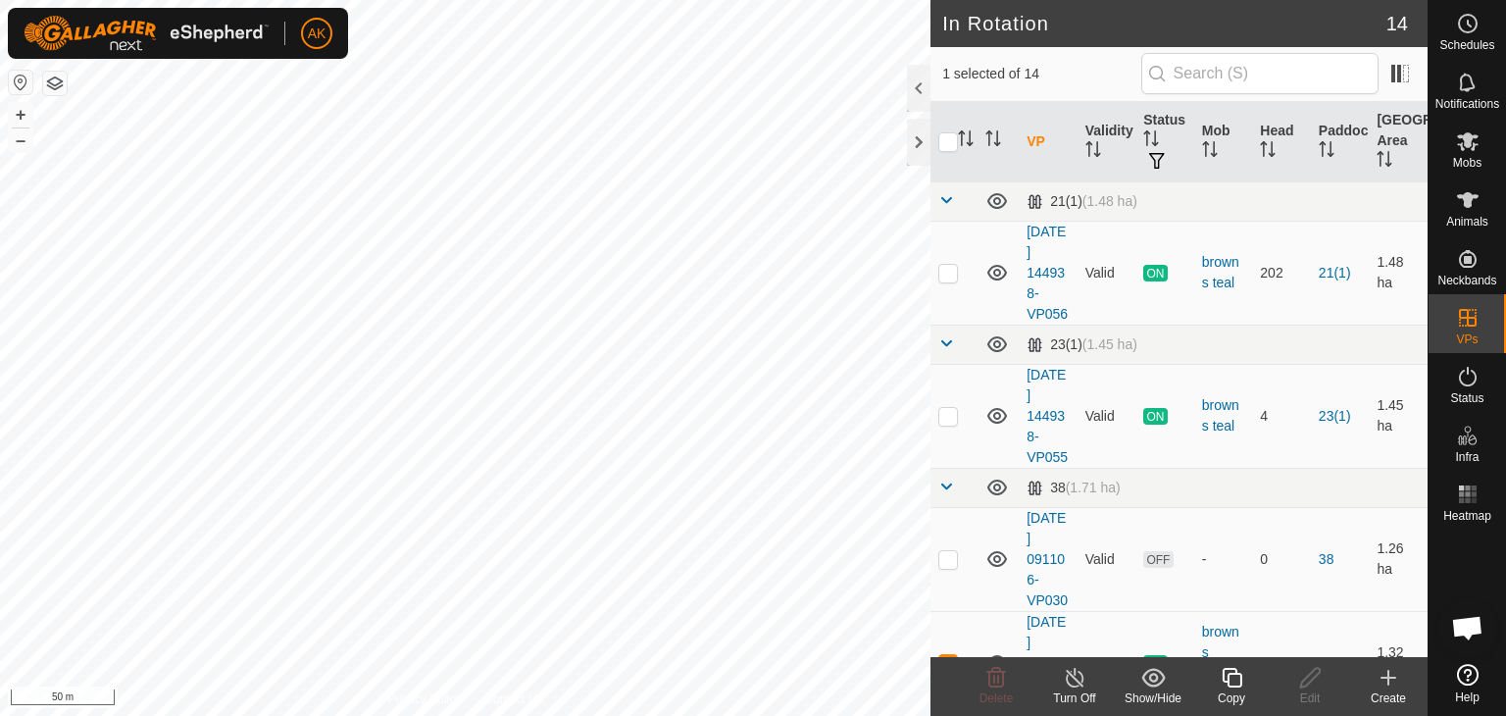
checkbox input "false"
click at [986, 675] on icon at bounding box center [996, 678] width 24 height 24
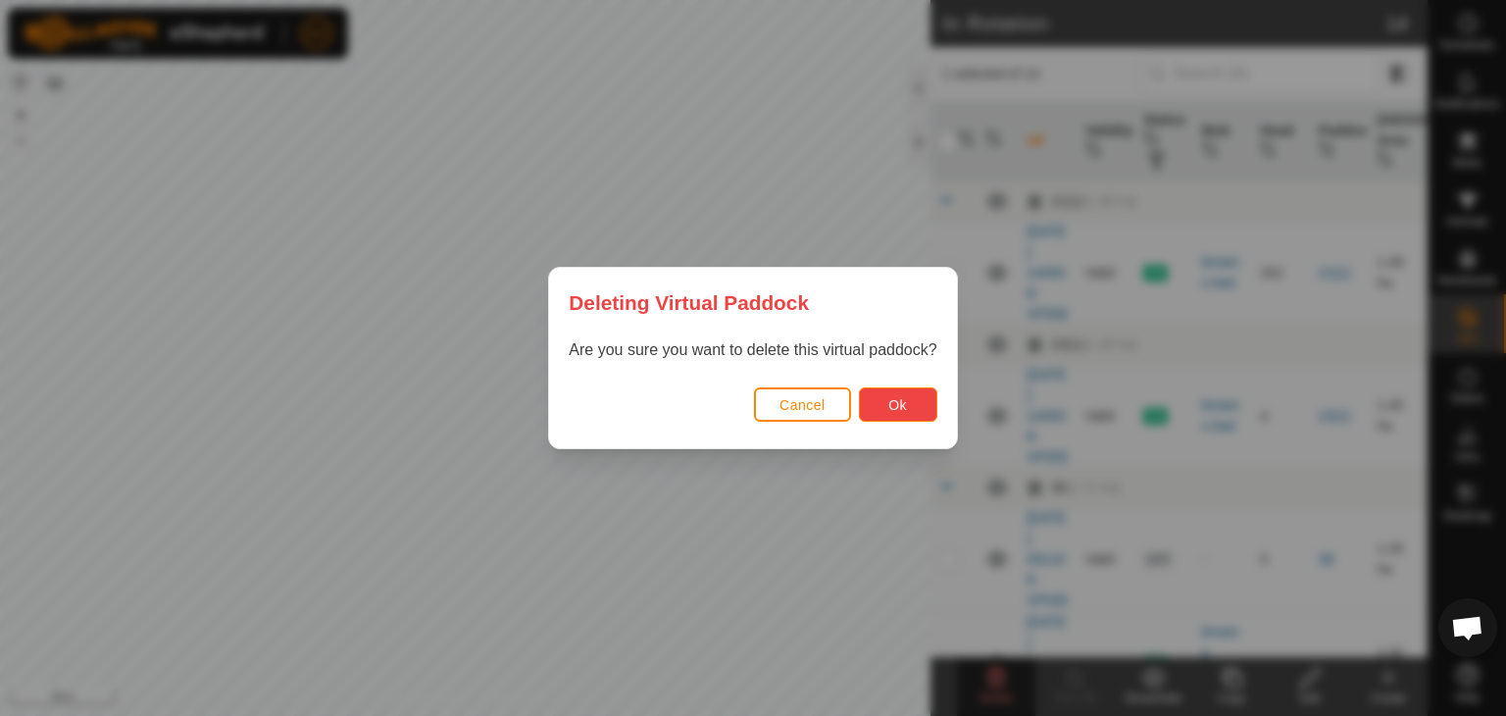
click at [889, 397] on span "Ok" at bounding box center [897, 405] width 19 height 16
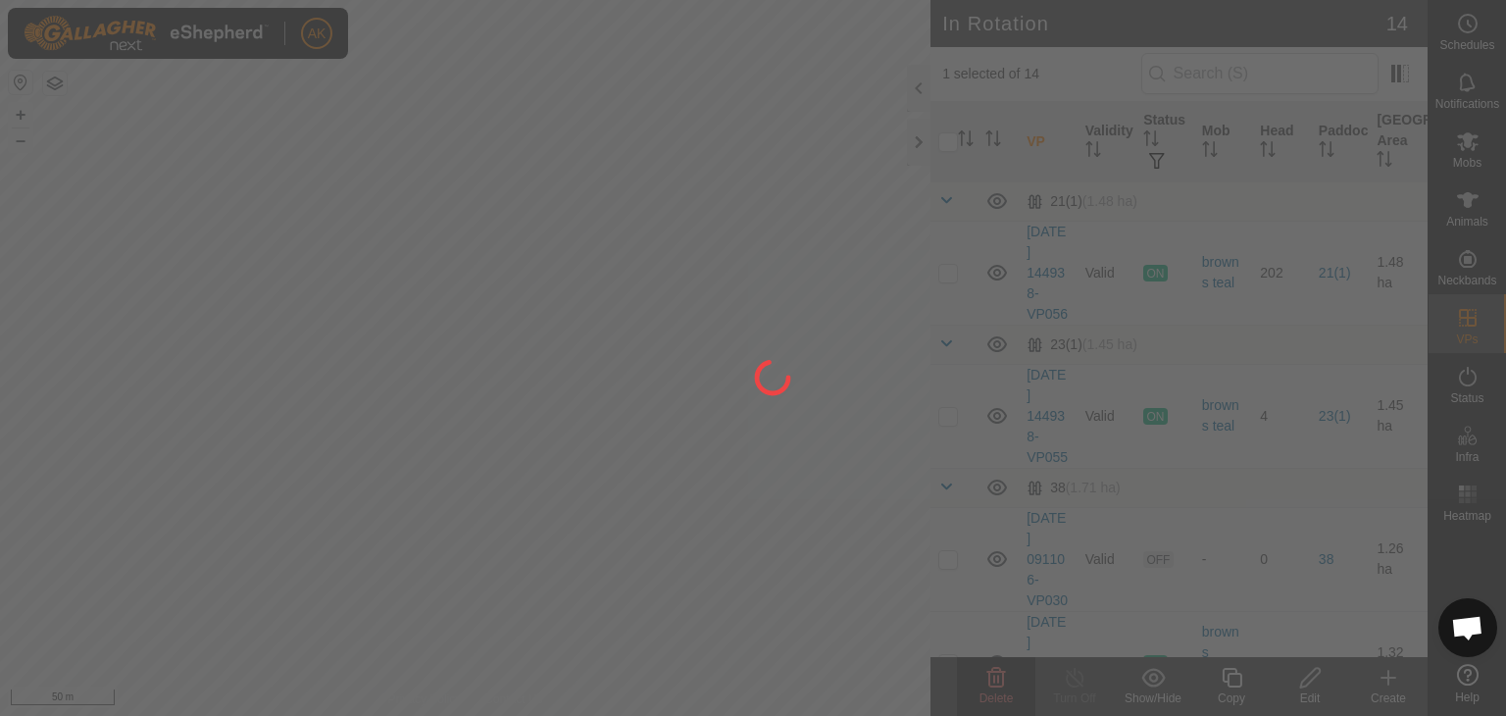
checkbox input "false"
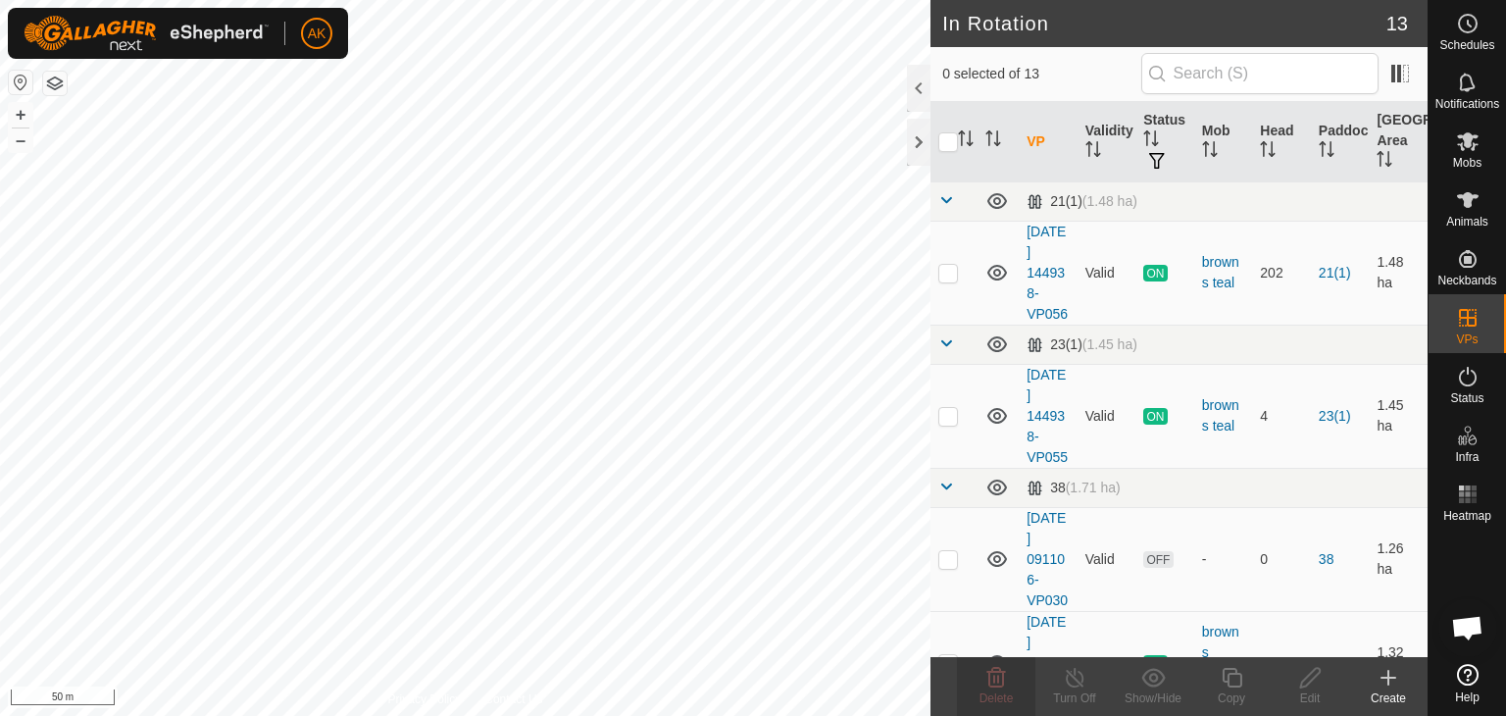
checkbox input "true"
checkbox input "false"
click at [996, 689] on div "Delete" at bounding box center [996, 698] width 78 height 18
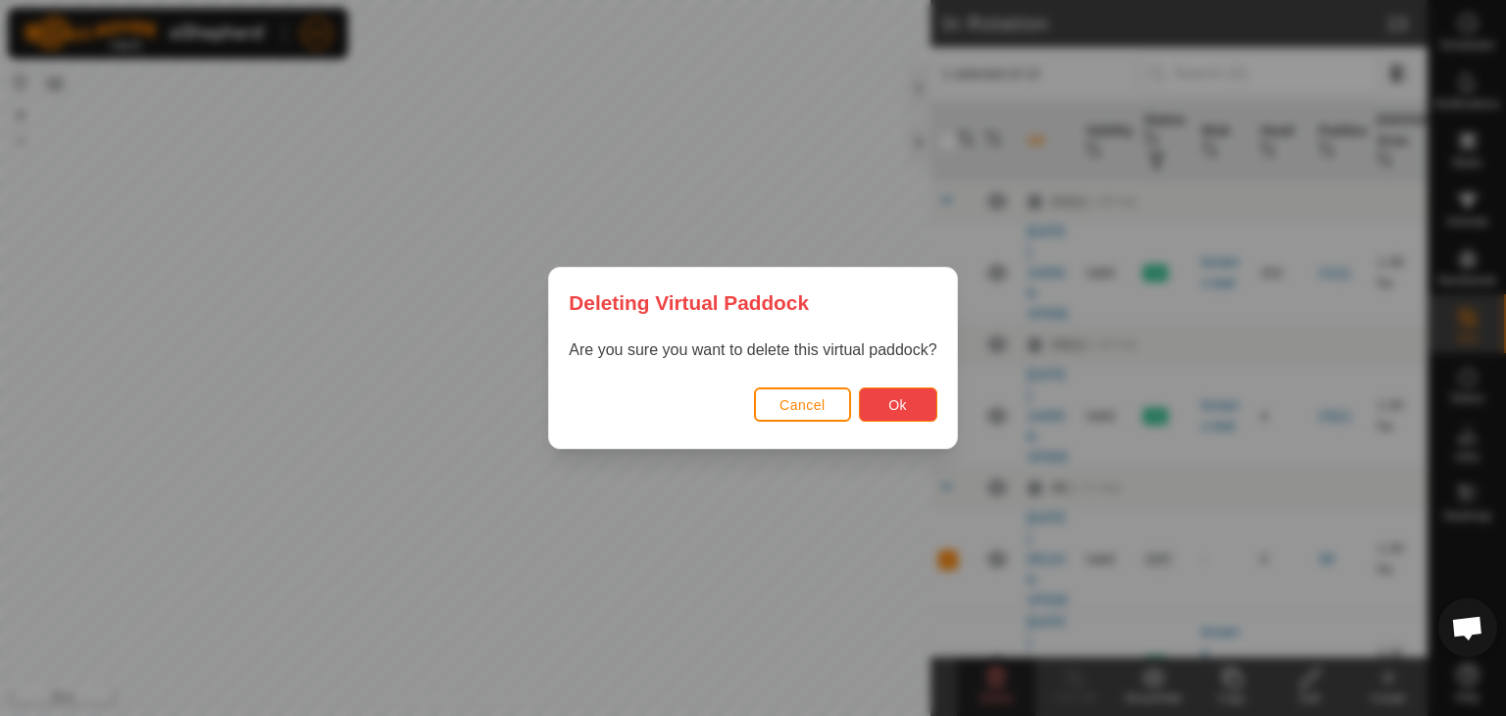
click at [892, 397] on span "Ok" at bounding box center [897, 405] width 19 height 16
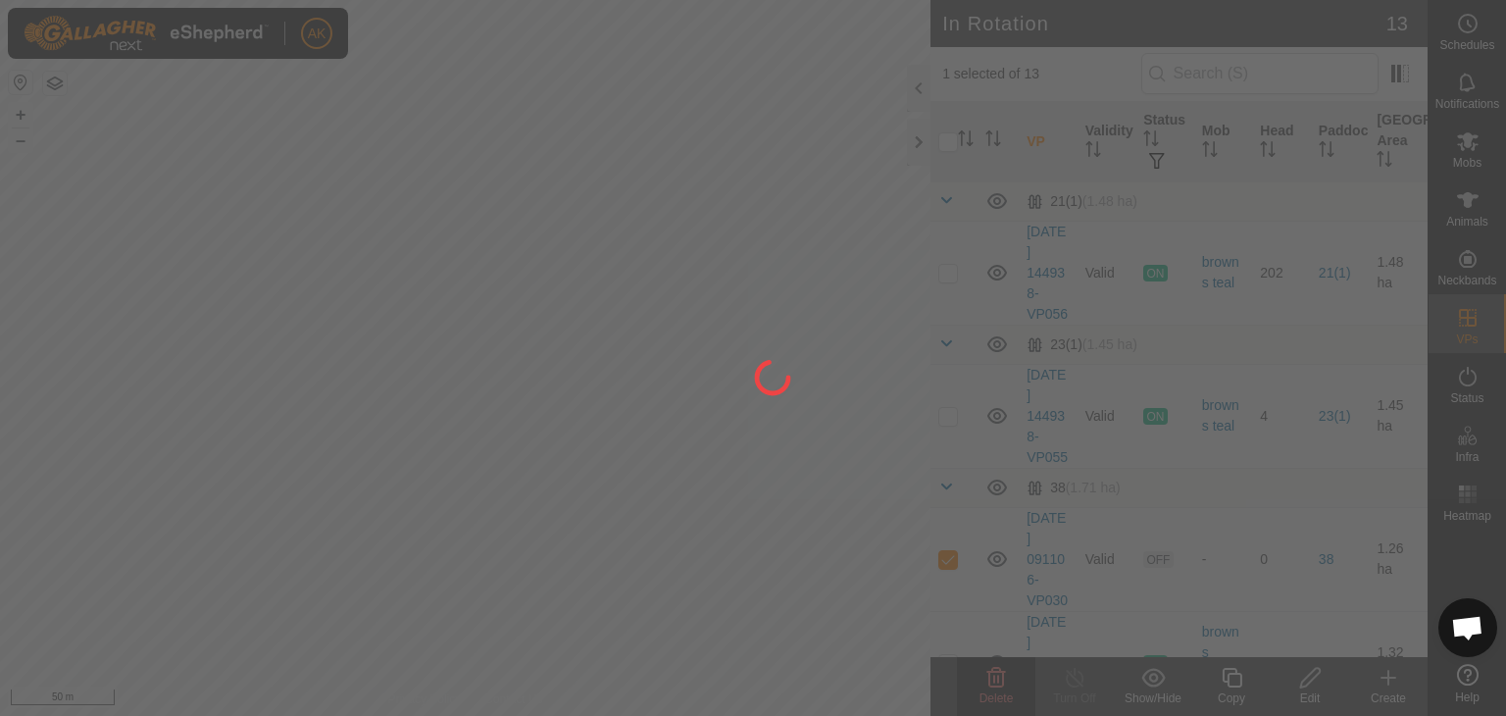
checkbox input "false"
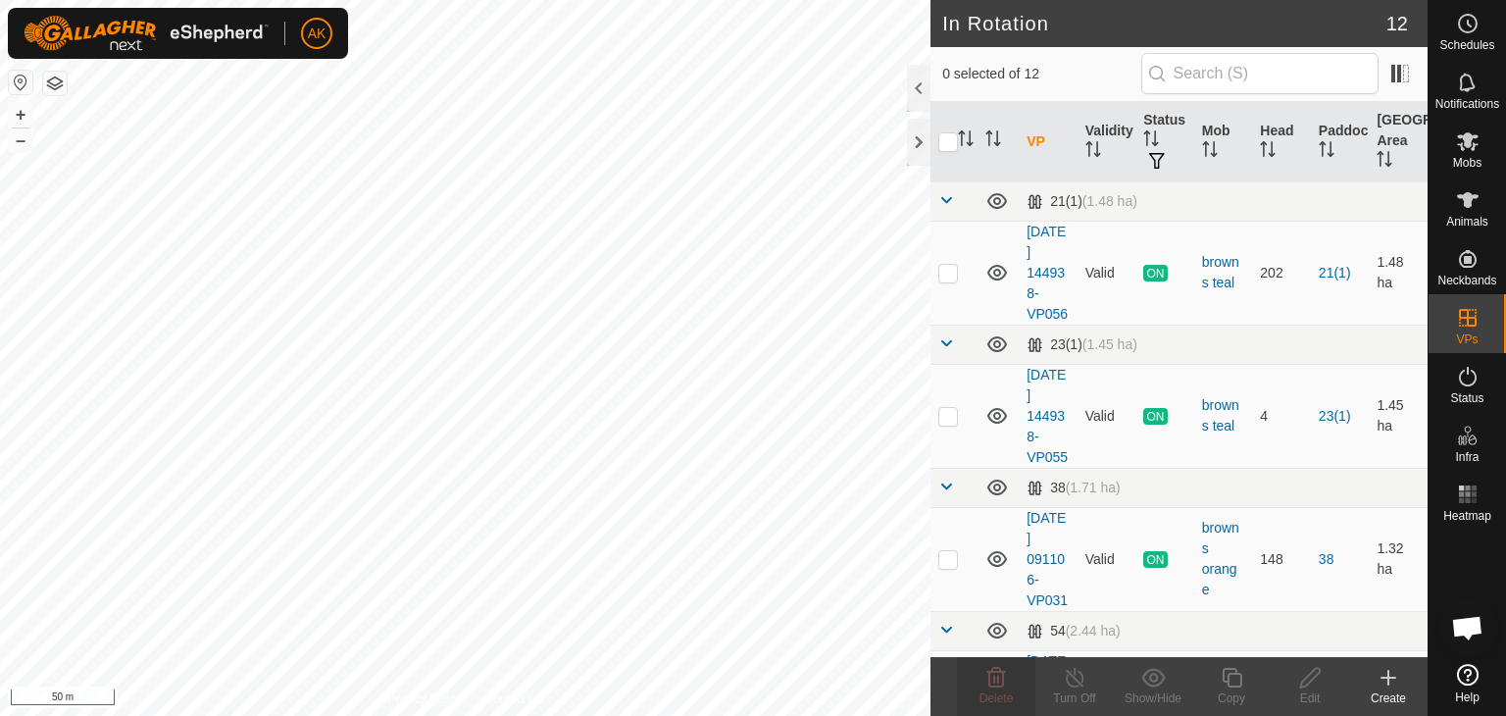
checkbox input "true"
click at [1225, 673] on icon at bounding box center [1232, 678] width 25 height 24
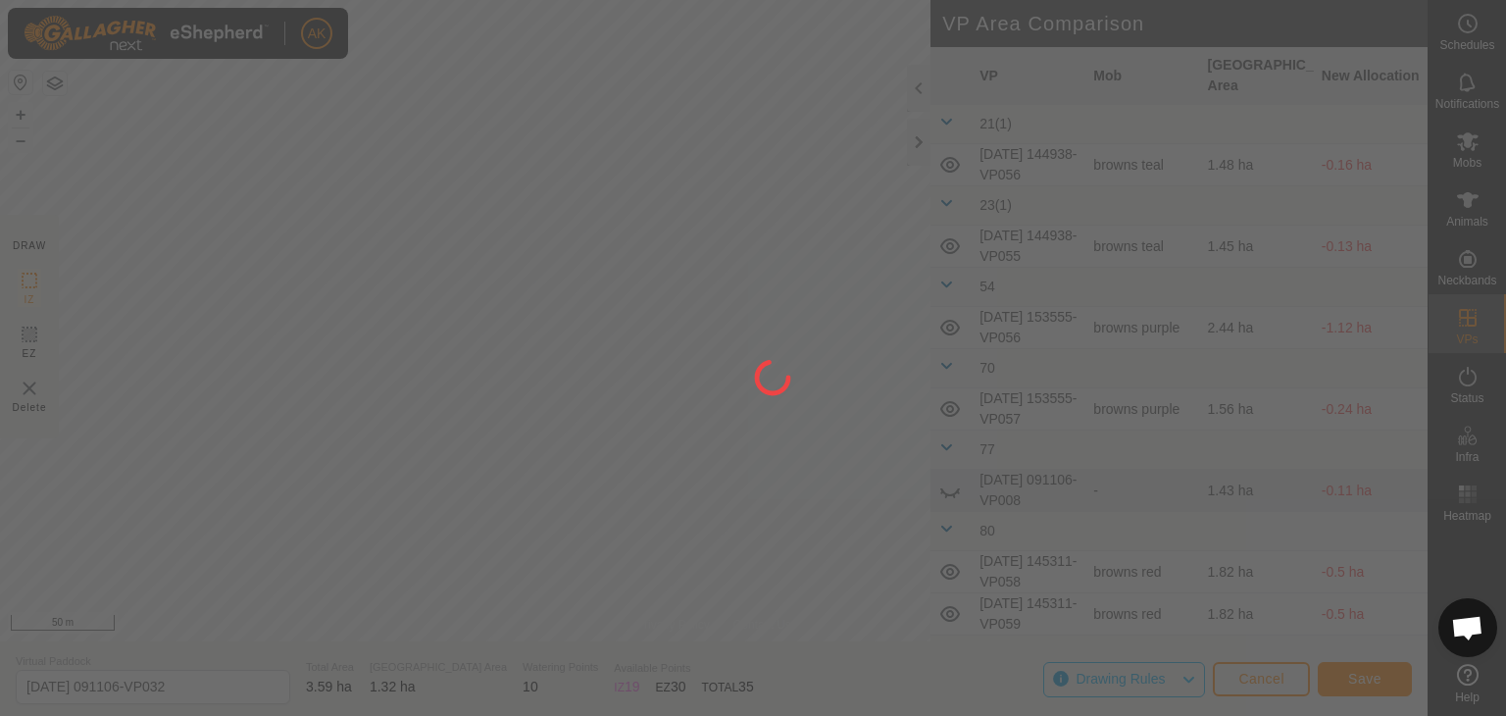
click at [396, 435] on div "AK Schedules Notifications Mobs Animals Neckbands VPs Status Infra Heatmap Help…" at bounding box center [753, 358] width 1506 height 716
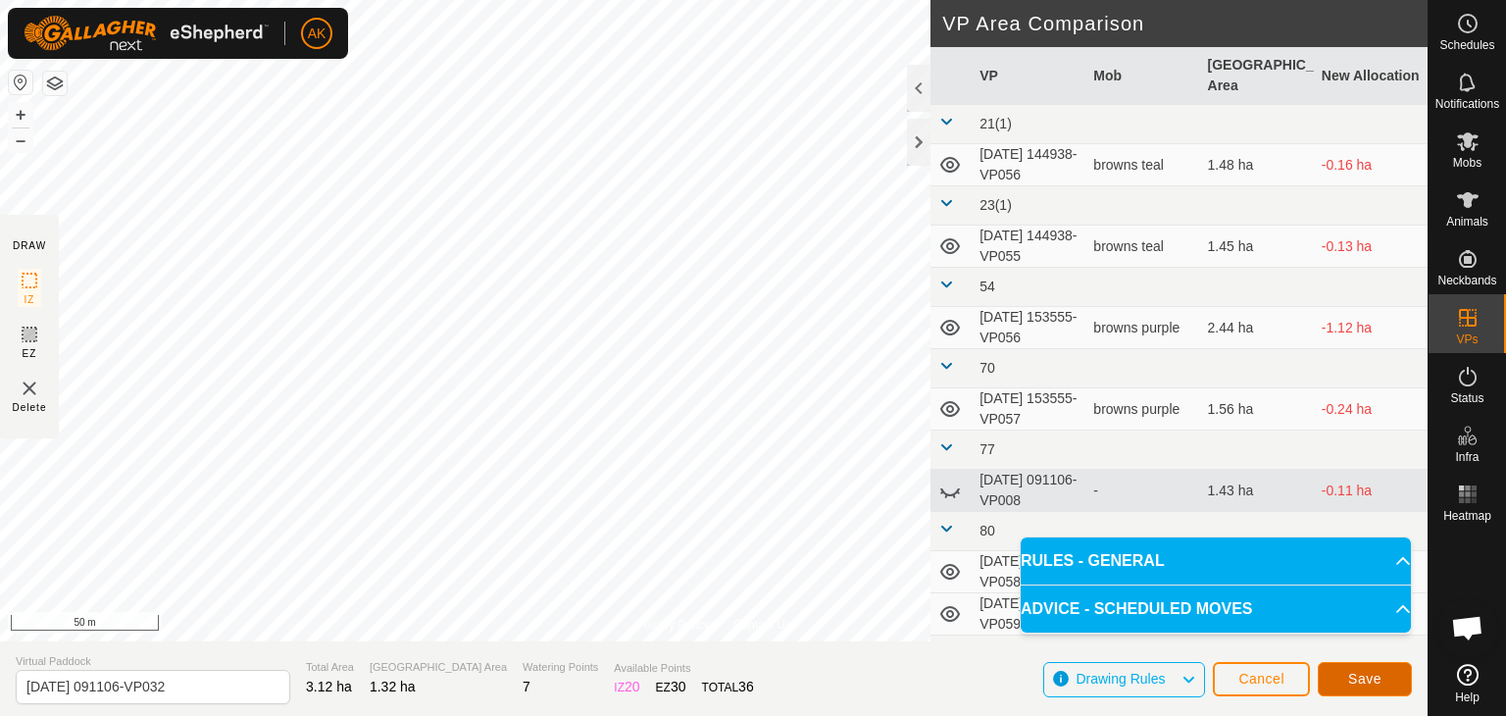
click at [1349, 677] on span "Save" at bounding box center [1364, 679] width 33 height 16
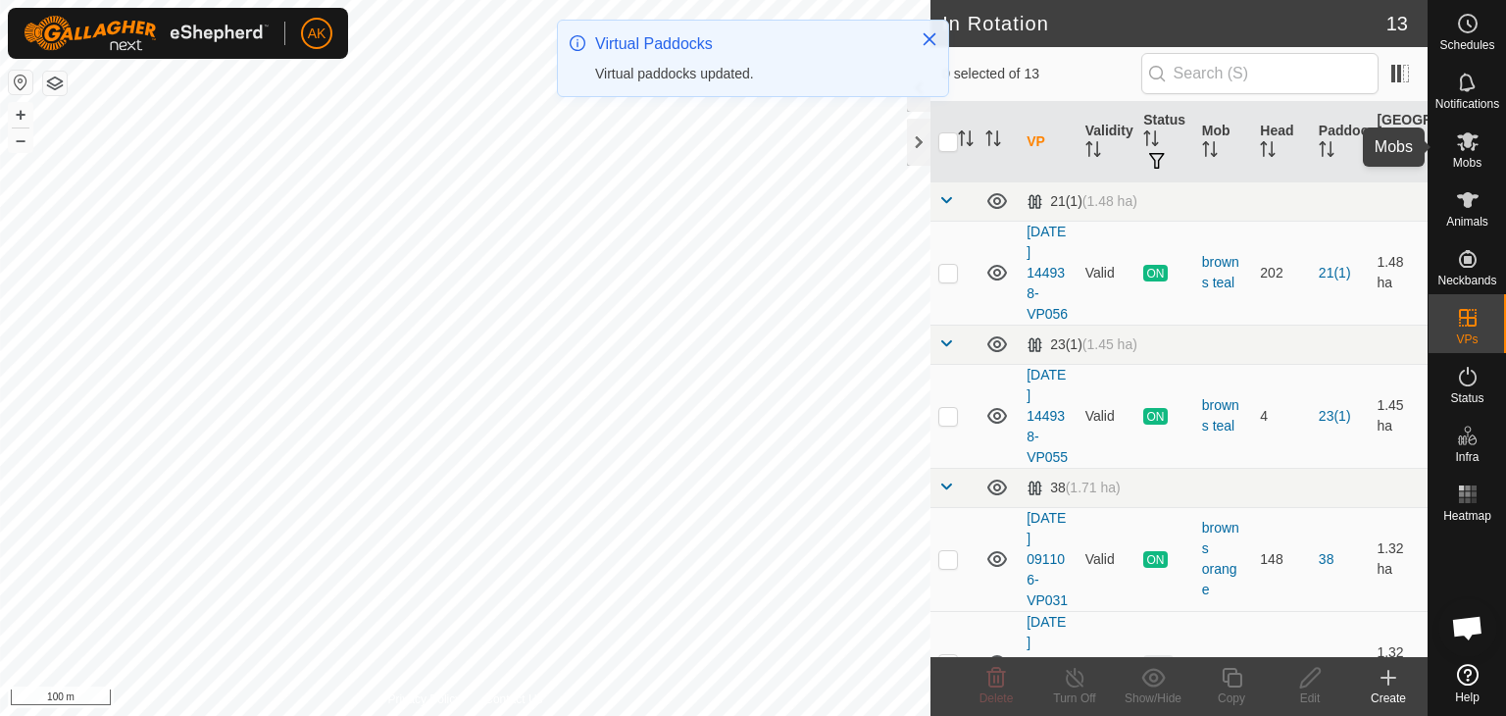
click at [1467, 140] on icon at bounding box center [1468, 141] width 22 height 19
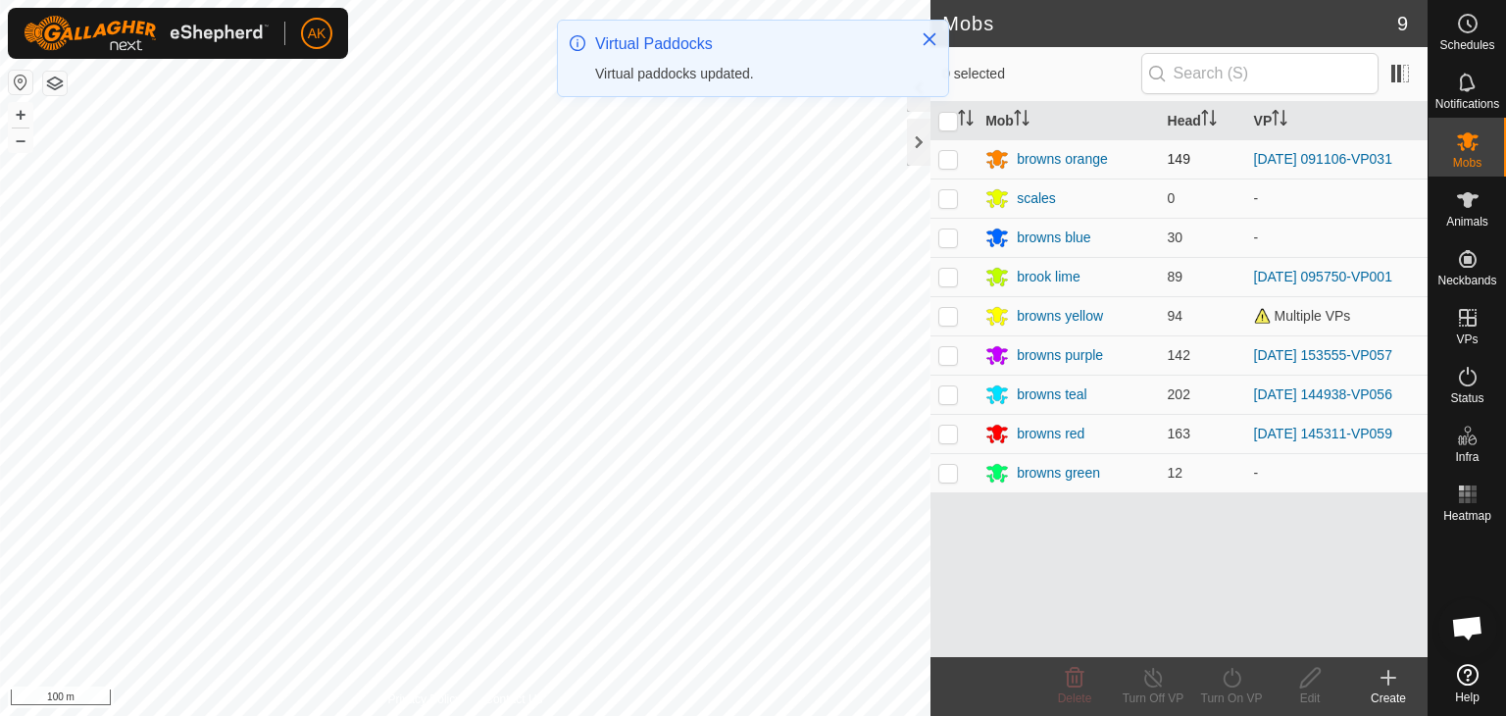
click at [949, 158] on p-checkbox at bounding box center [948, 159] width 20 height 16
checkbox input "true"
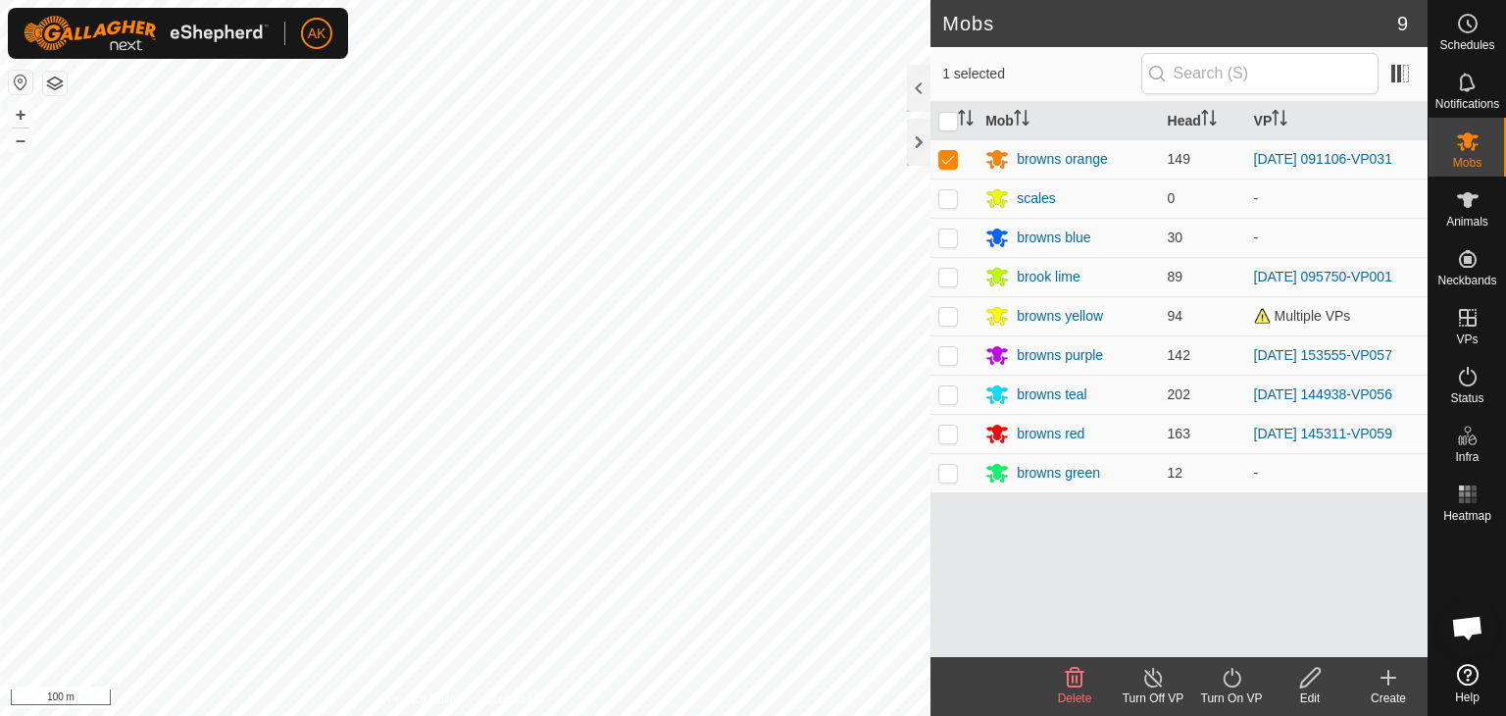
click at [1225, 677] on icon at bounding box center [1232, 678] width 25 height 24
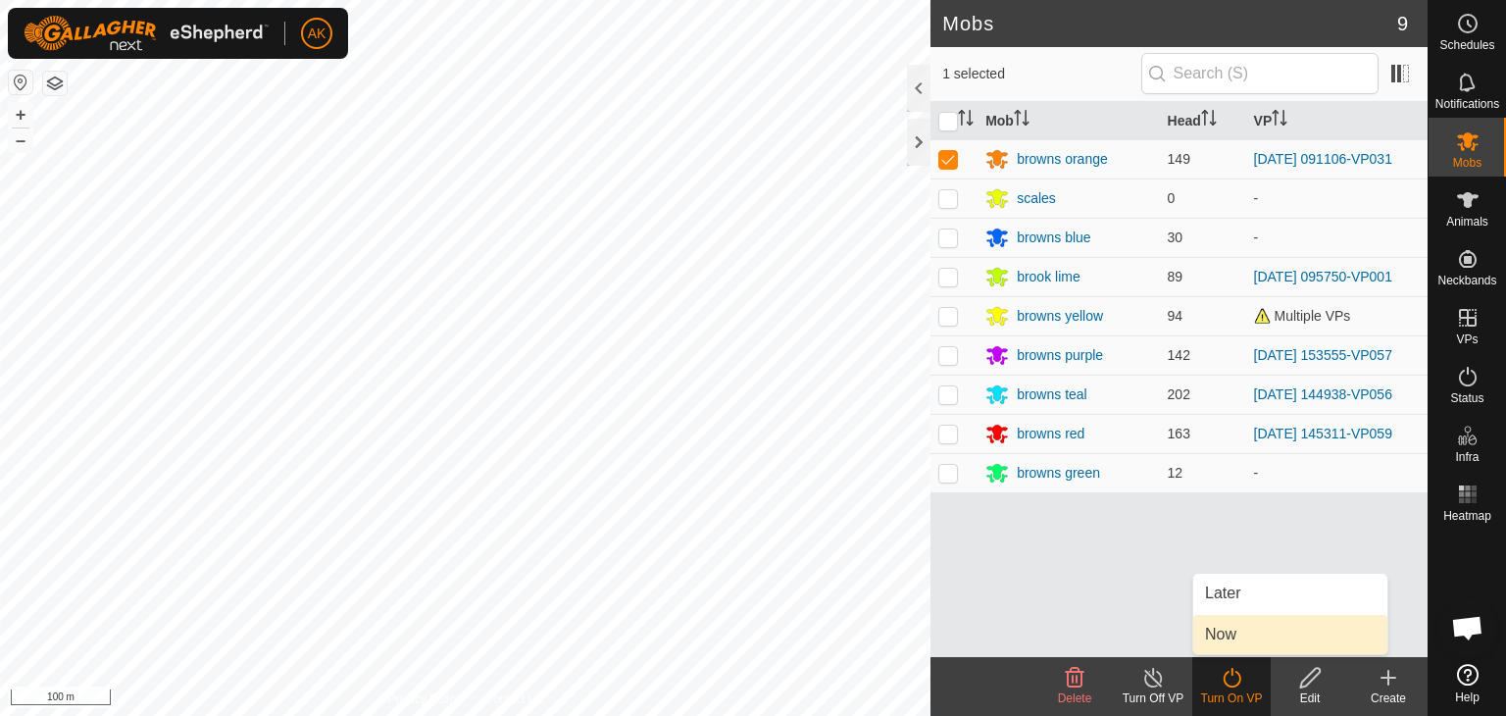
click at [1227, 642] on link "Now" at bounding box center [1290, 634] width 194 height 39
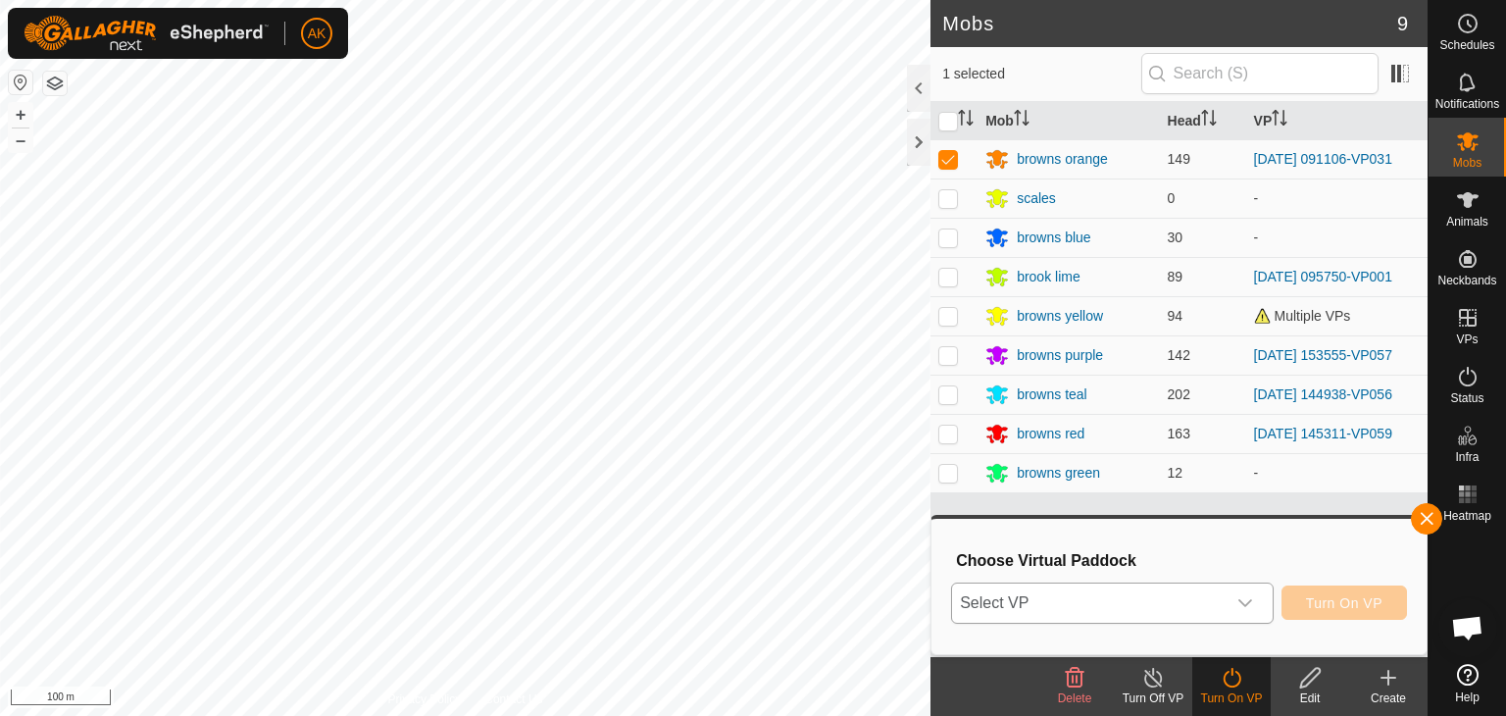
click at [1180, 602] on span "Select VP" at bounding box center [1089, 602] width 274 height 39
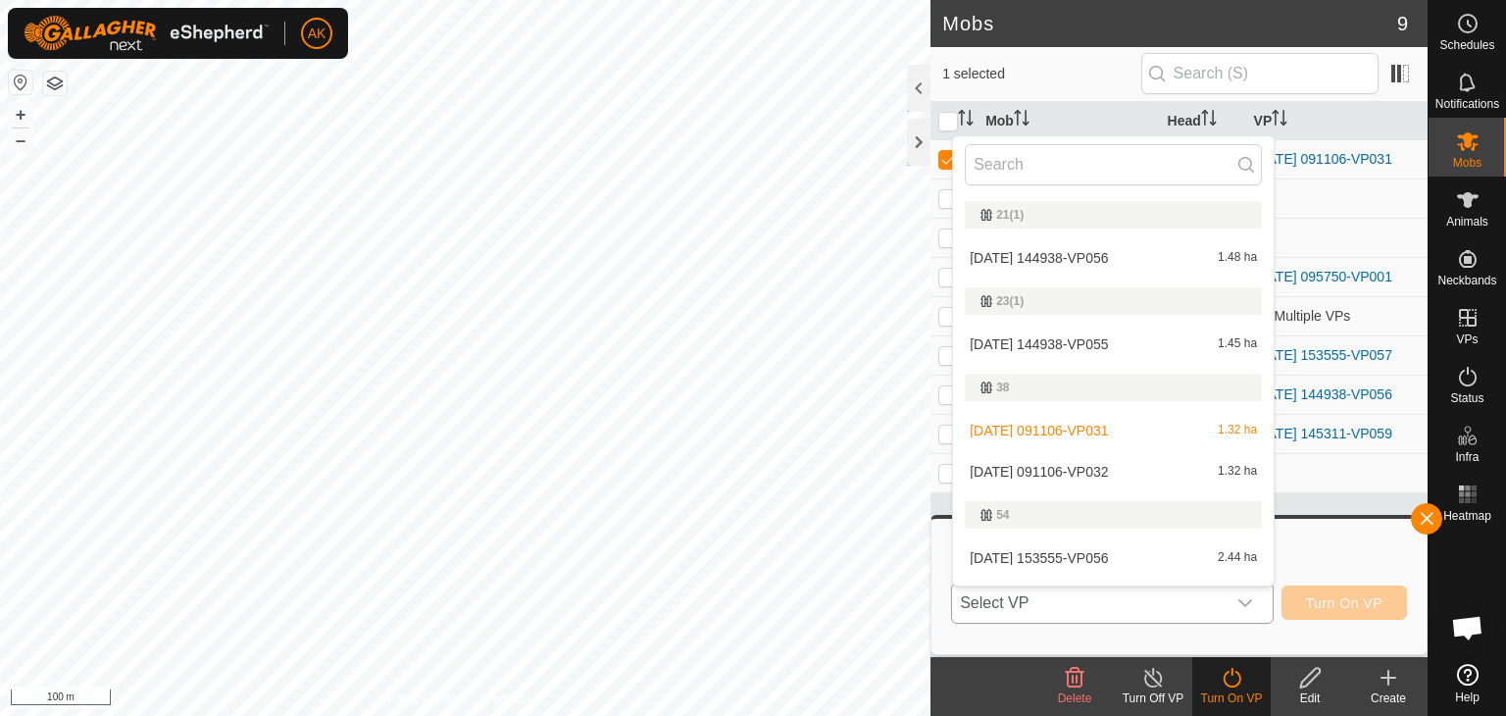
click at [1067, 465] on li "2025-09-18 091106-VP032 1.32 ha" at bounding box center [1113, 471] width 321 height 39
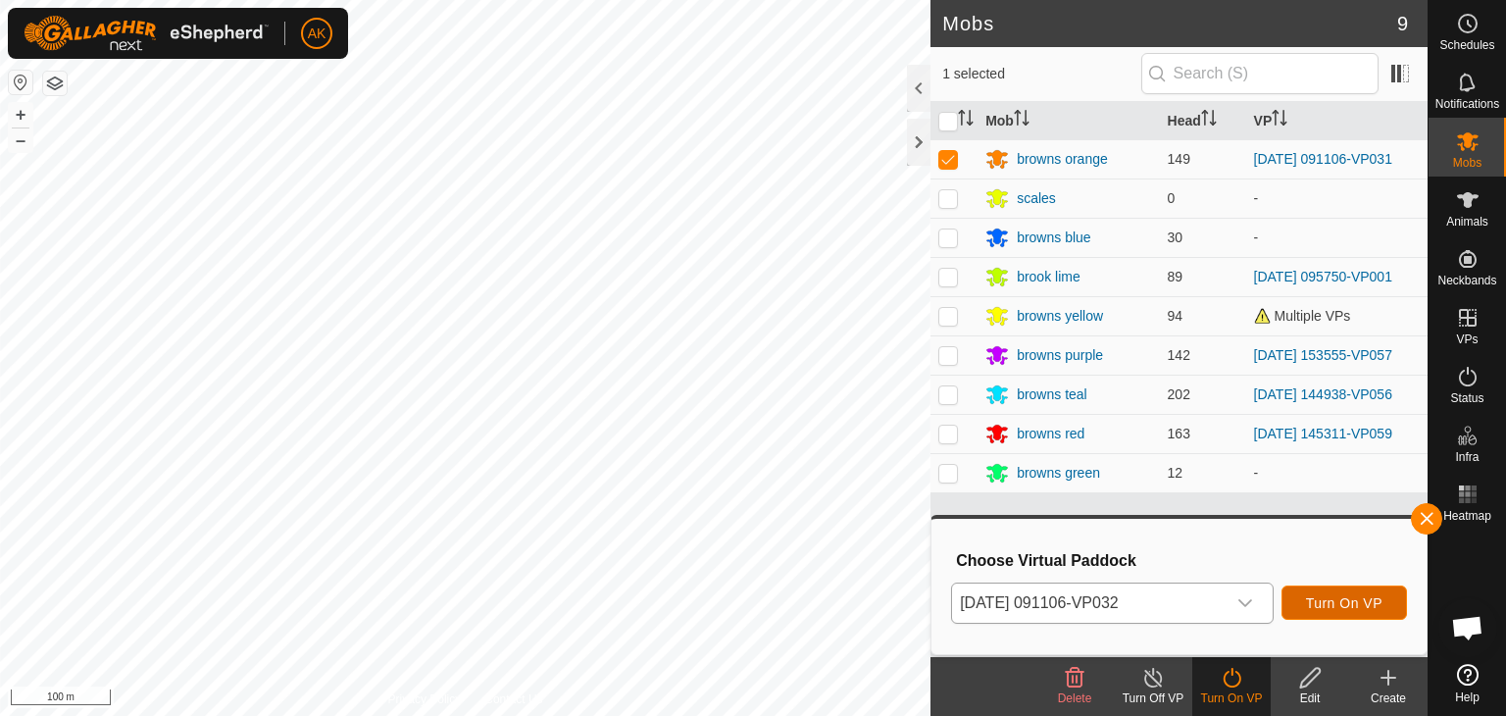
click at [1335, 600] on span "Turn On VP" at bounding box center [1344, 603] width 76 height 16
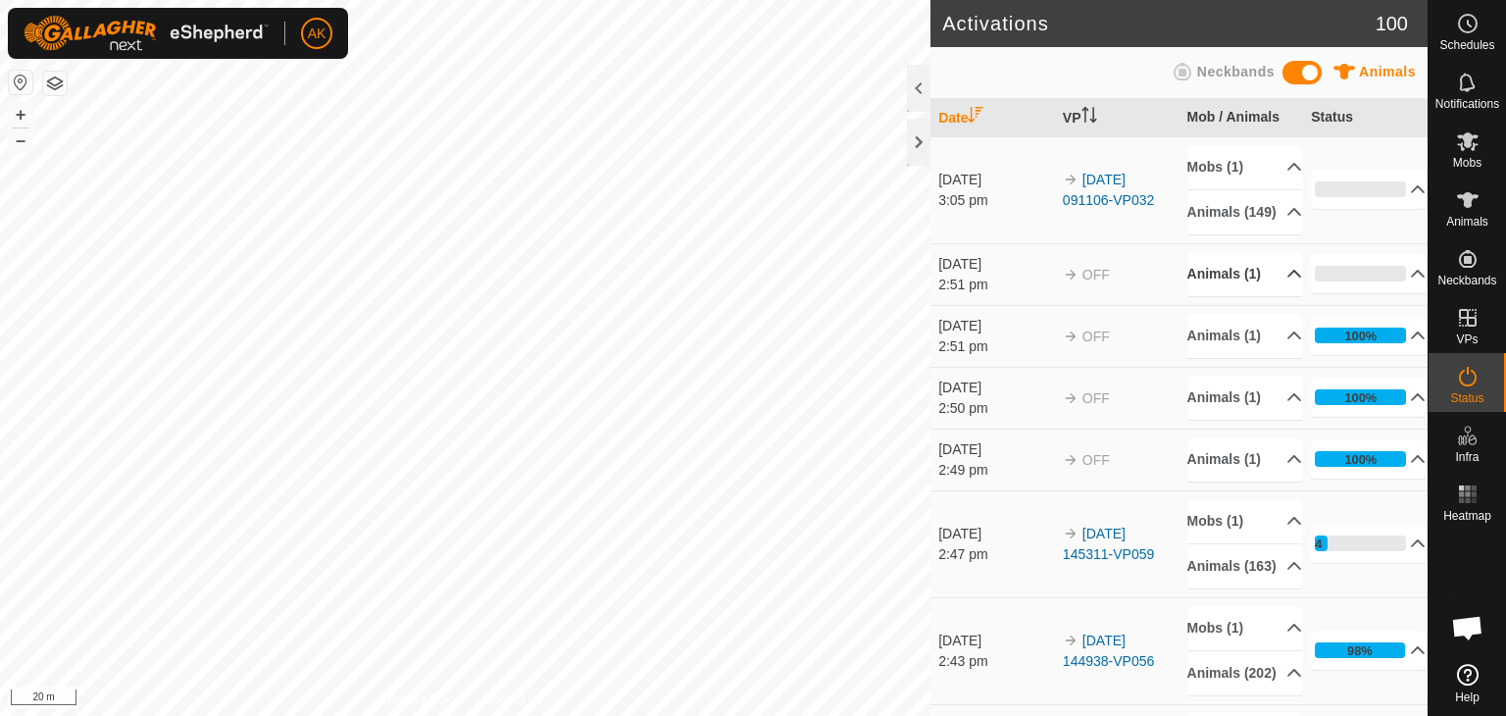
click at [1220, 289] on p-accordion-header "Animals (1)" at bounding box center [1244, 274] width 115 height 44
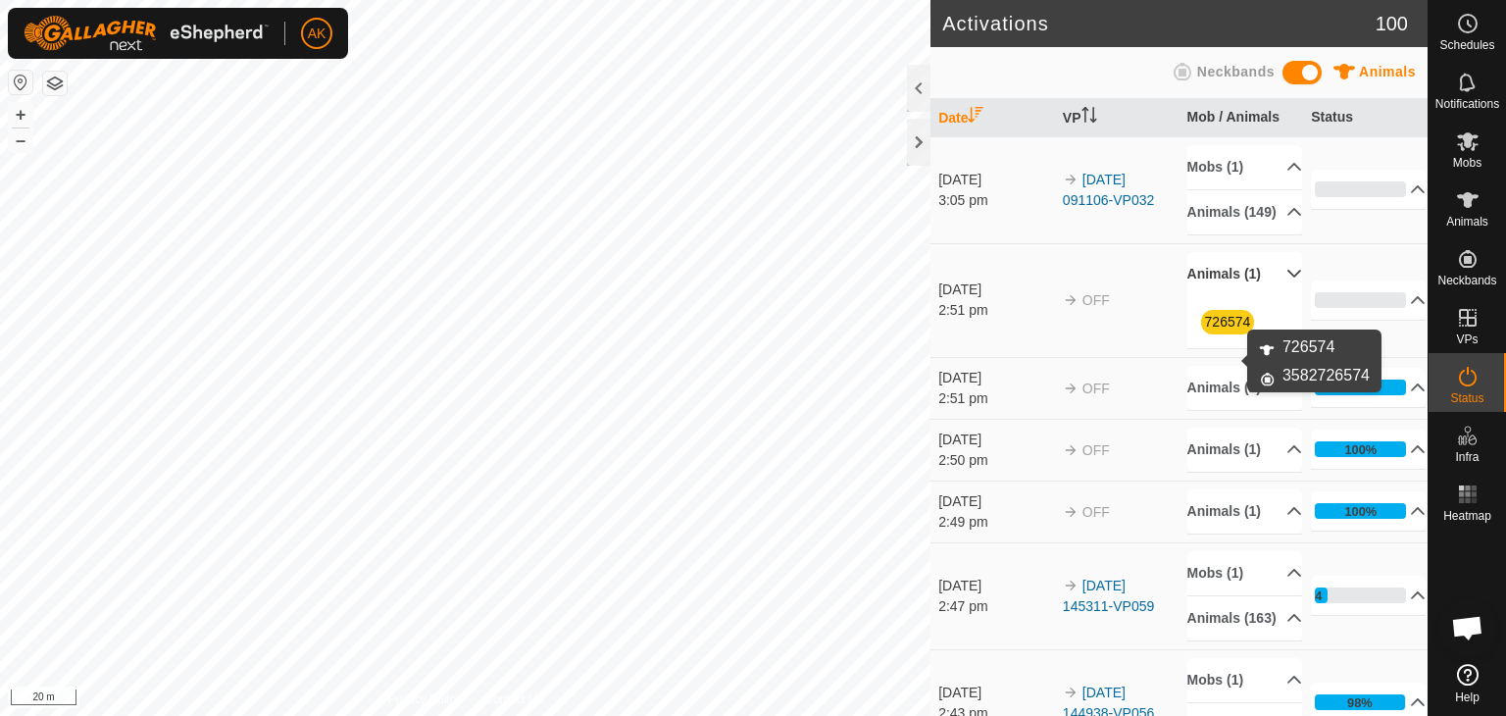
click at [1221, 329] on link "726574" at bounding box center [1228, 322] width 46 height 16
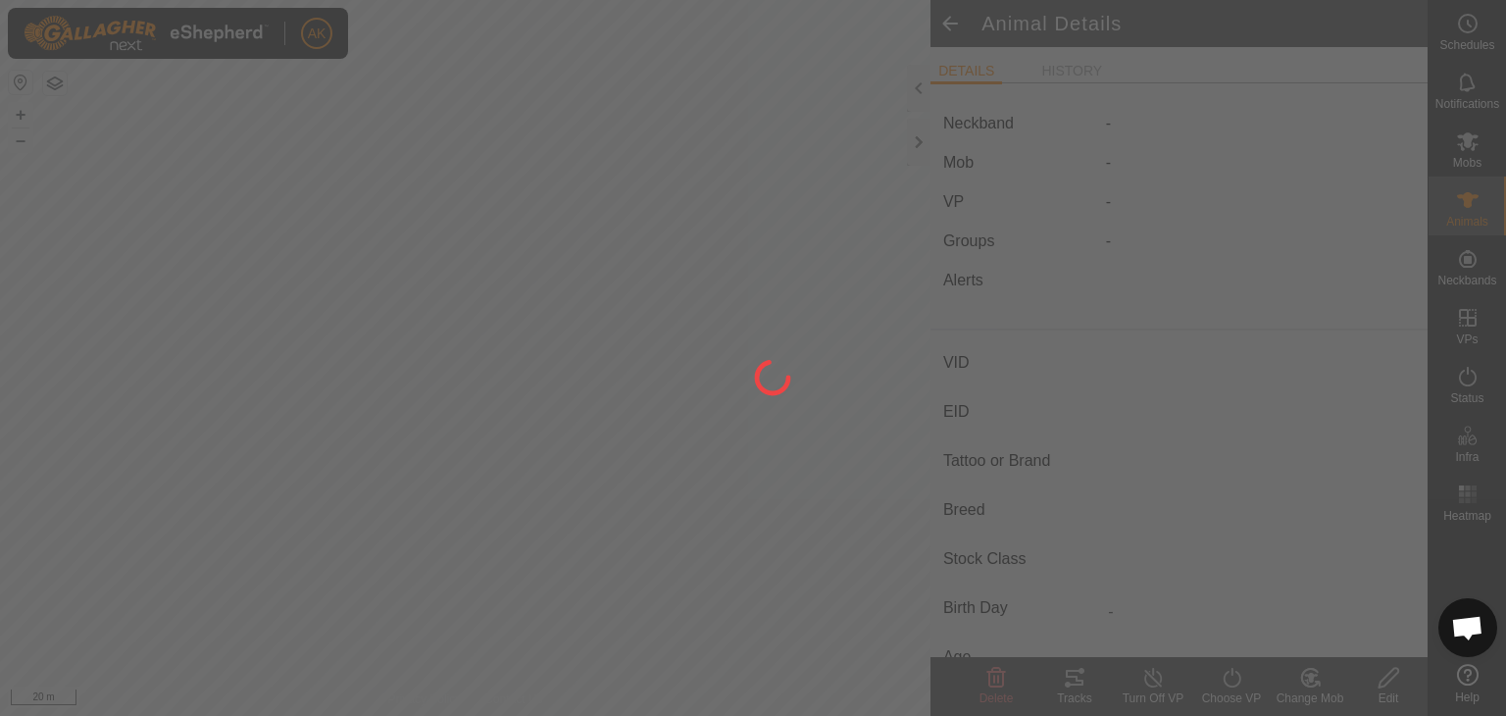
type input "726574"
type input "-"
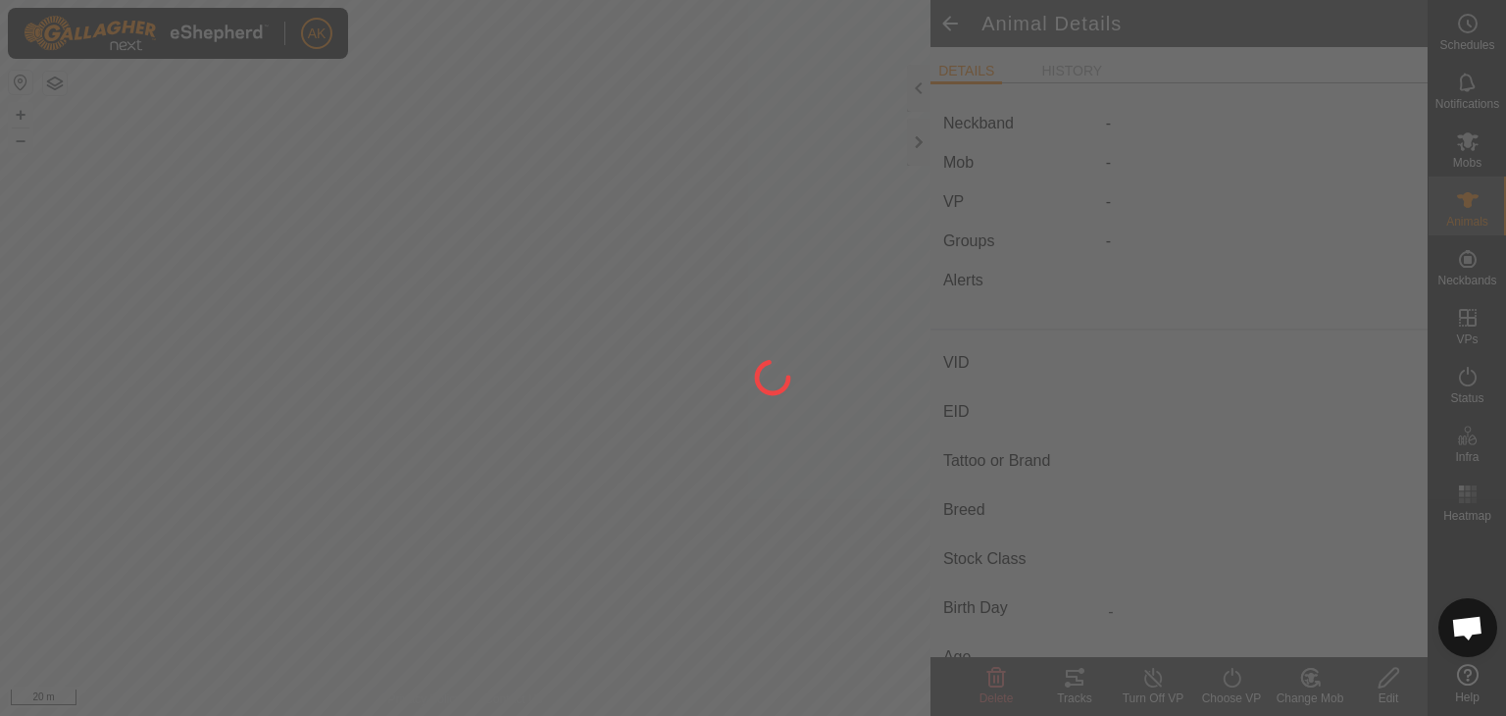
type input "-"
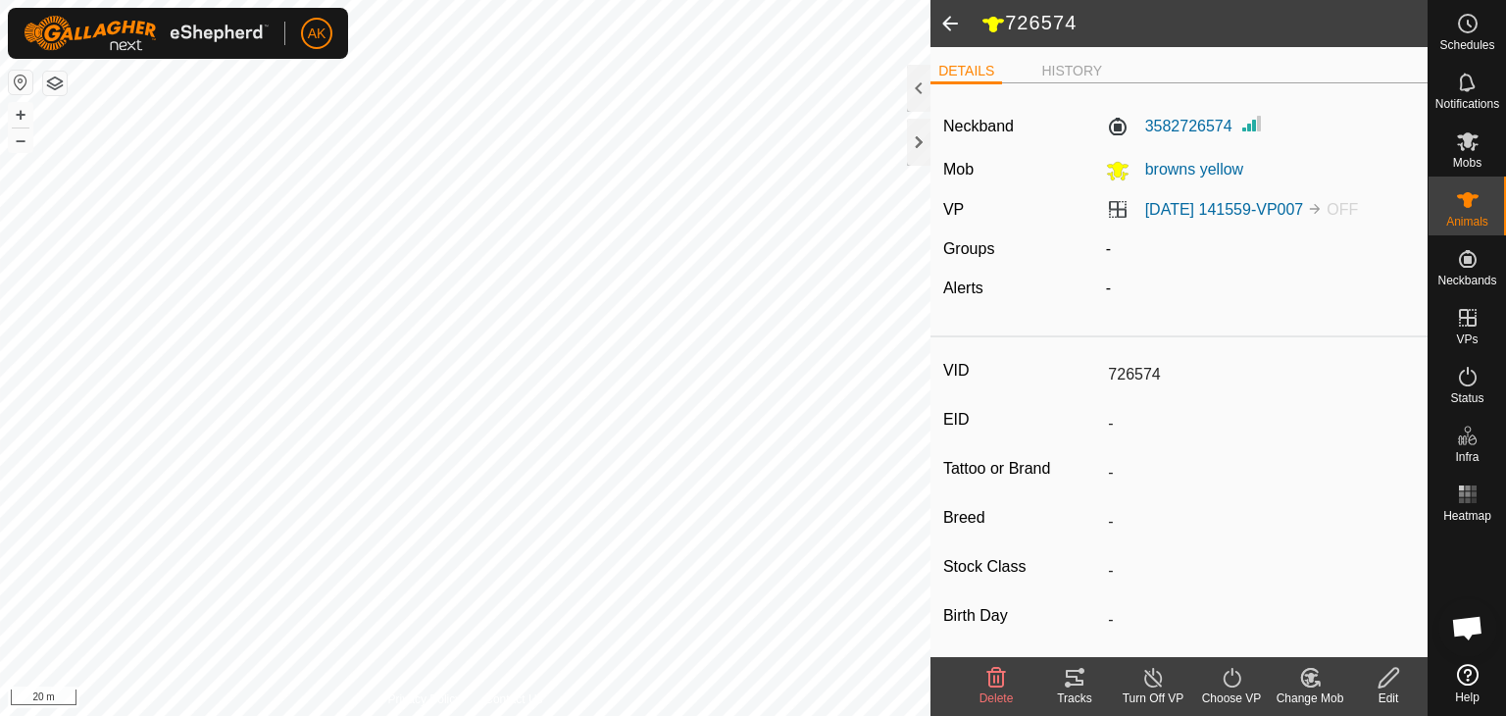
click at [1229, 675] on icon at bounding box center [1232, 678] width 25 height 24
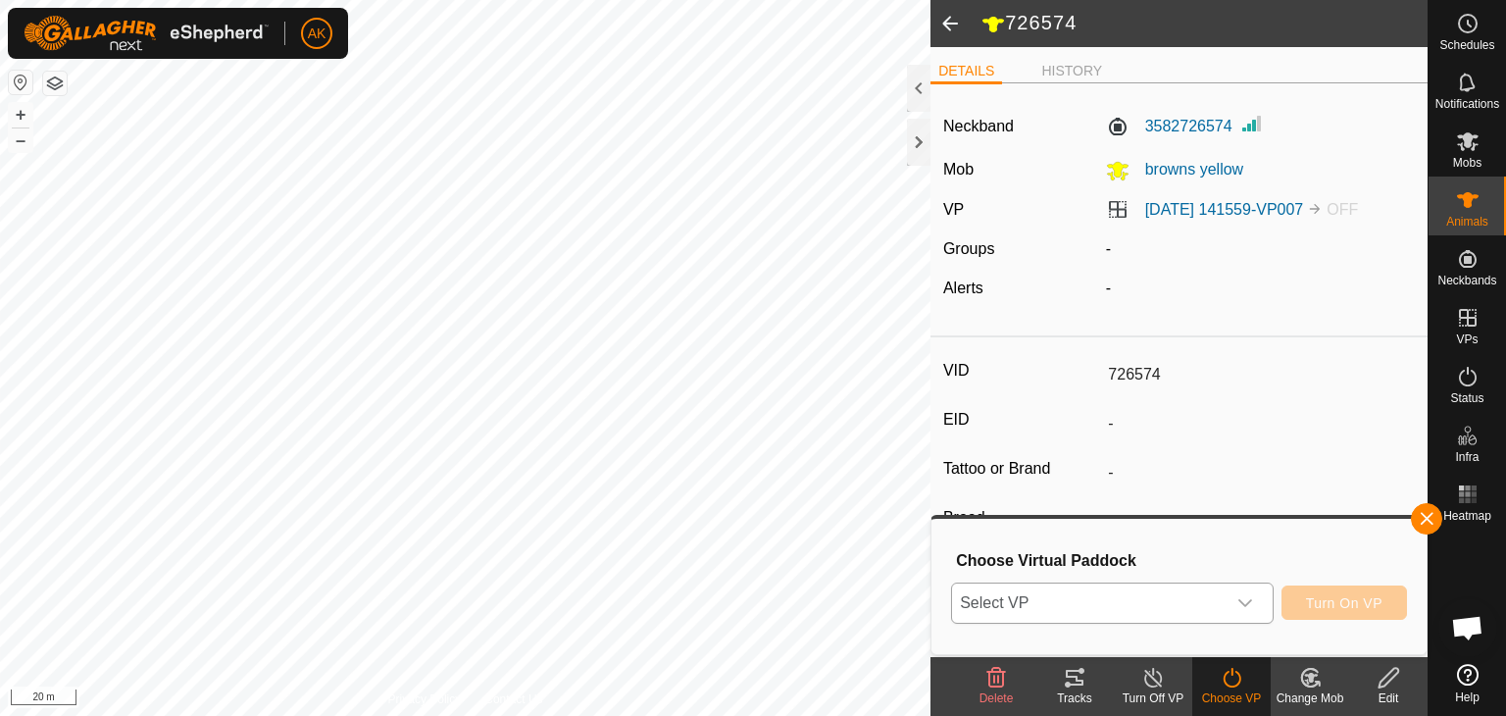
click at [1227, 601] on div "dropdown trigger" at bounding box center [1244, 602] width 39 height 39
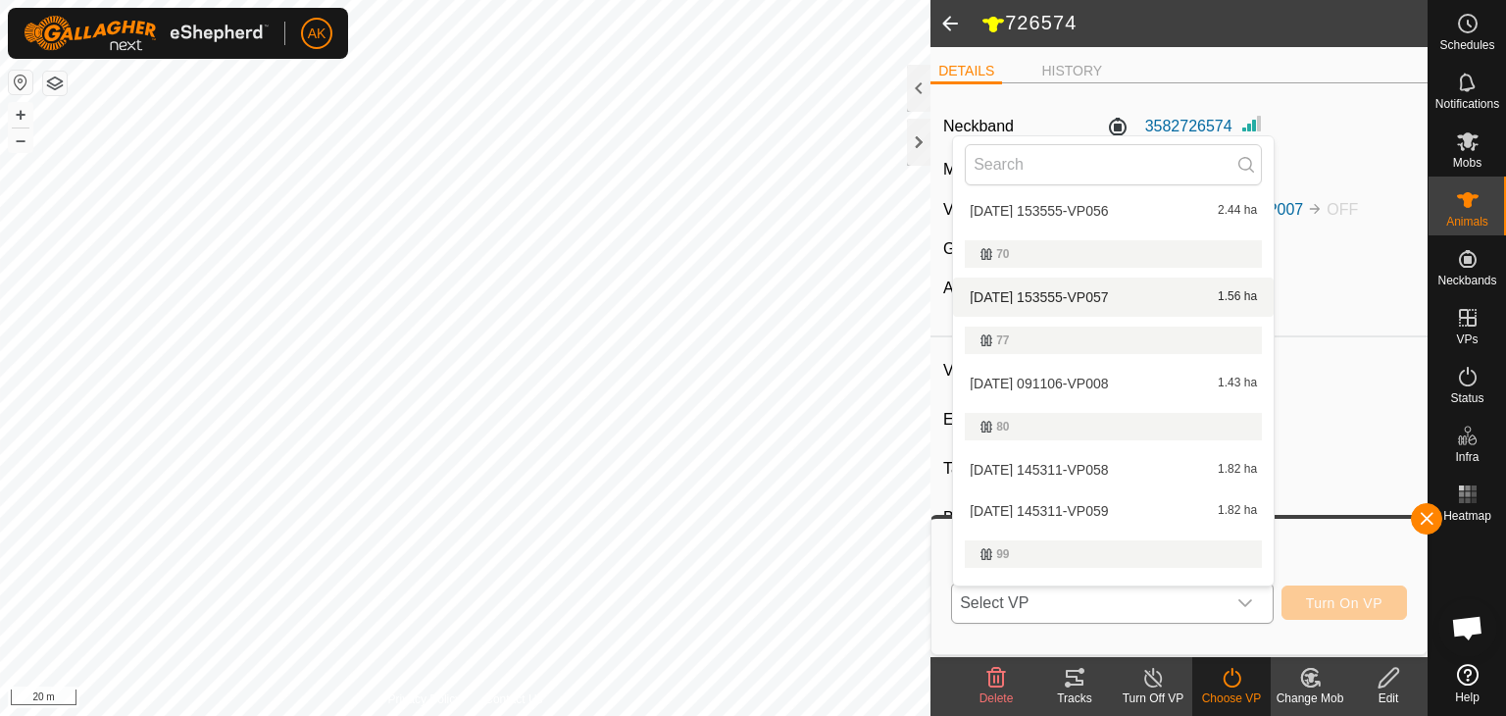
scroll to position [490, 0]
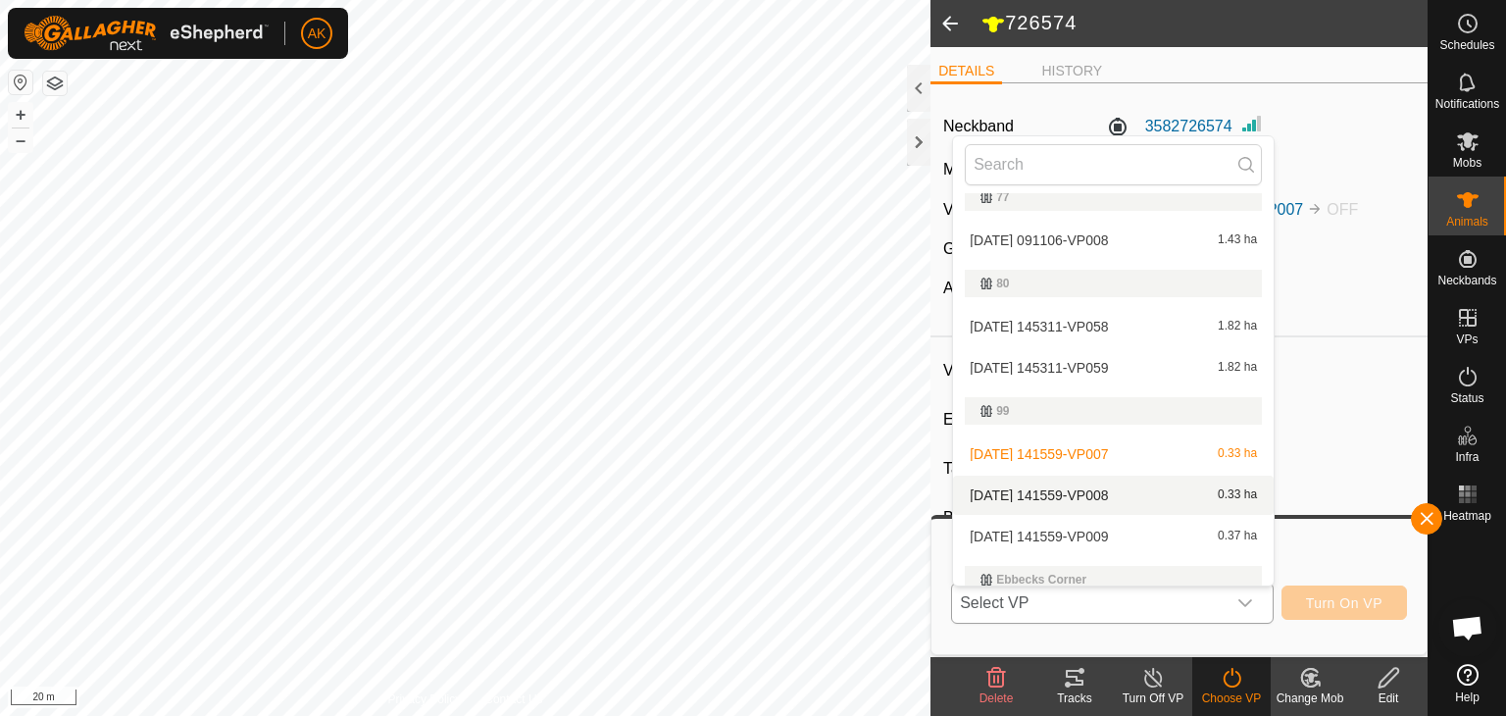
click at [1082, 495] on li "2025-09-27 141559-VP008 0.33 ha" at bounding box center [1113, 494] width 321 height 39
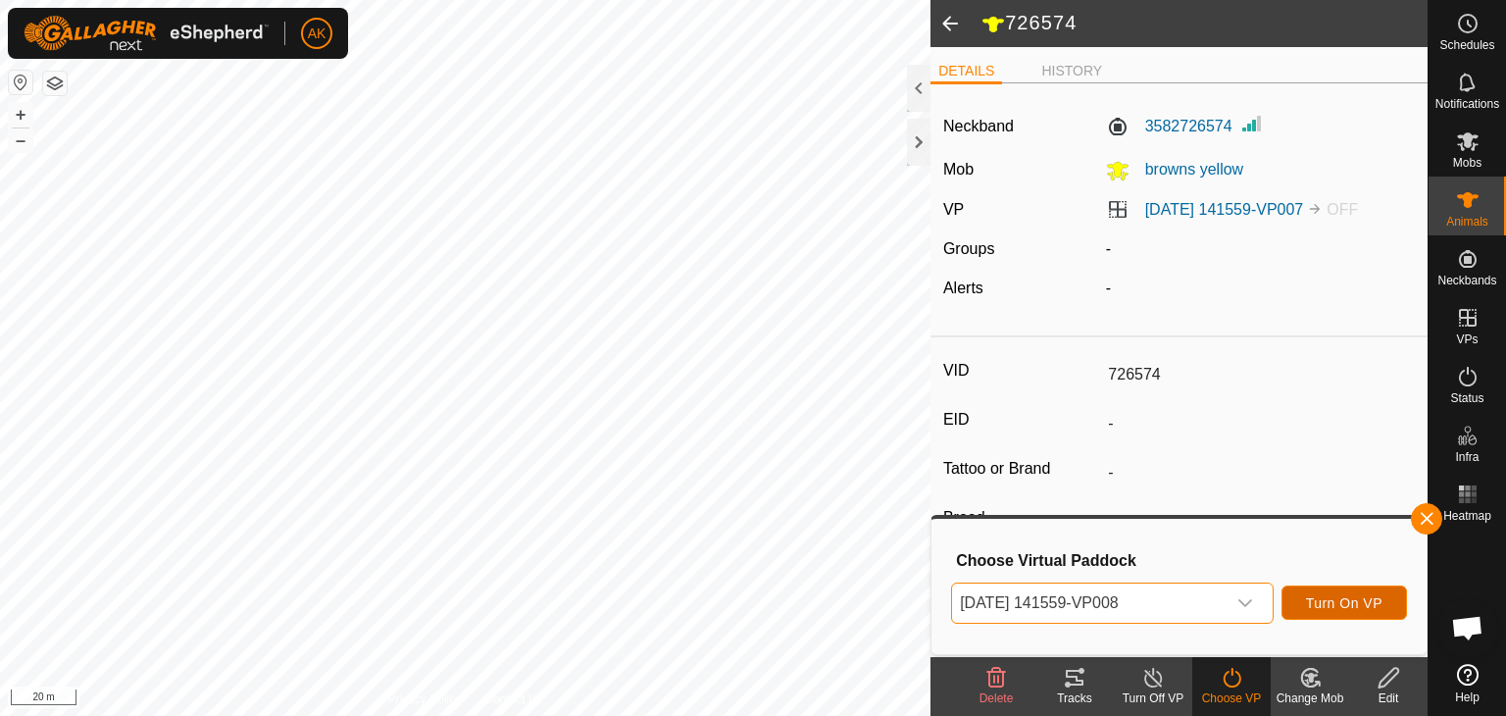
click at [1324, 610] on span "Turn On VP" at bounding box center [1344, 603] width 76 height 16
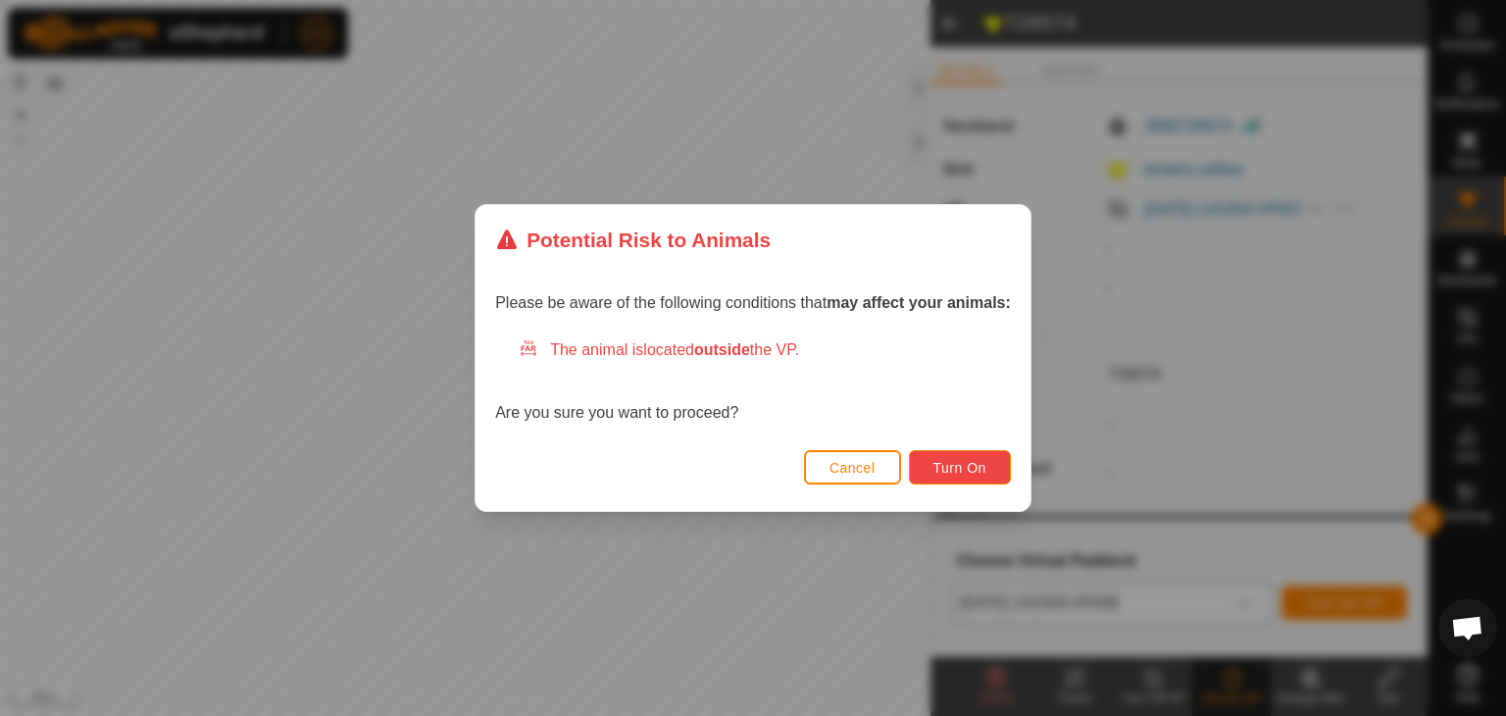
click at [973, 461] on span "Turn On" at bounding box center [959, 468] width 53 height 16
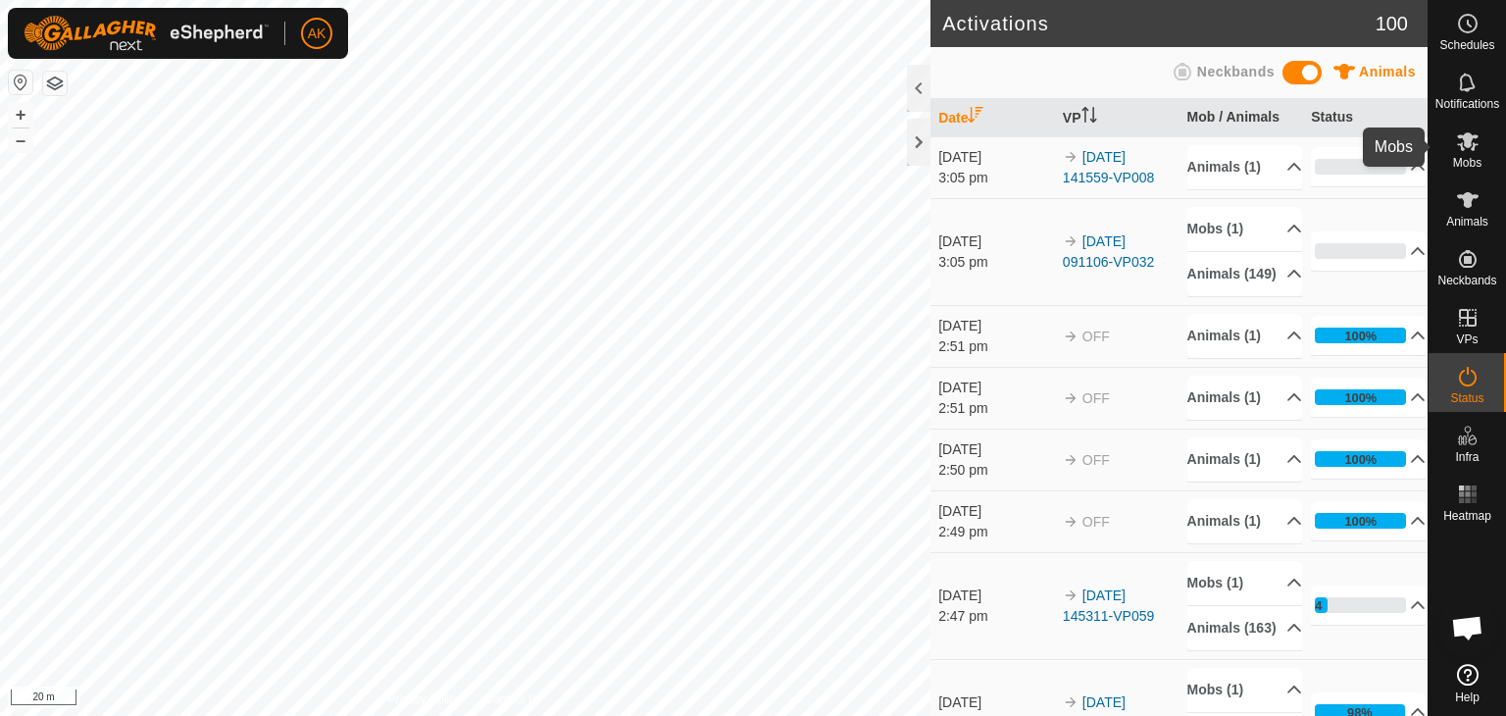
click at [1463, 141] on icon at bounding box center [1468, 141] width 24 height 24
